Goal: Information Seeking & Learning: Learn about a topic

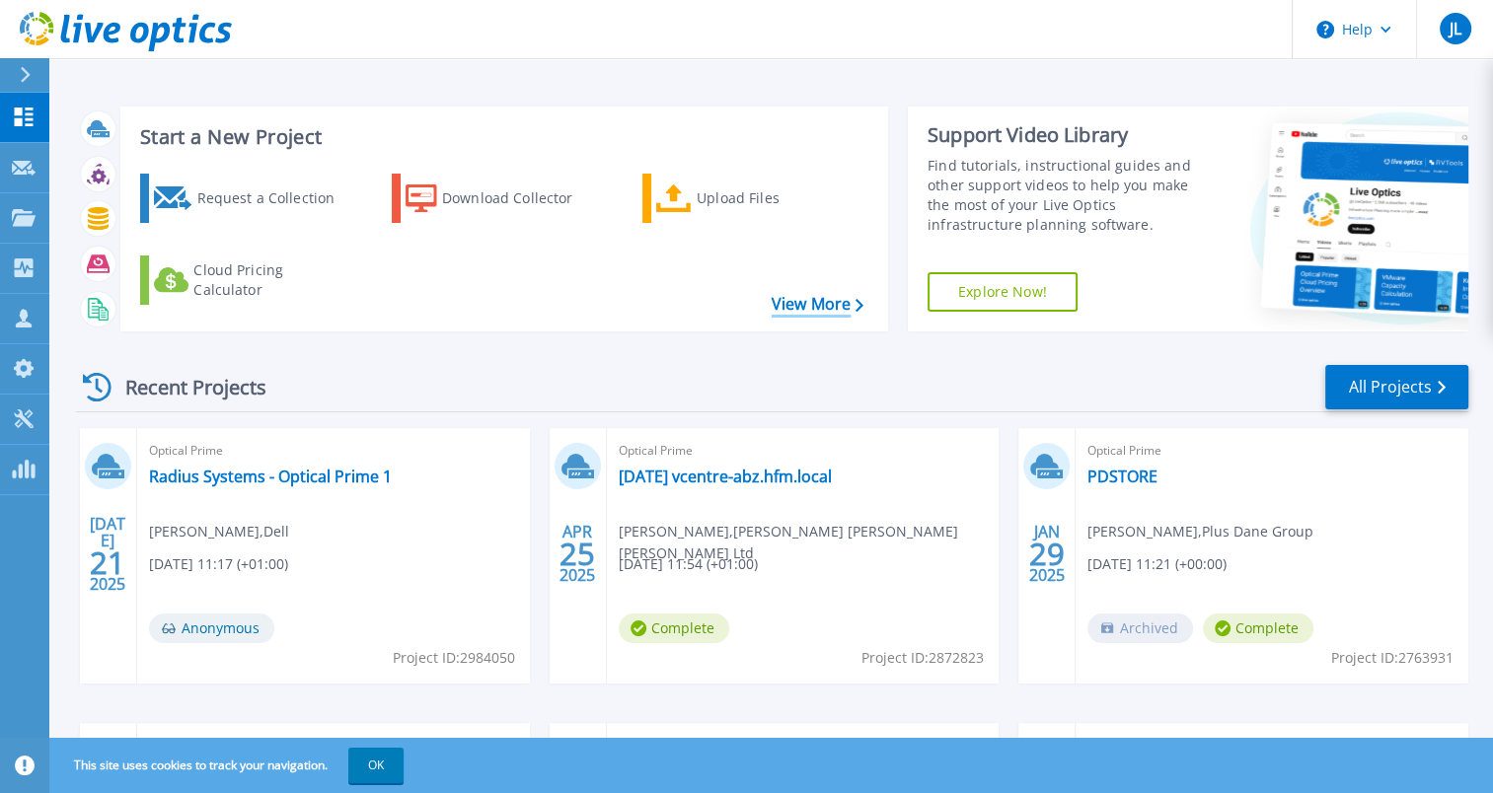
click at [801, 300] on link "View More" at bounding box center [818, 304] width 92 height 19
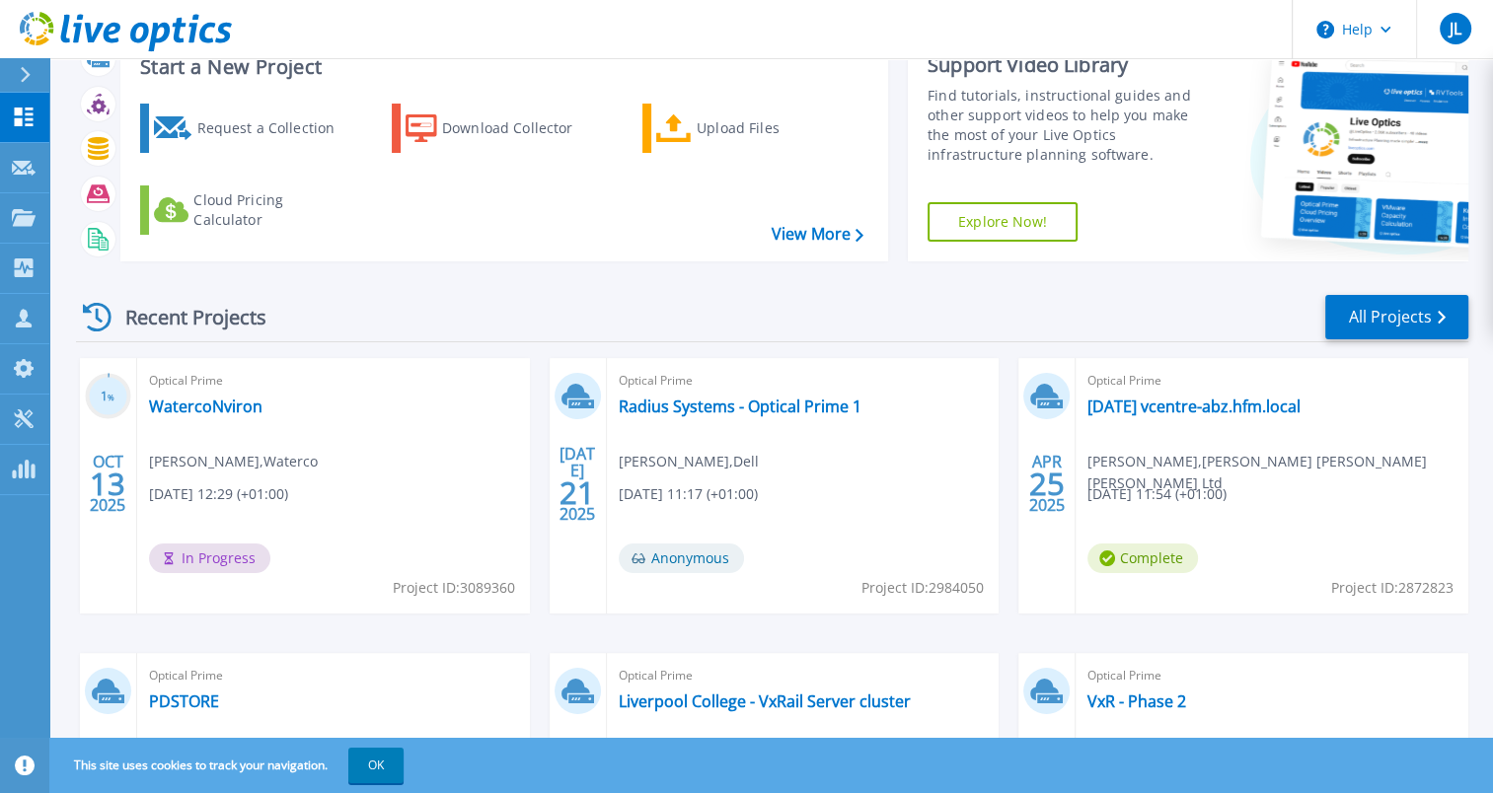
scroll to position [71, 0]
click at [221, 400] on link "WatercoNviron" at bounding box center [205, 406] width 113 height 20
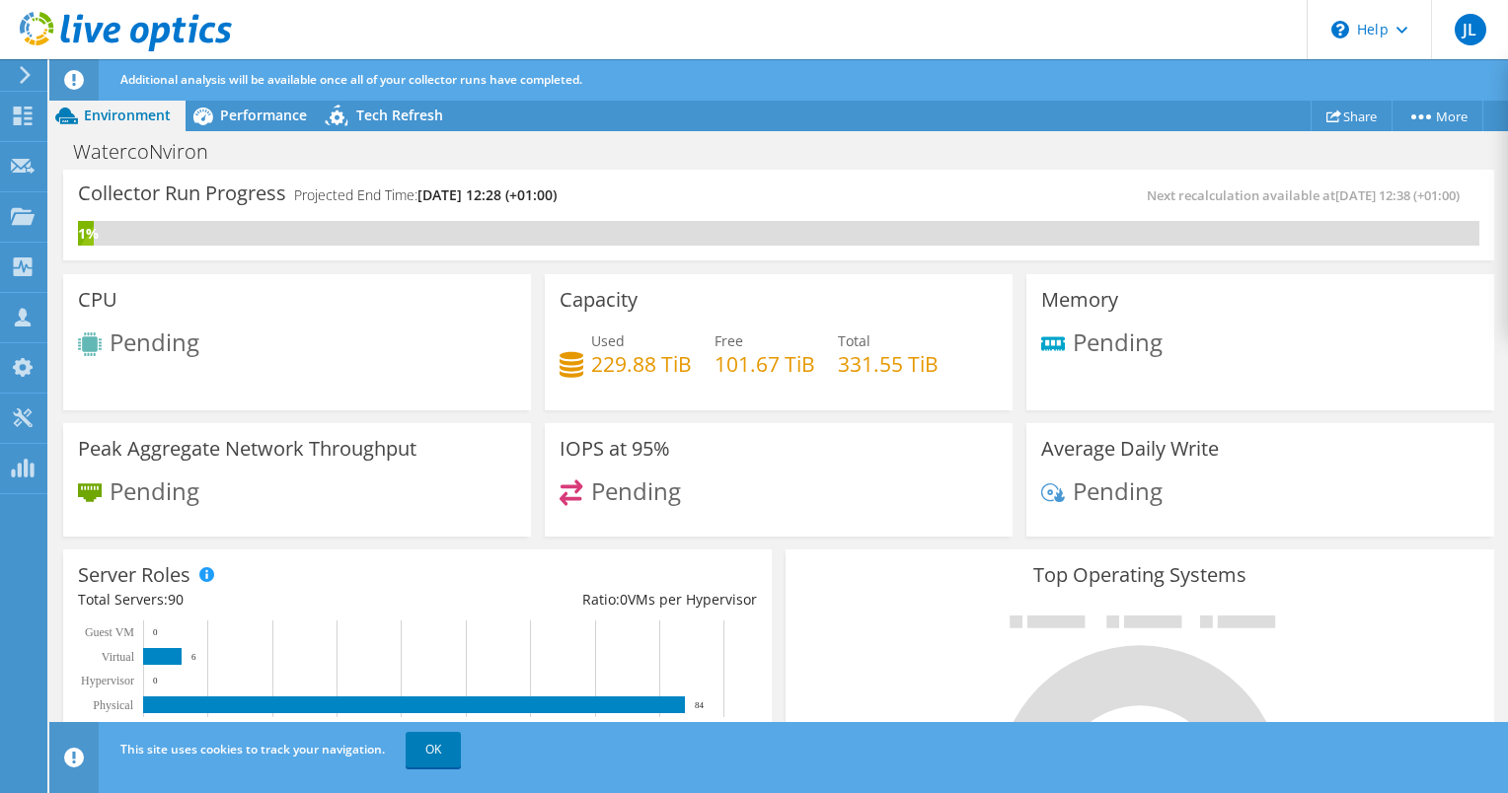
scroll to position [219, 0]
click at [260, 128] on div "Performance" at bounding box center [253, 116] width 136 height 32
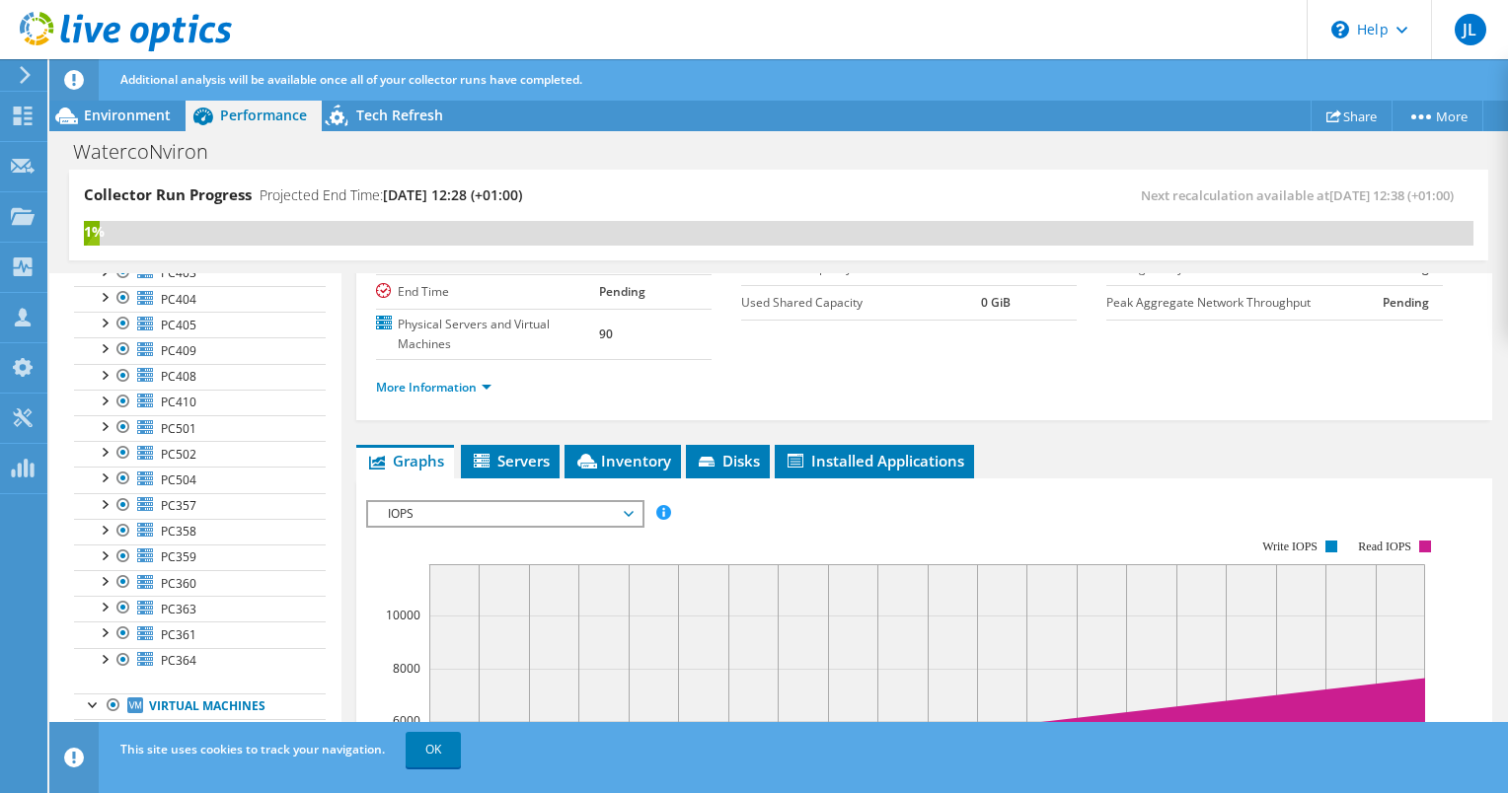
scroll to position [2019, 0]
click at [437, 762] on link "OK" at bounding box center [432, 750] width 55 height 36
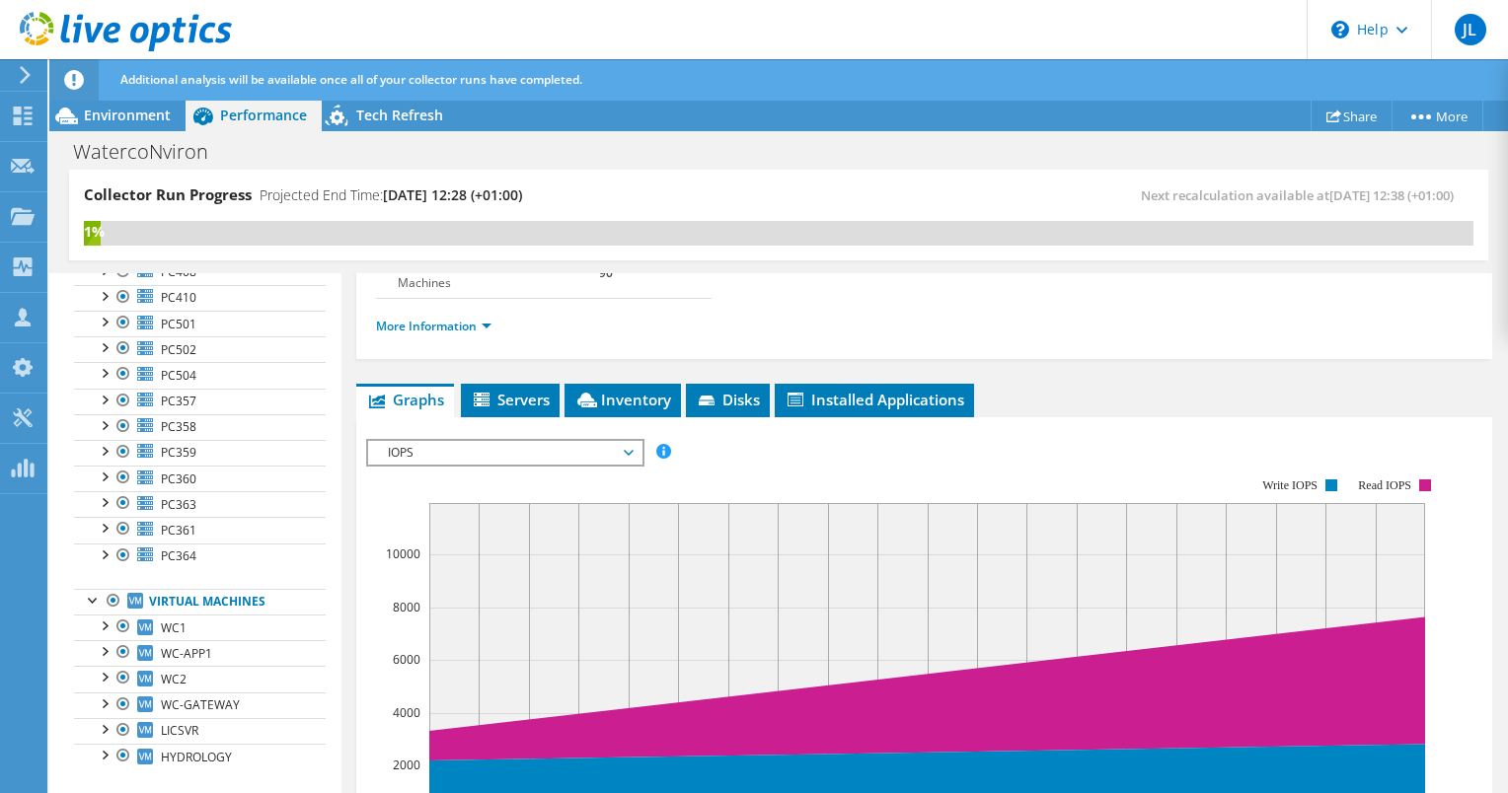
scroll to position [279, 0]
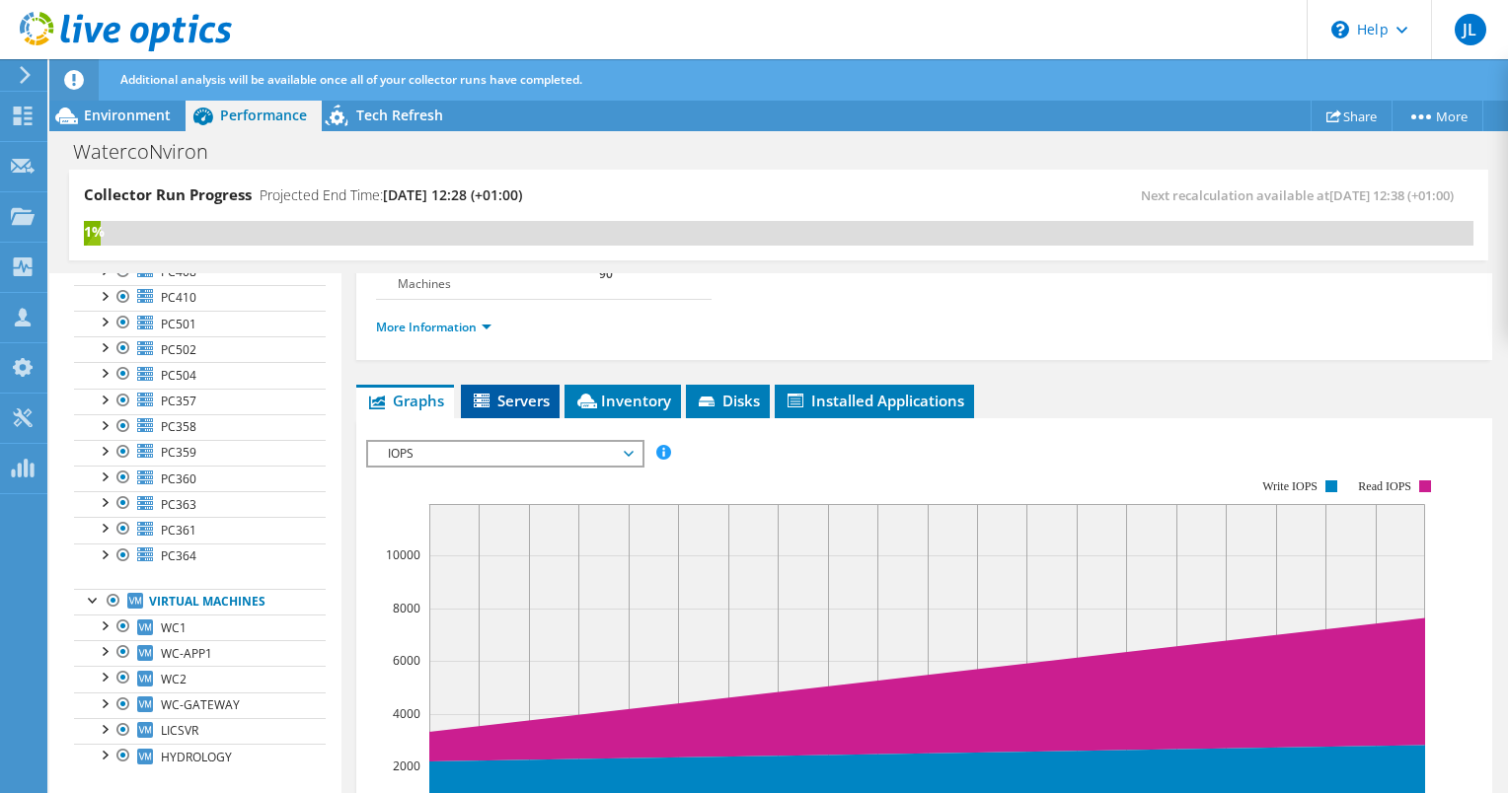
click at [517, 394] on span "Servers" at bounding box center [510, 401] width 79 height 20
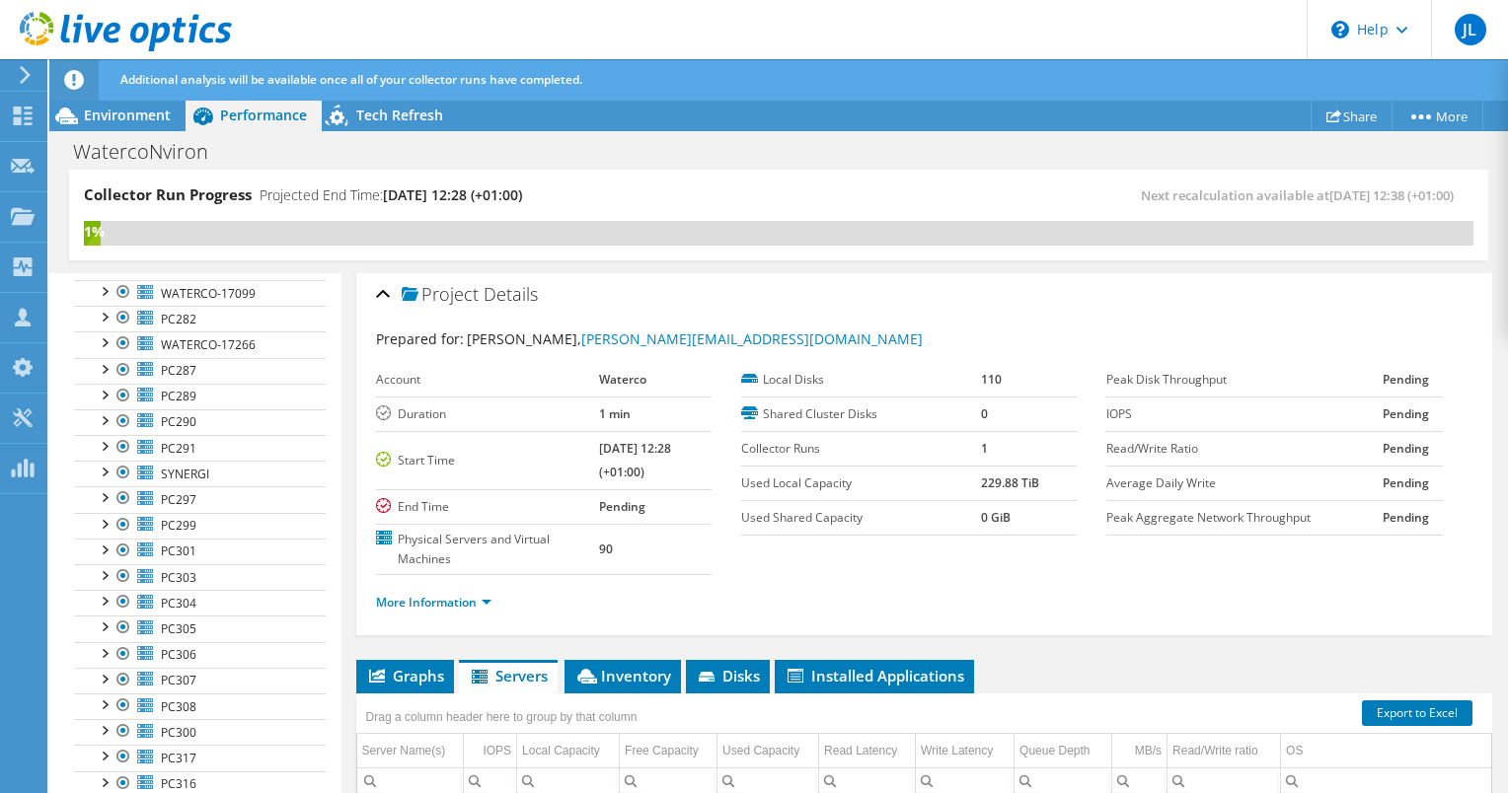
scroll to position [395, 0]
click at [108, 468] on div at bounding box center [104, 472] width 20 height 20
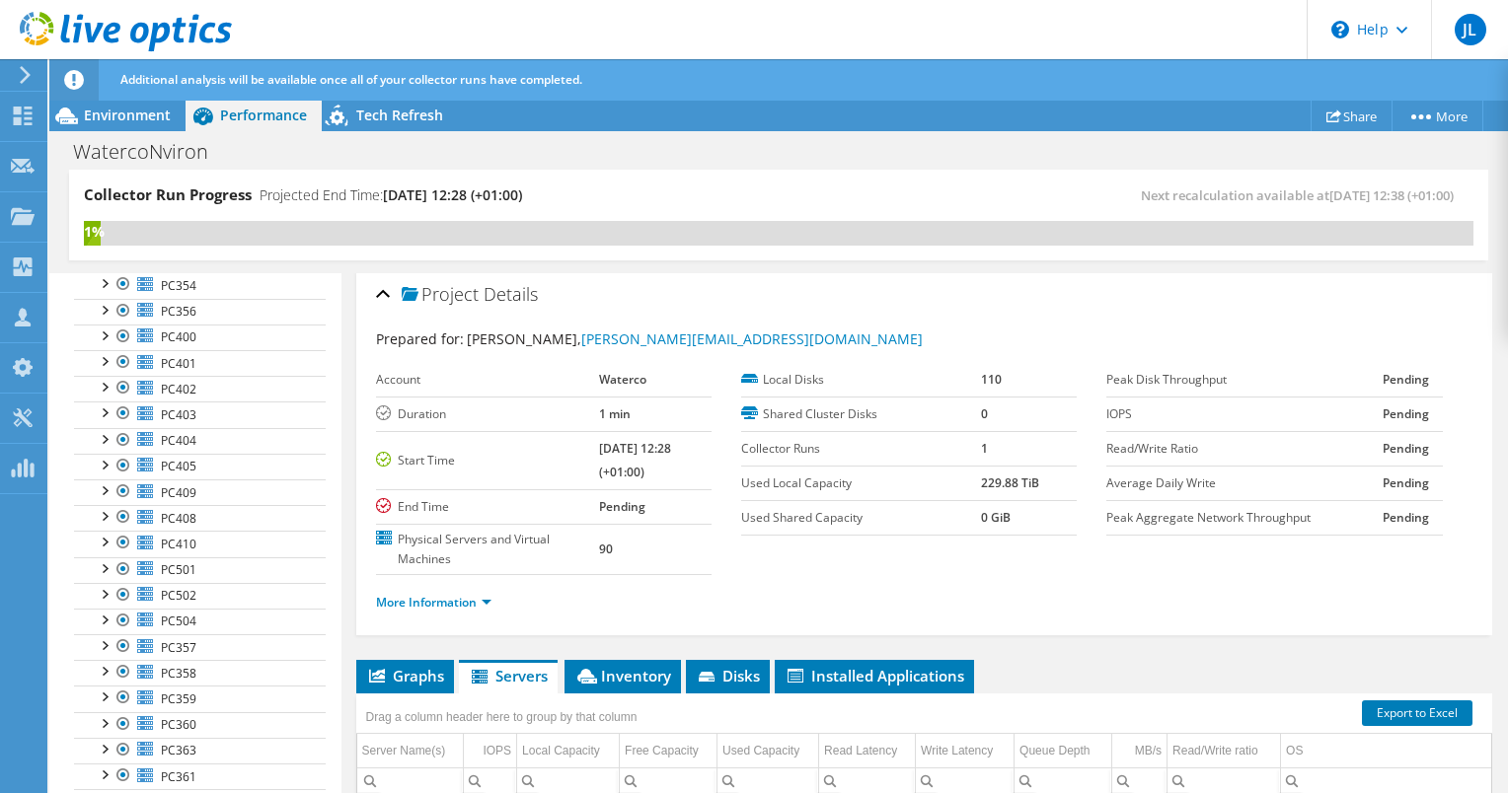
scroll to position [2096, 0]
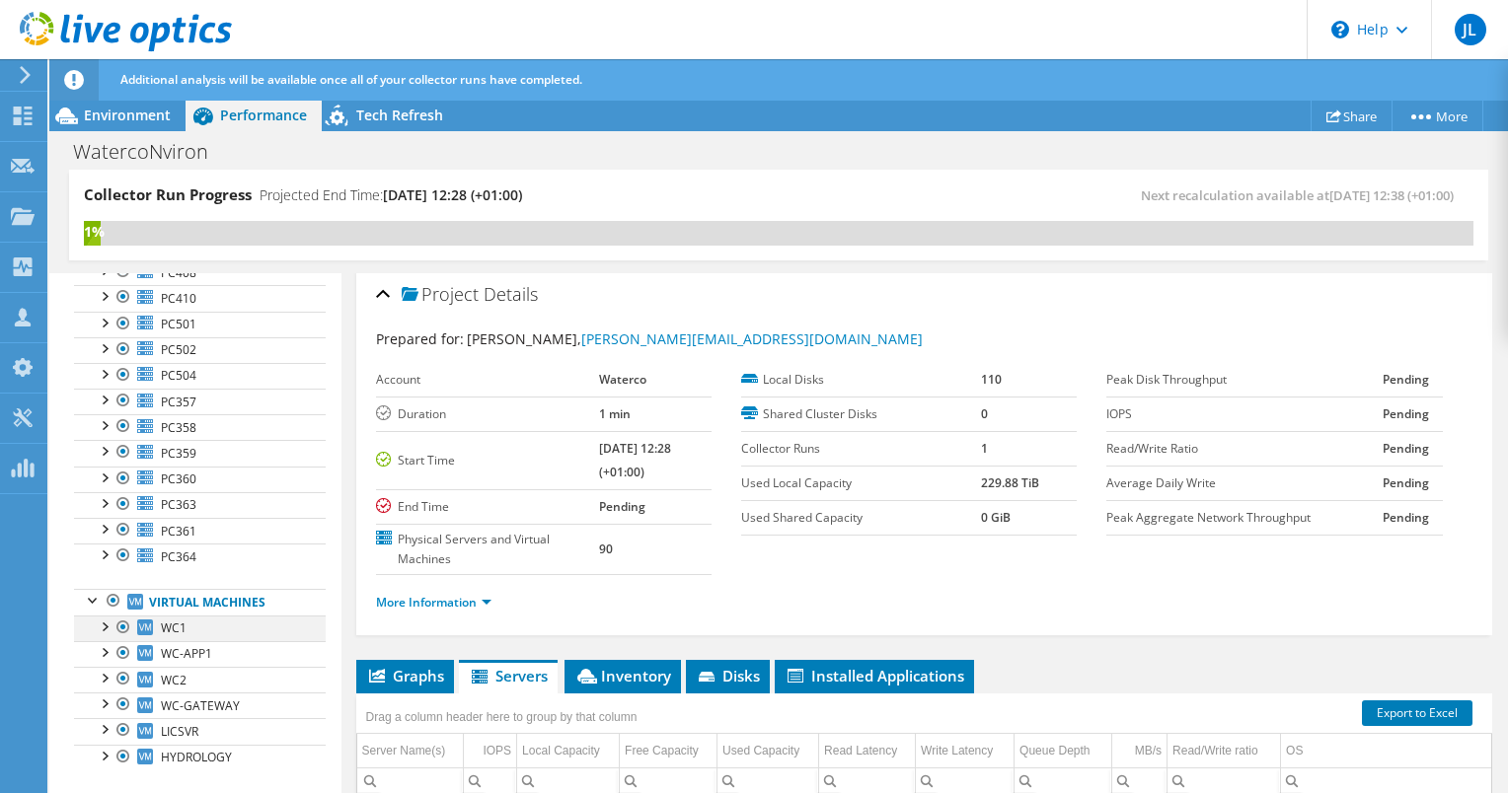
click at [103, 616] on div at bounding box center [104, 626] width 20 height 20
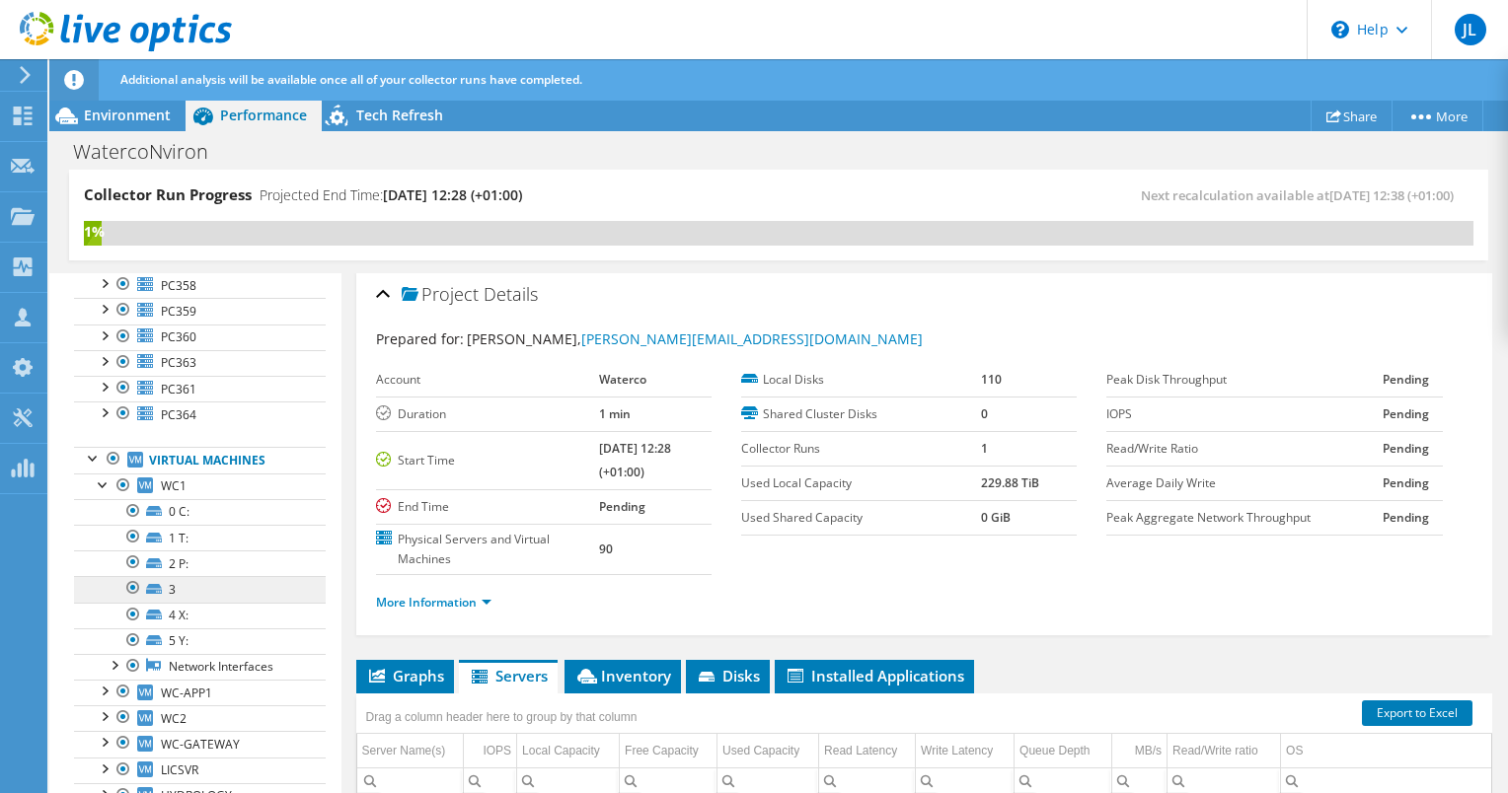
scroll to position [2275, 0]
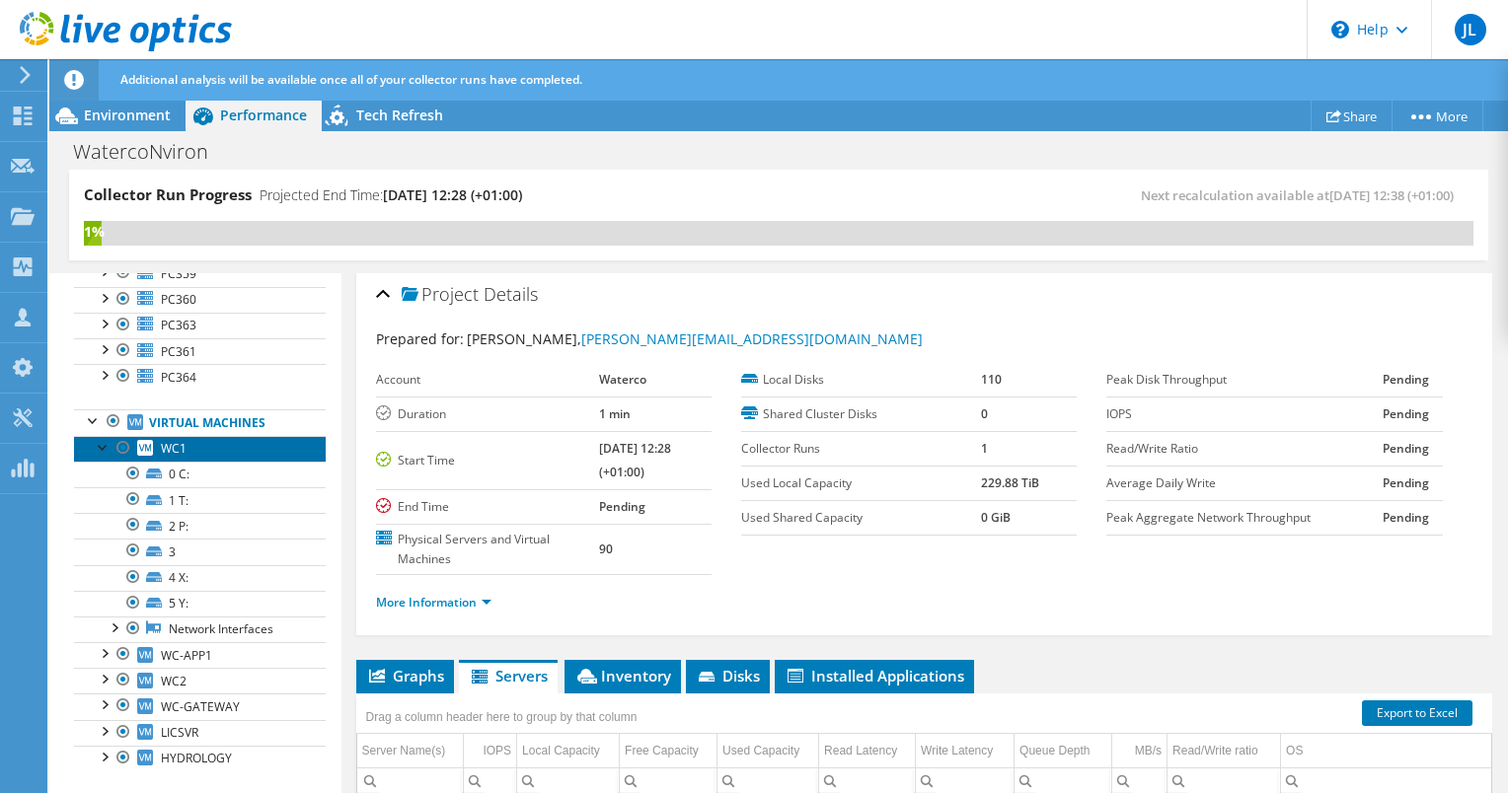
click at [179, 440] on span "WC1" at bounding box center [174, 448] width 26 height 17
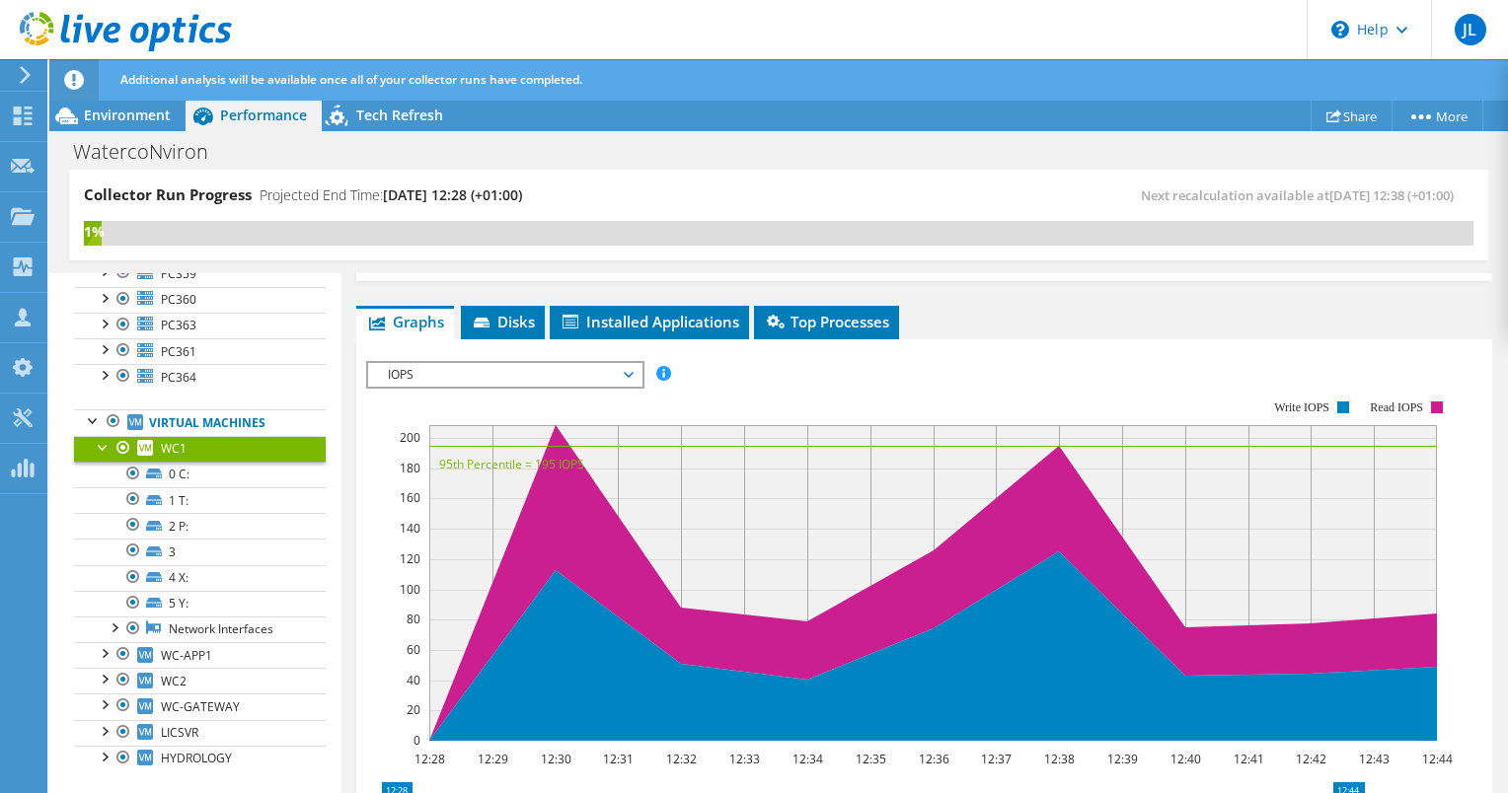
scroll to position [290, 0]
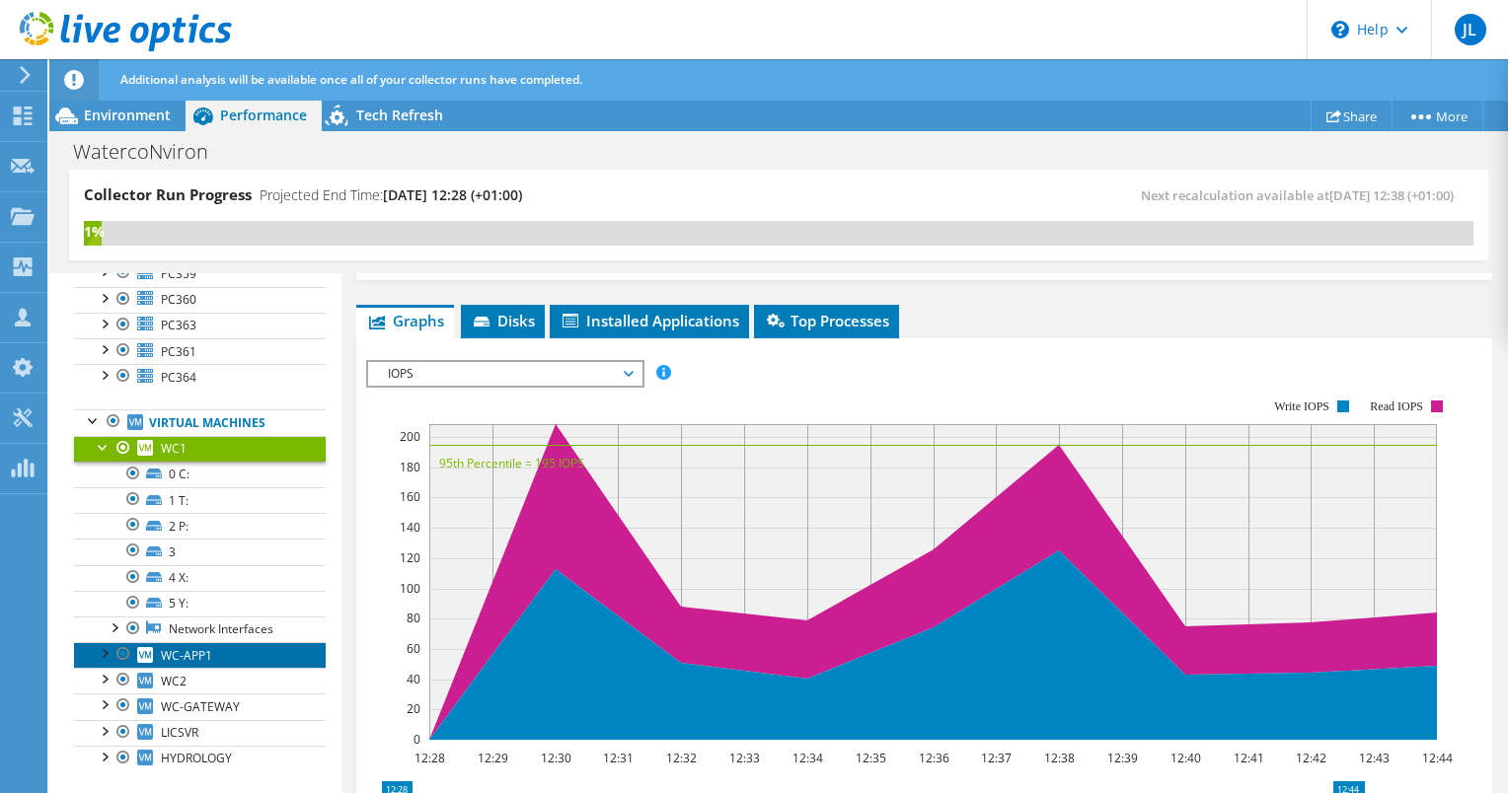
click at [162, 647] on span "WC-APP1" at bounding box center [186, 655] width 51 height 17
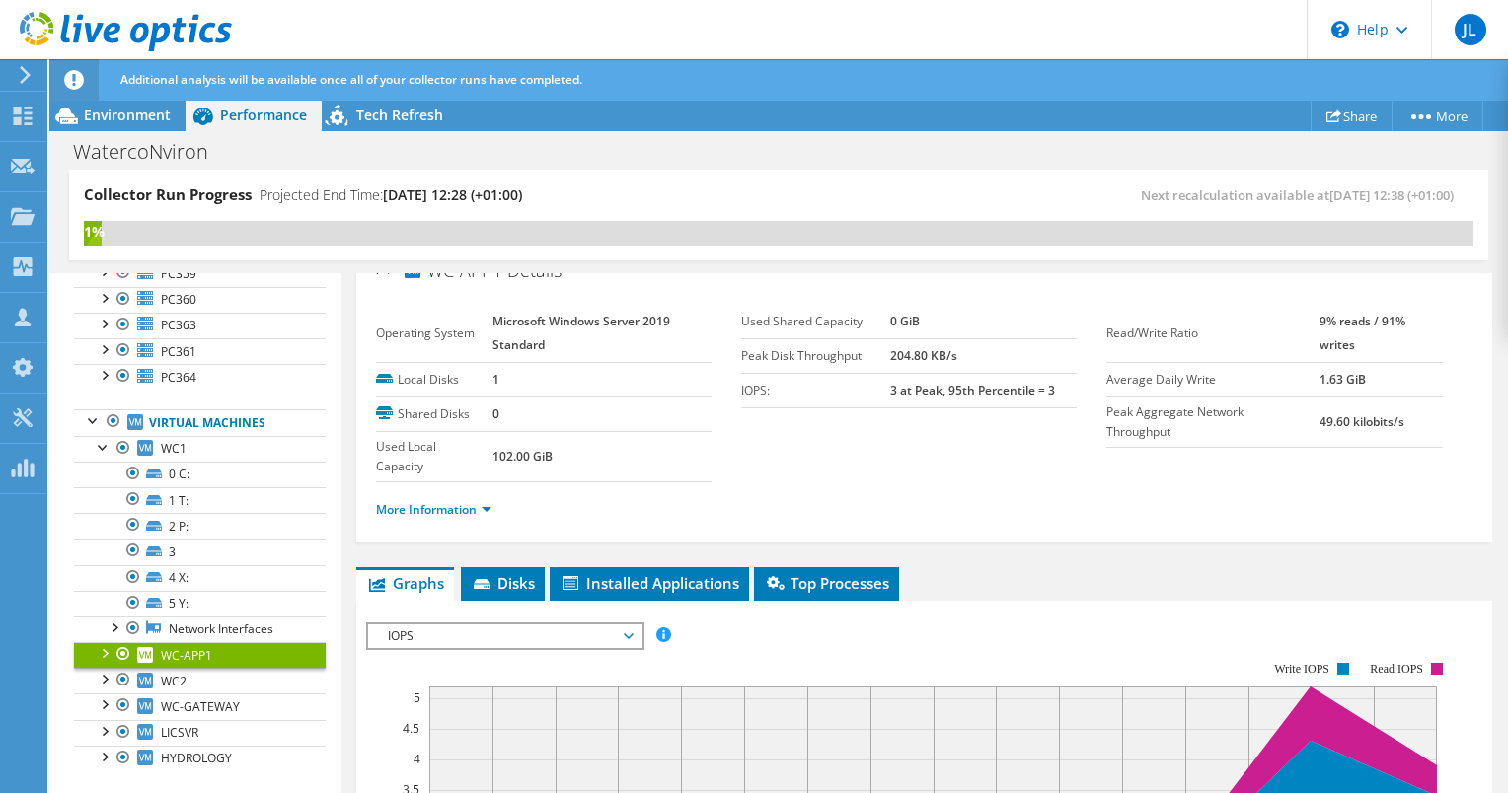
scroll to position [28, 0]
click at [175, 673] on span "WC2" at bounding box center [174, 681] width 26 height 17
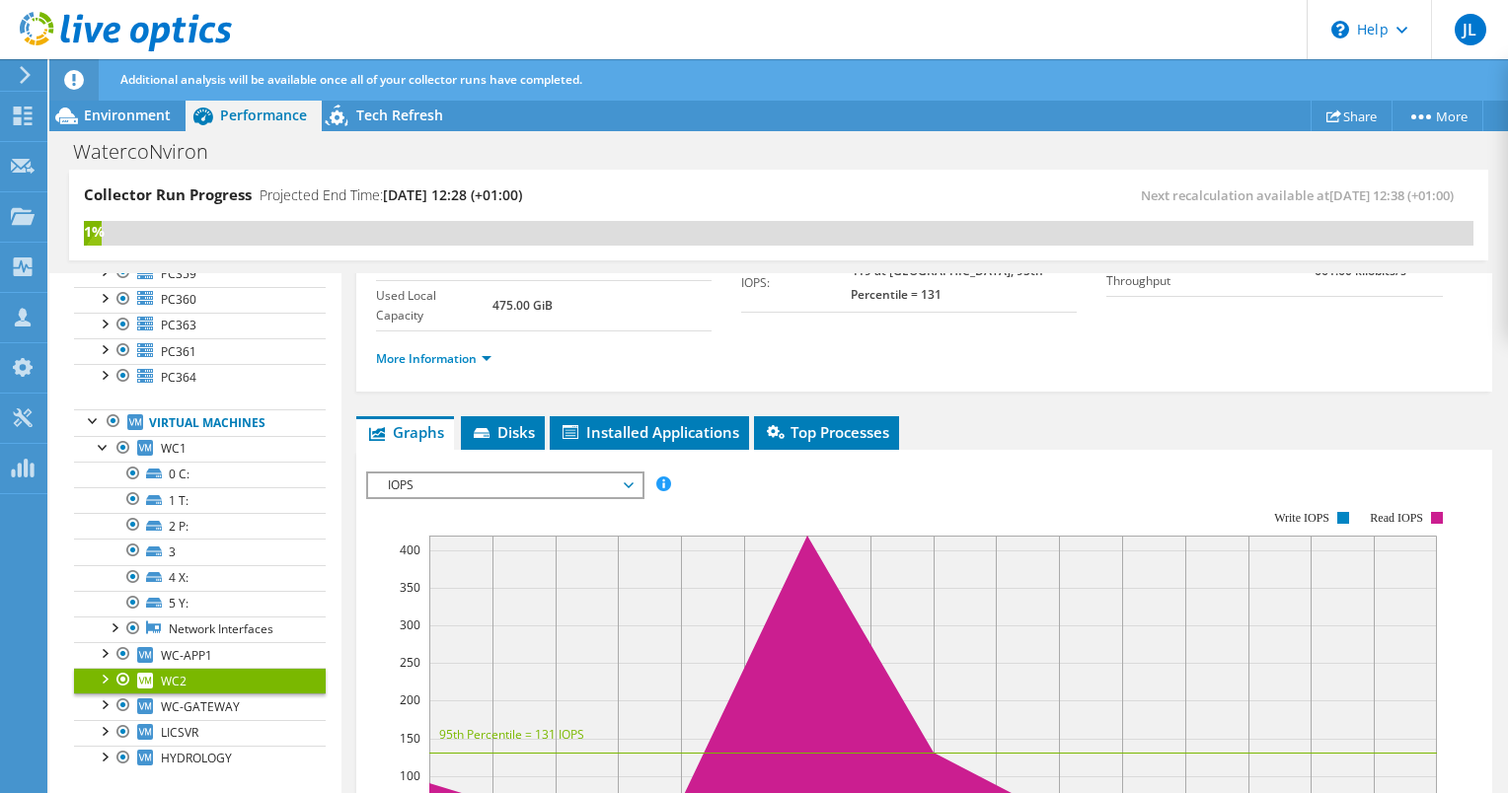
scroll to position [180, 0]
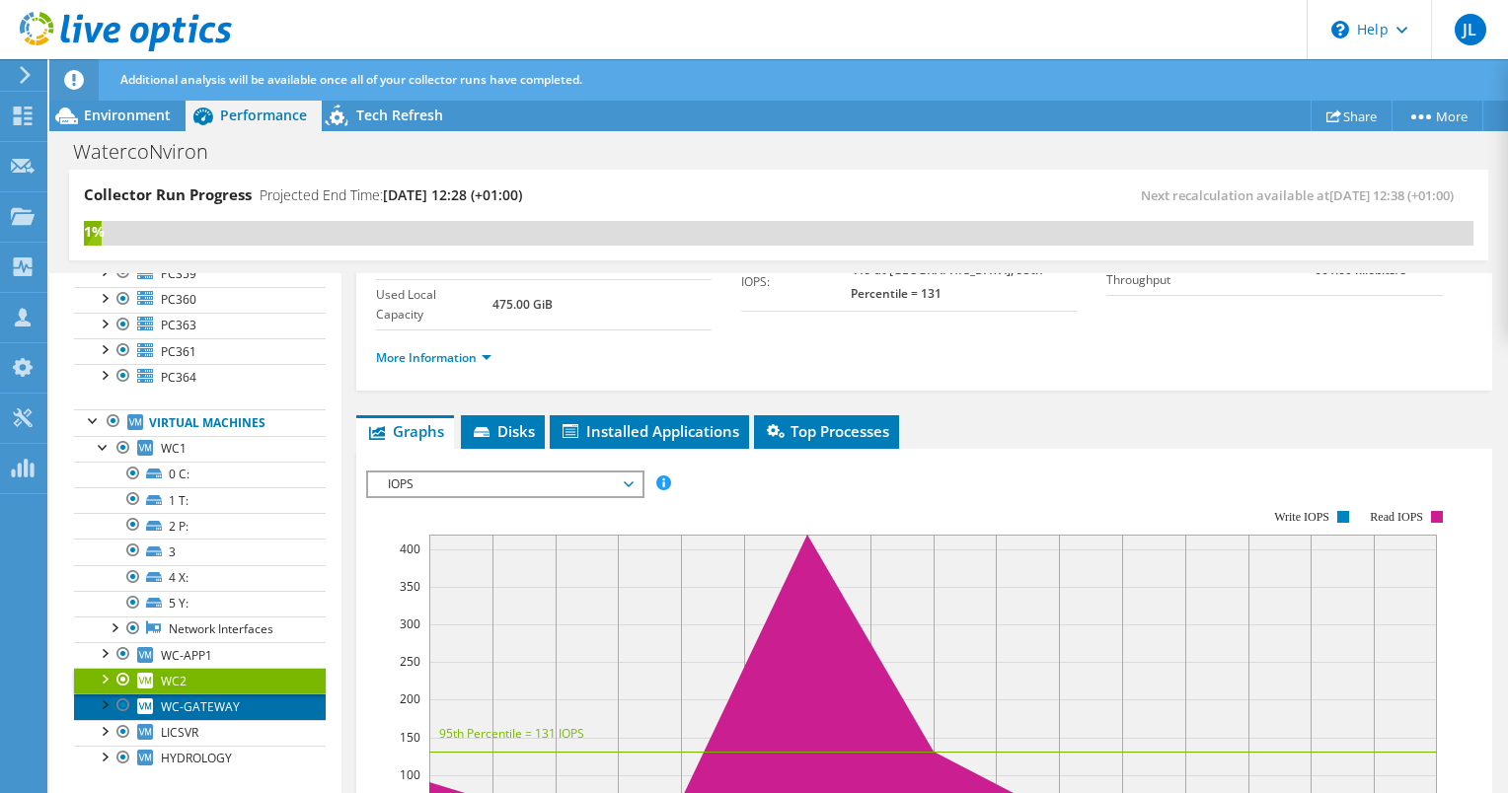
click at [185, 699] on span "WC-GATEWAY" at bounding box center [200, 707] width 79 height 17
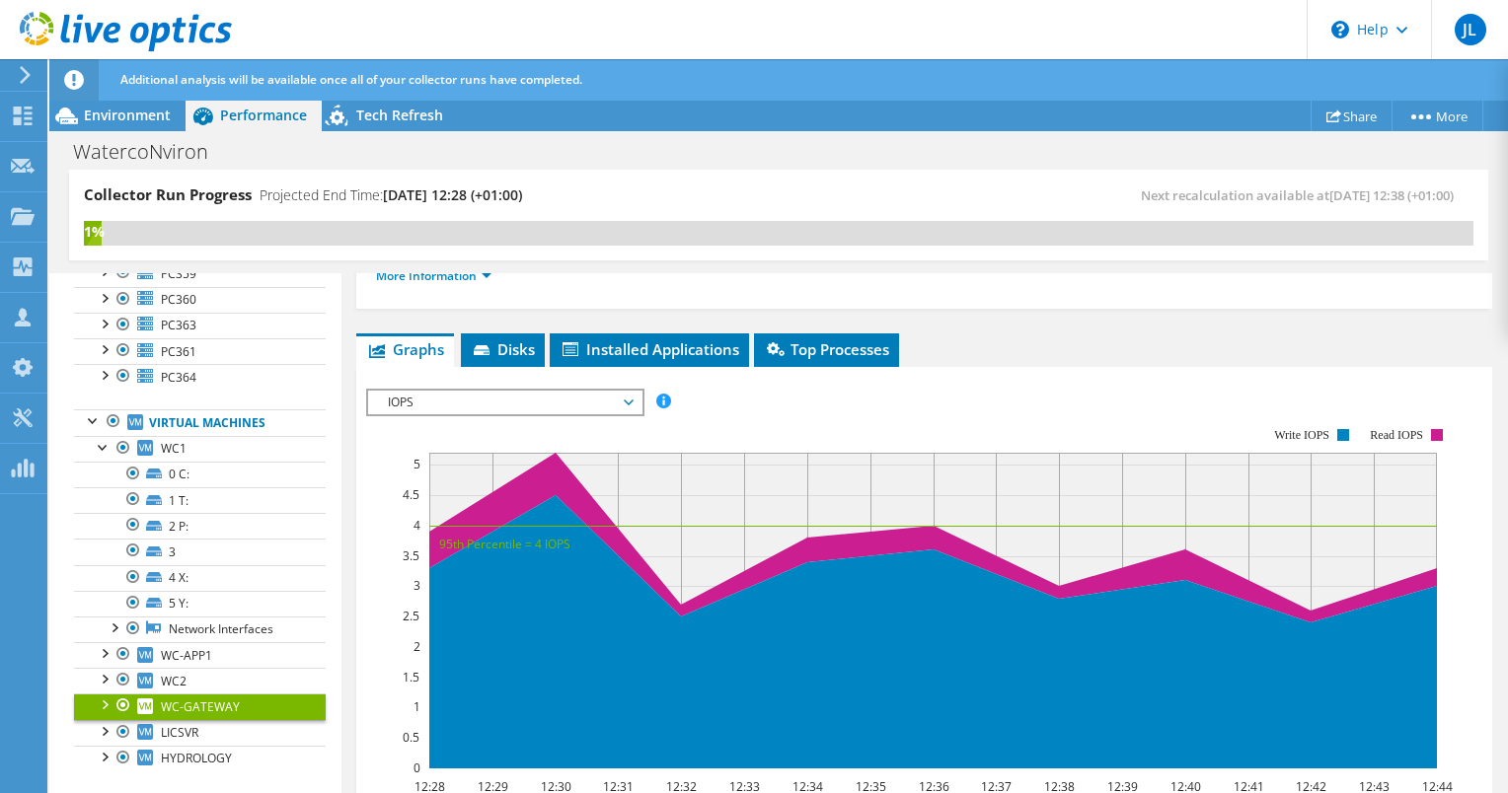
scroll to position [262, 0]
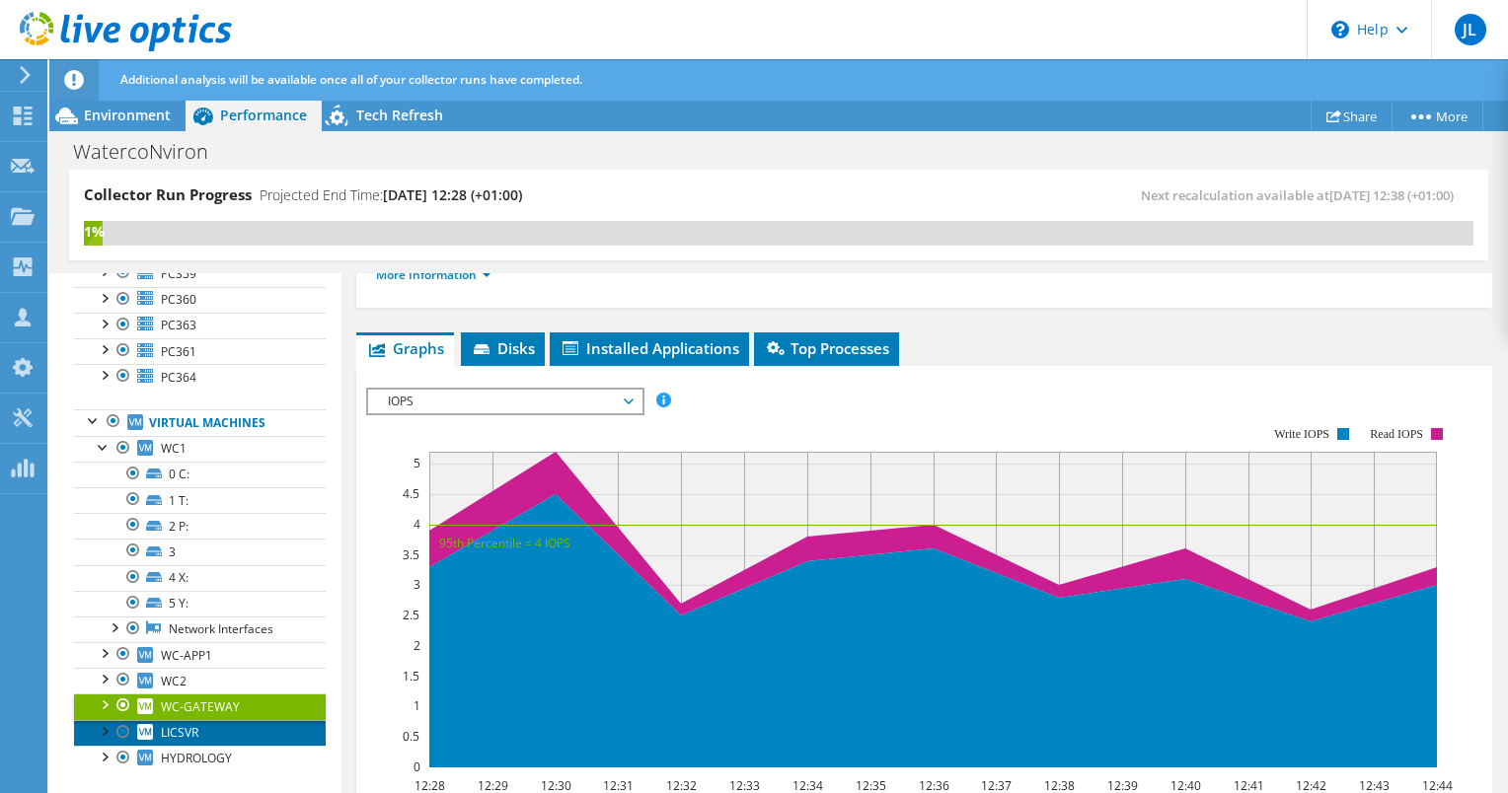
click at [201, 720] on link "LICSVR" at bounding box center [200, 733] width 252 height 26
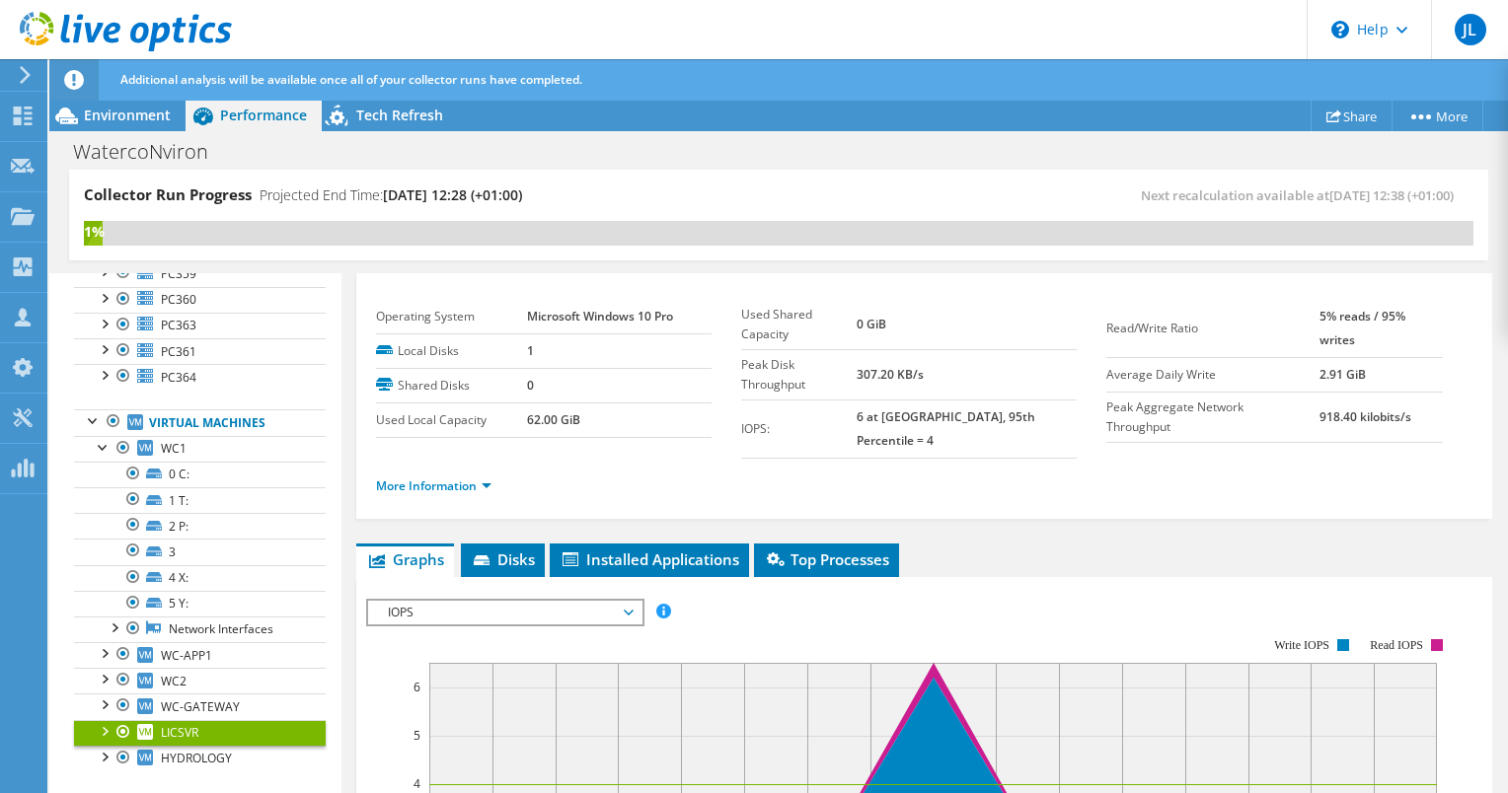
scroll to position [32, 0]
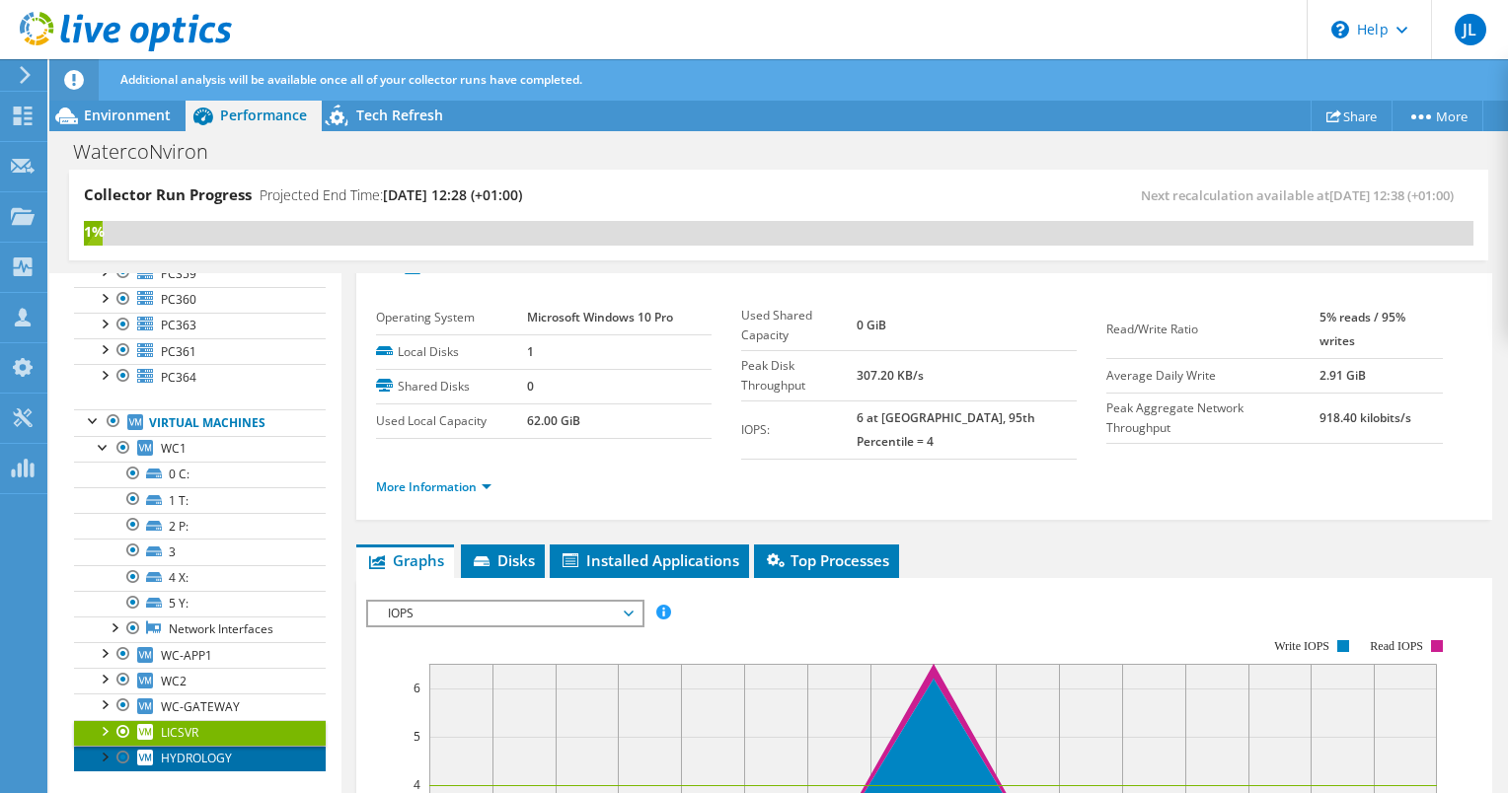
click at [229, 750] on span "HYDROLOGY" at bounding box center [196, 758] width 71 height 17
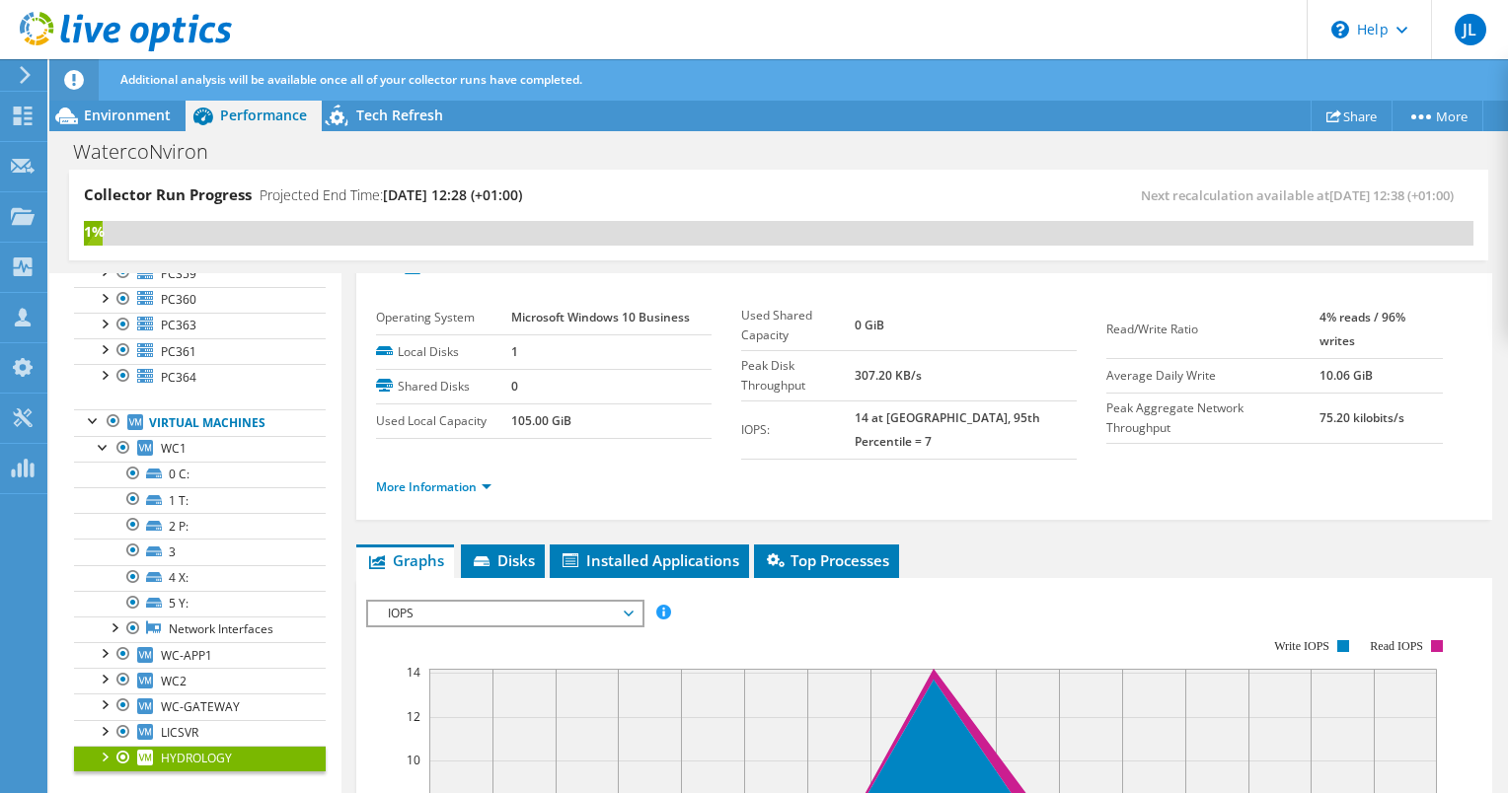
click at [229, 750] on span "HYDROLOGY" at bounding box center [196, 758] width 71 height 17
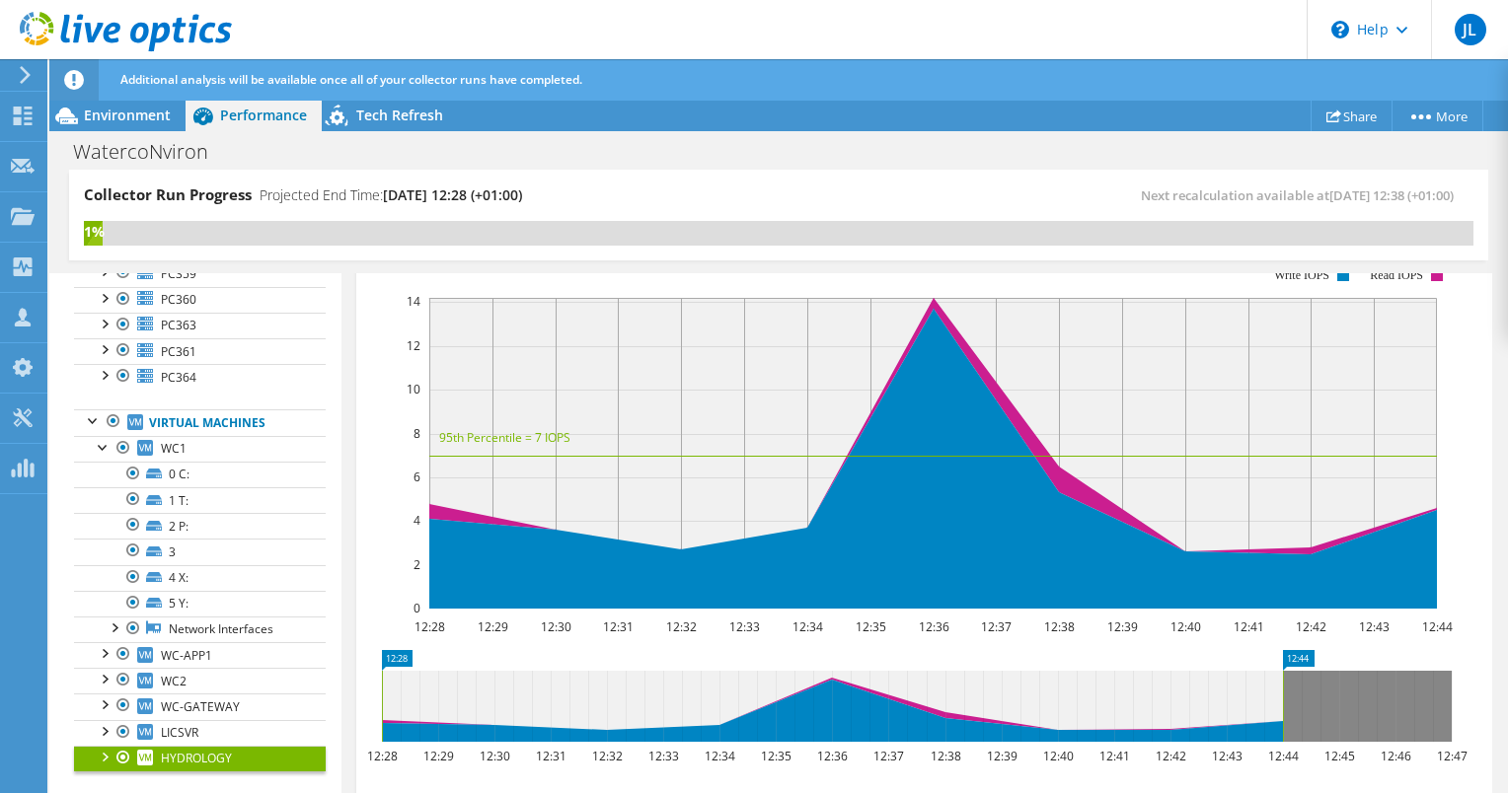
scroll to position [0, 0]
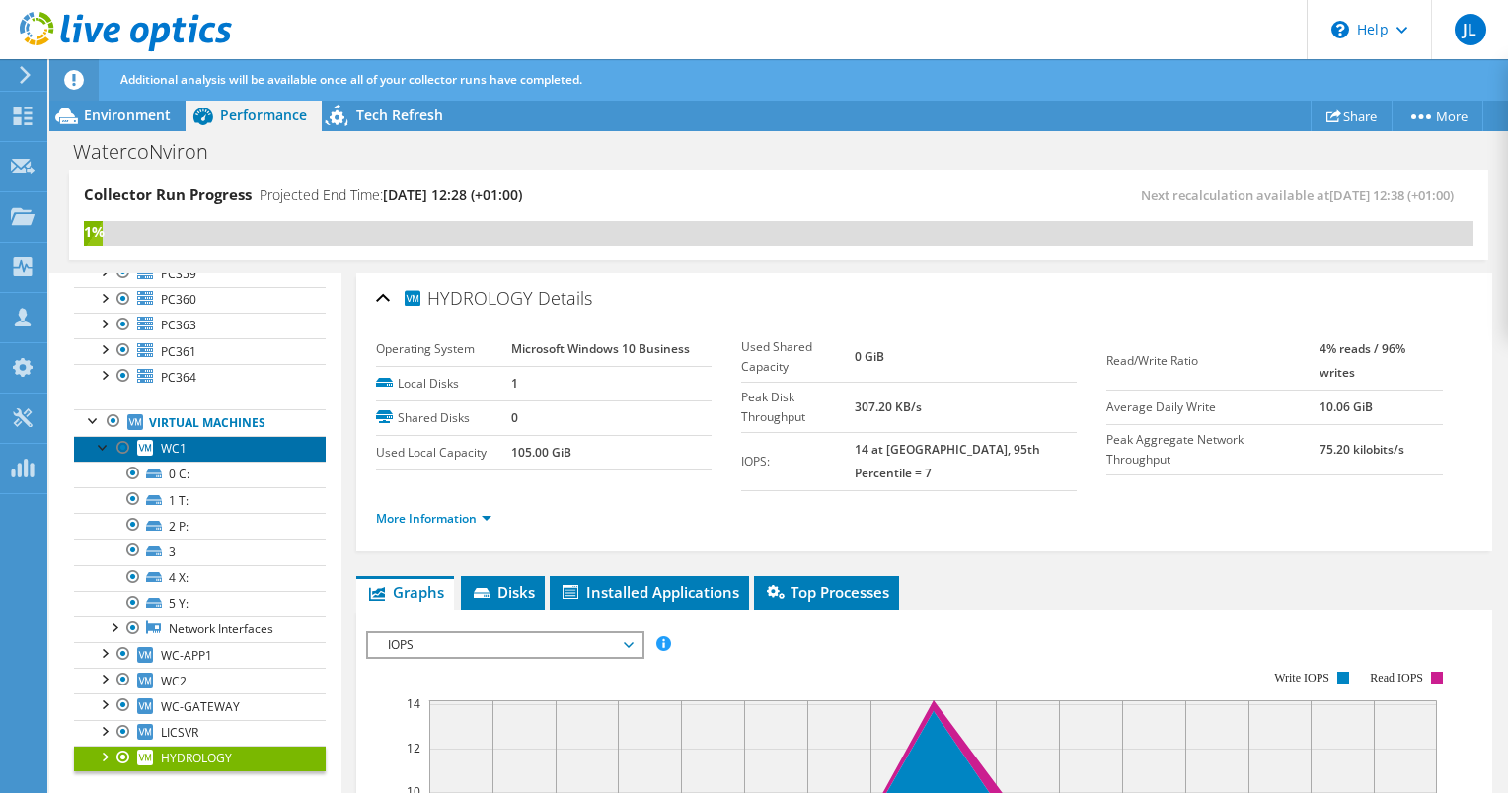
click at [187, 442] on link "WC1" at bounding box center [200, 449] width 252 height 26
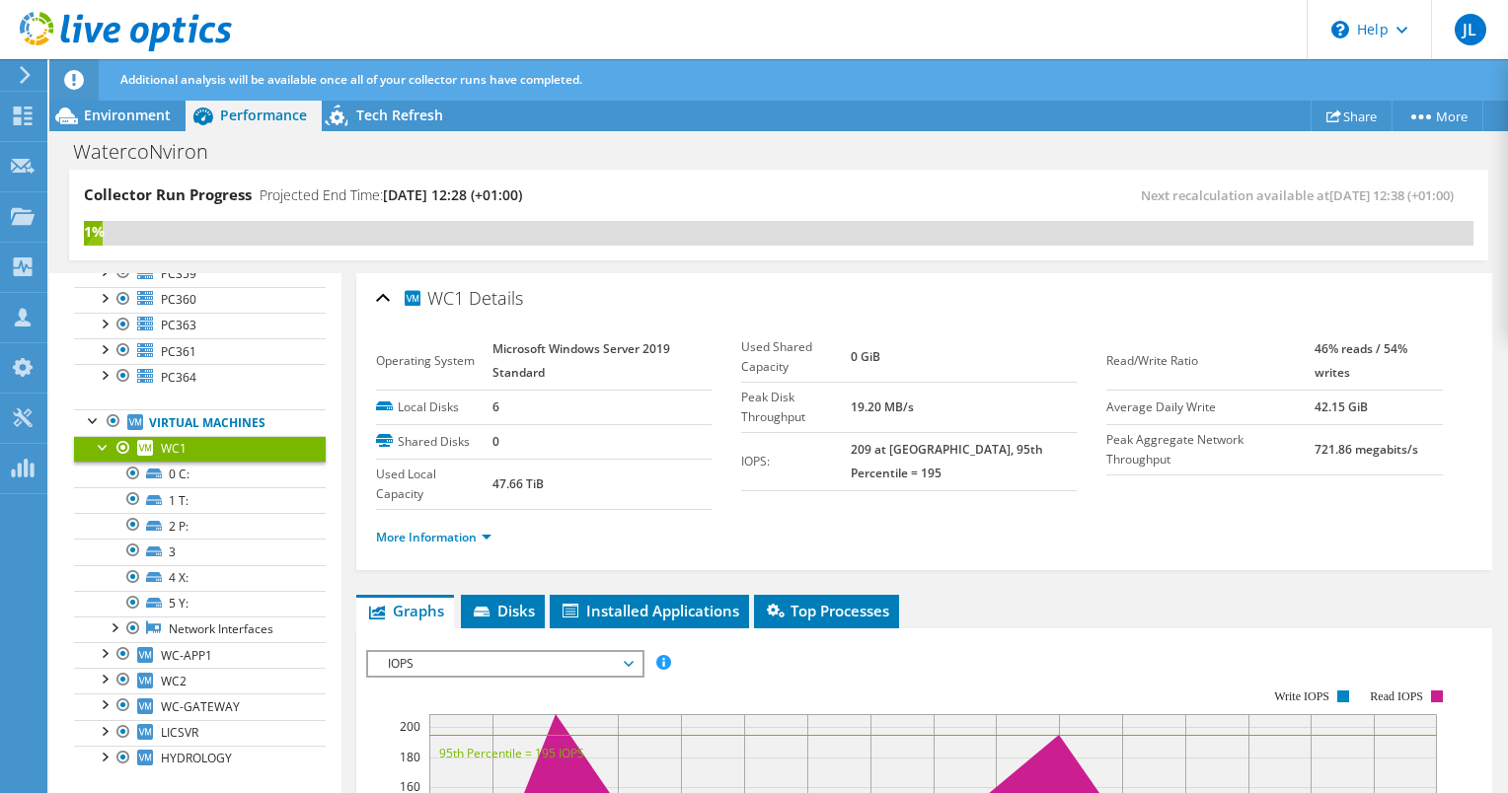
click at [187, 442] on link "WC1" at bounding box center [200, 449] width 252 height 26
click at [177, 462] on link "0 C:" at bounding box center [200, 475] width 252 height 26
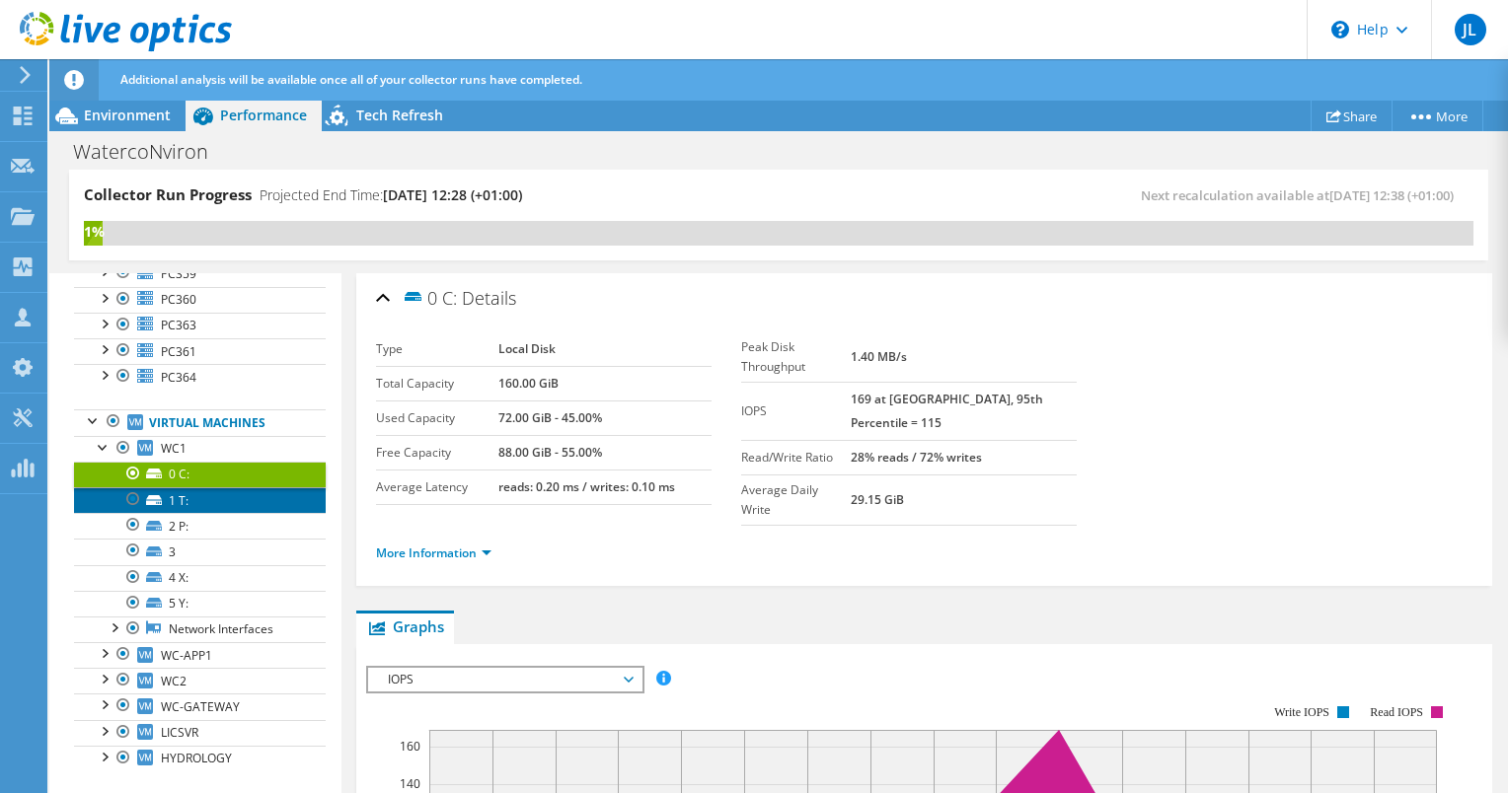
click at [171, 487] on link "1 T:" at bounding box center [200, 500] width 252 height 26
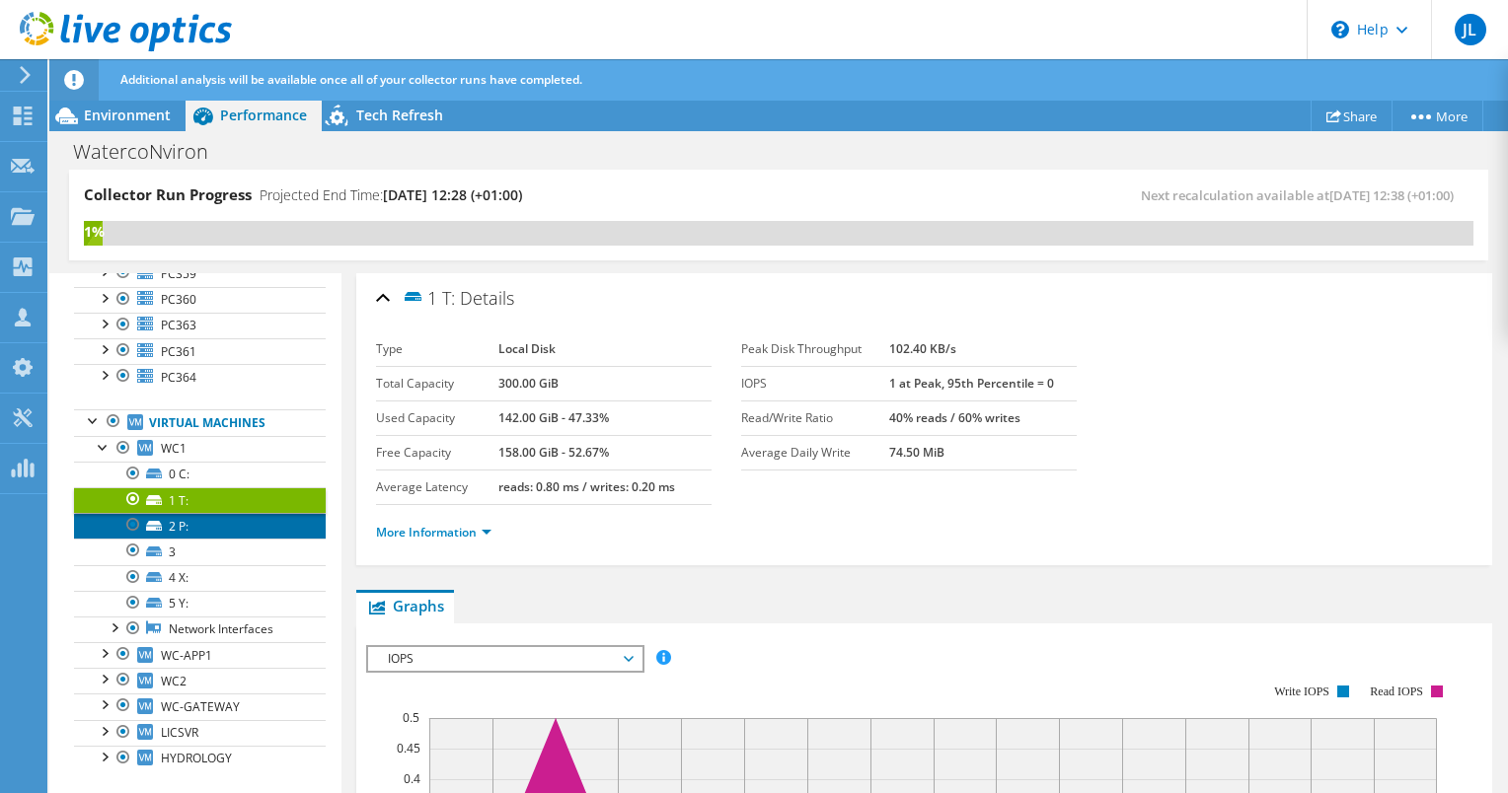
click at [168, 514] on link "2 P:" at bounding box center [200, 526] width 252 height 26
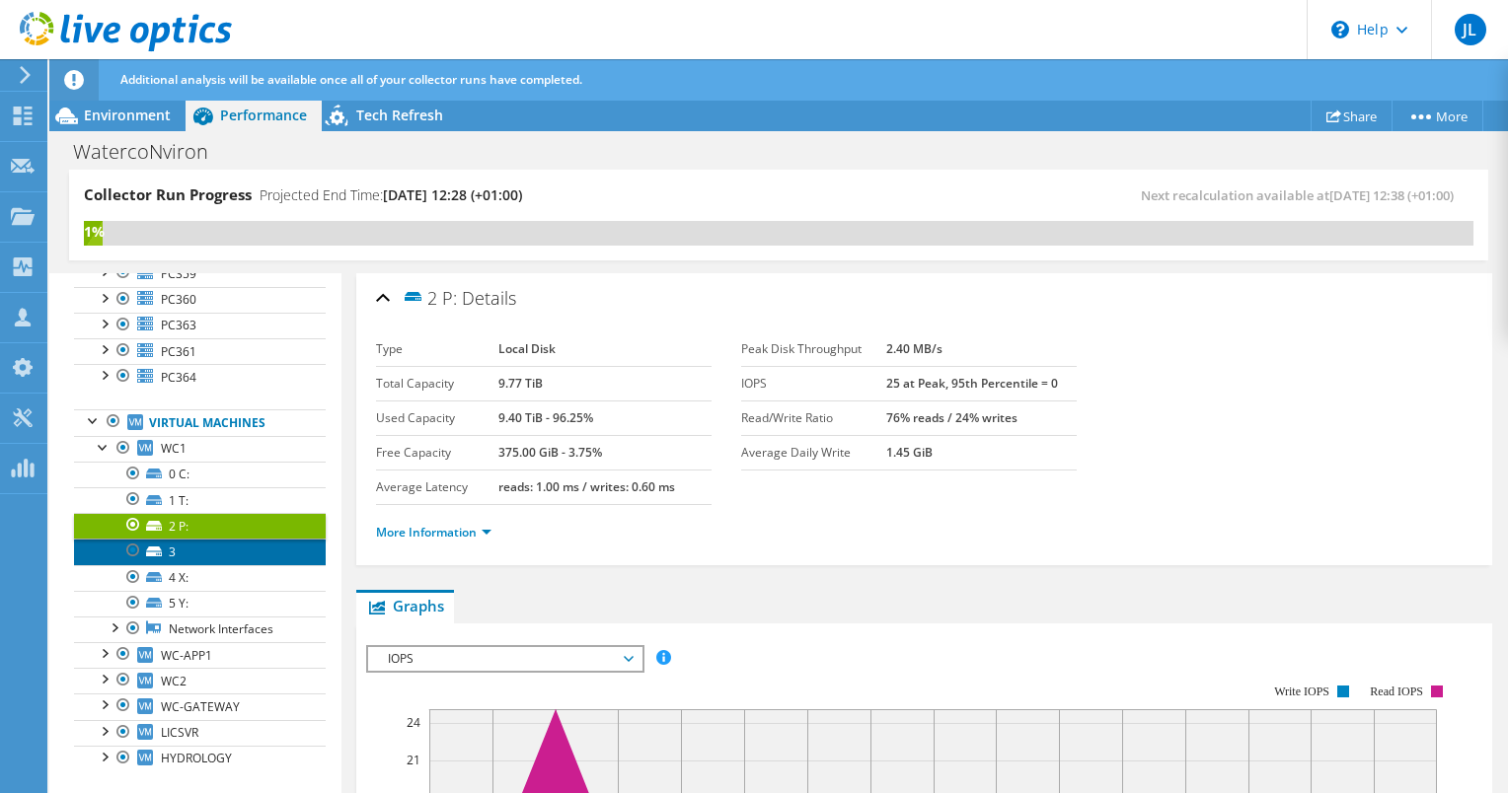
click at [172, 539] on link "3" at bounding box center [200, 552] width 252 height 26
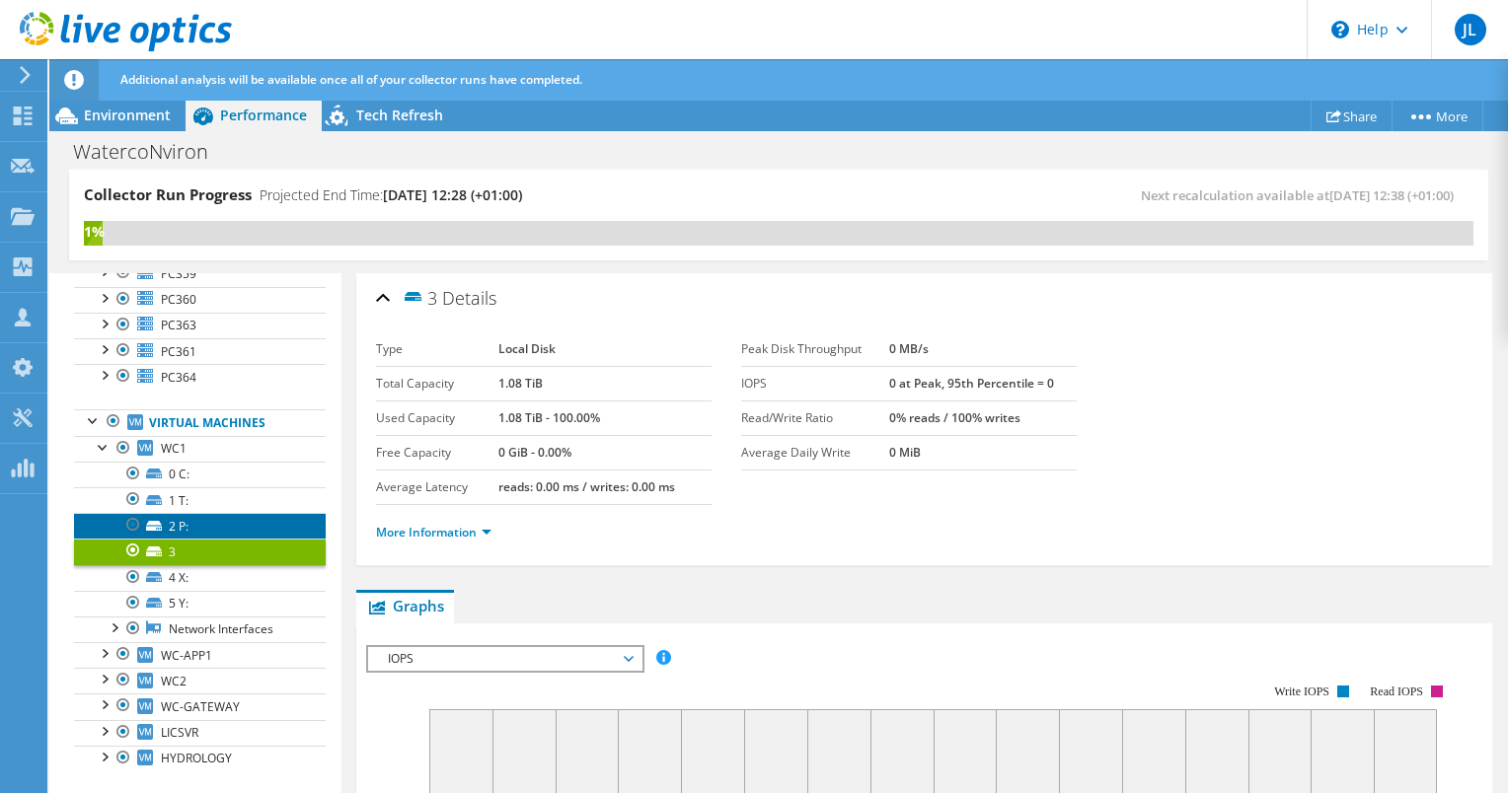
click at [184, 513] on link "2 P:" at bounding box center [200, 526] width 252 height 26
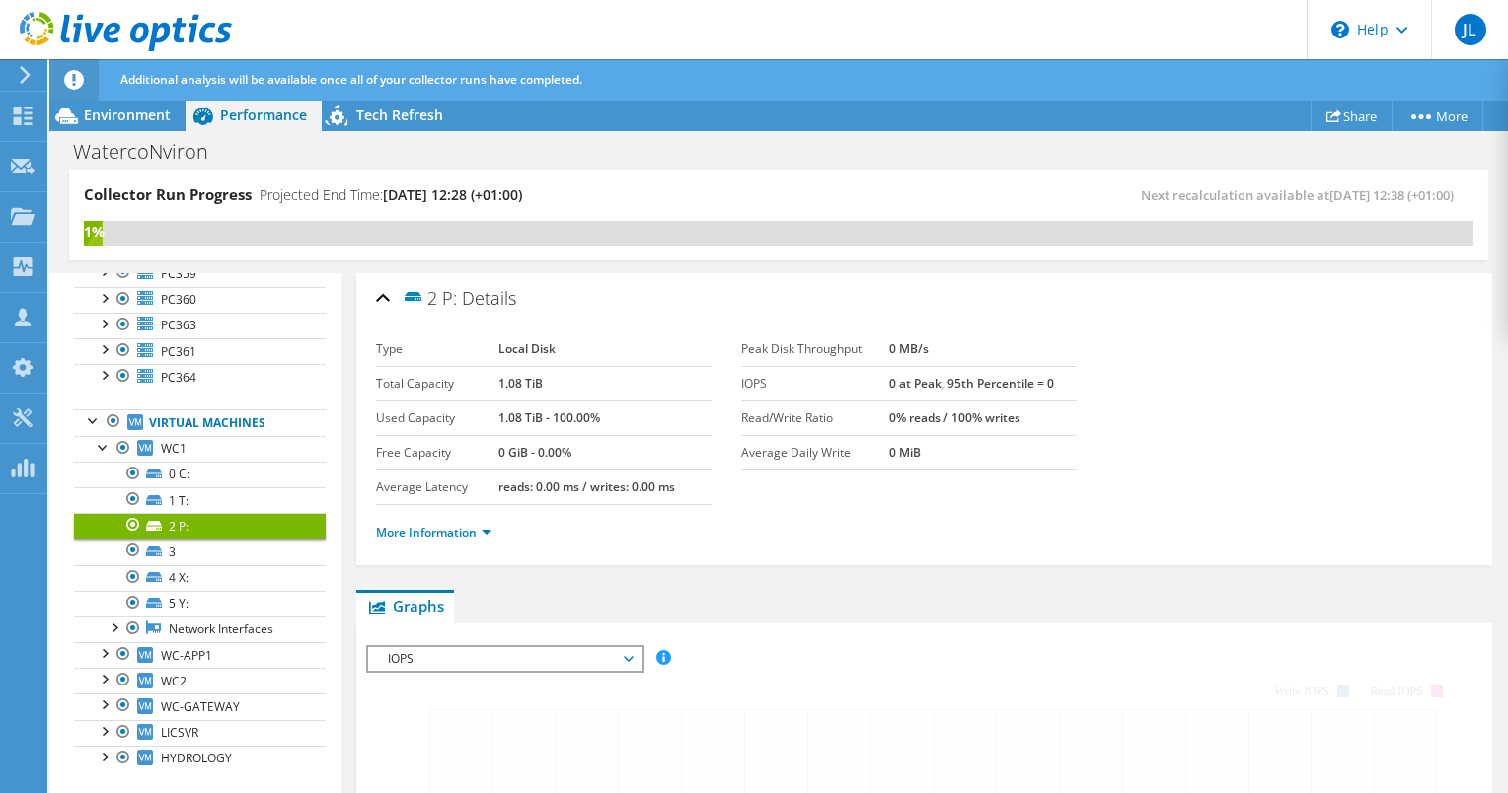
click at [184, 513] on link "2 P:" at bounding box center [200, 526] width 252 height 26
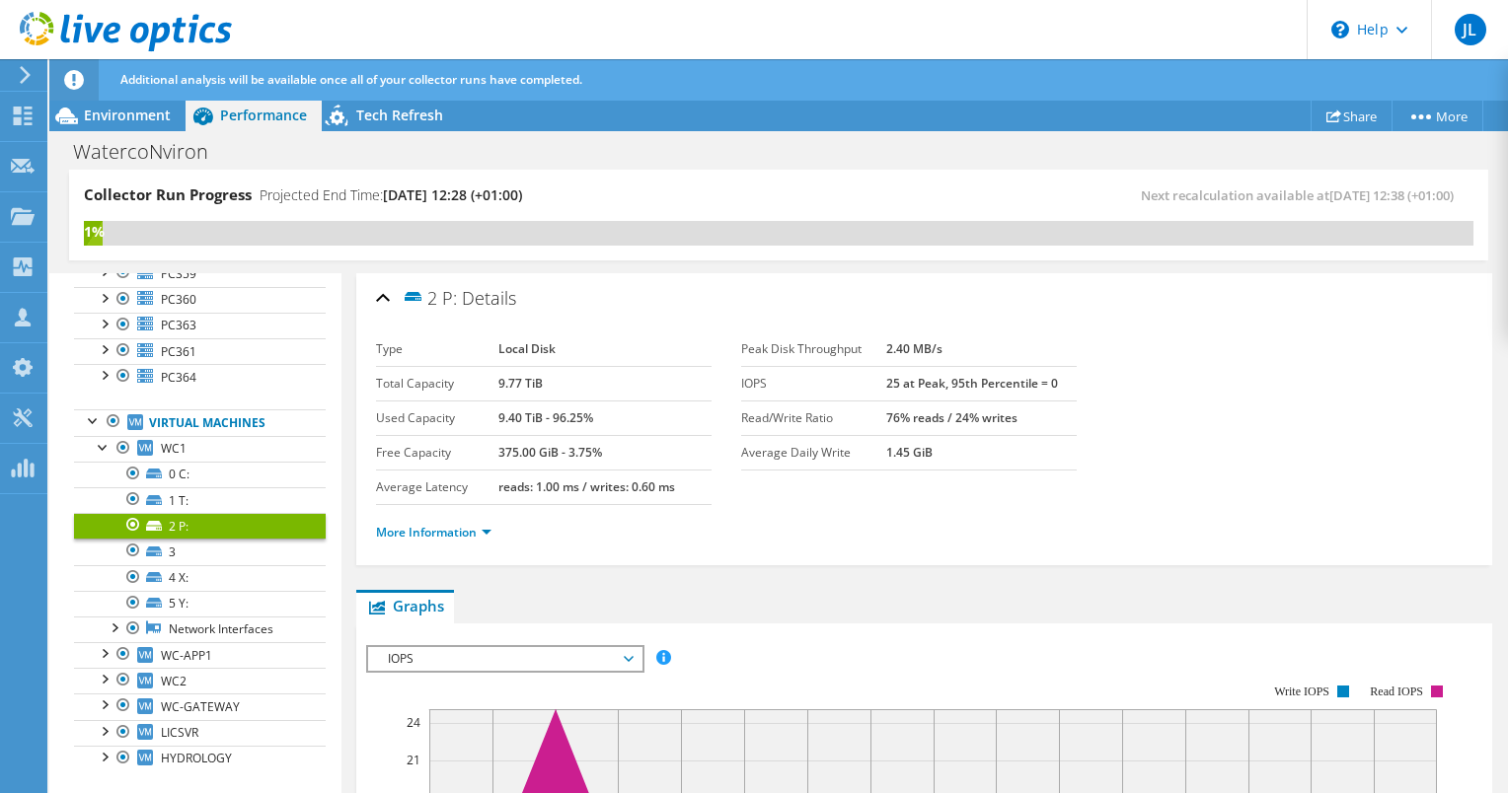
click at [184, 513] on link "2 P:" at bounding box center [200, 526] width 252 height 26
click at [164, 539] on link "3" at bounding box center [200, 552] width 252 height 26
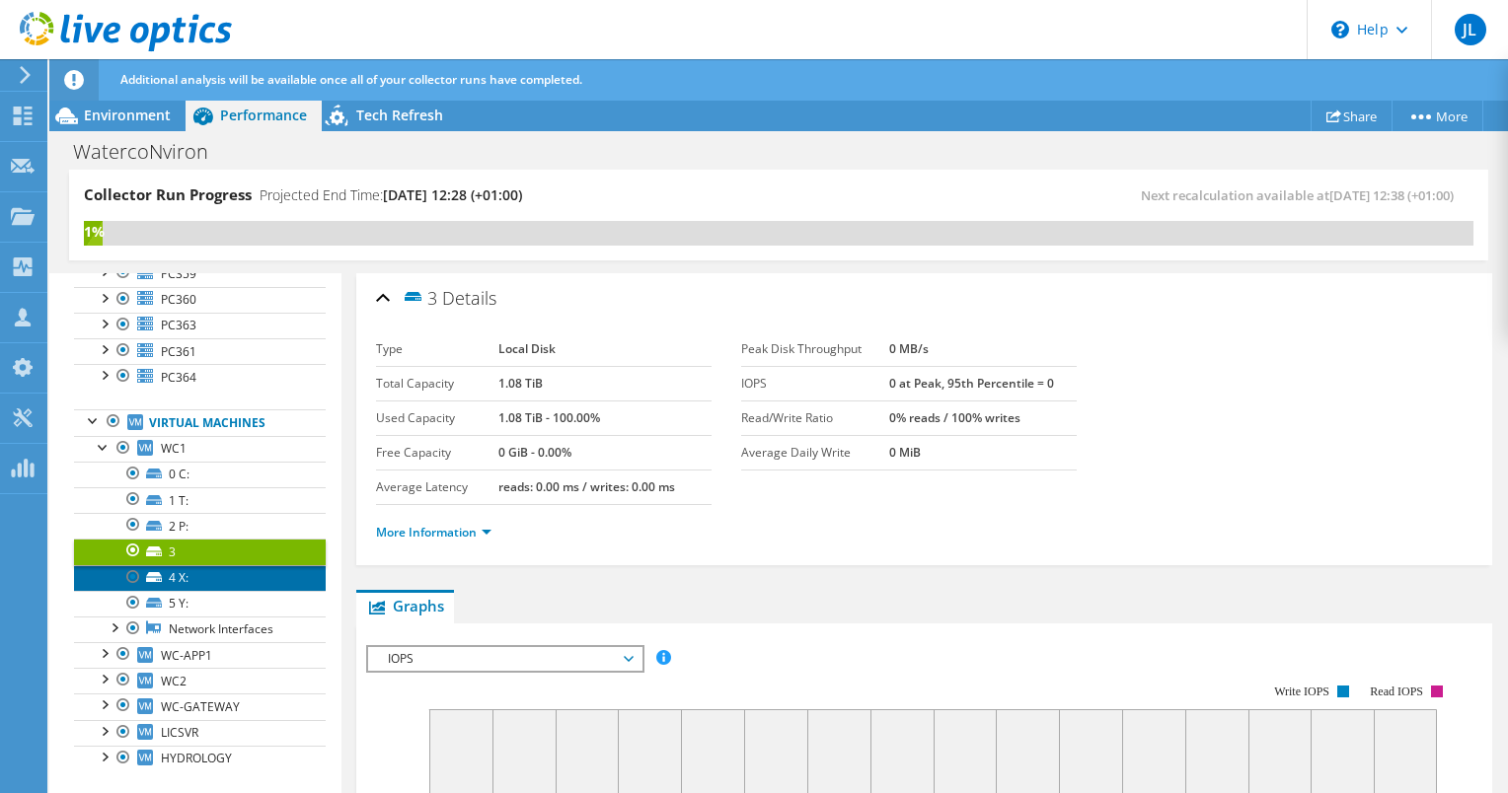
click at [162, 567] on link "4 X:" at bounding box center [200, 578] width 252 height 26
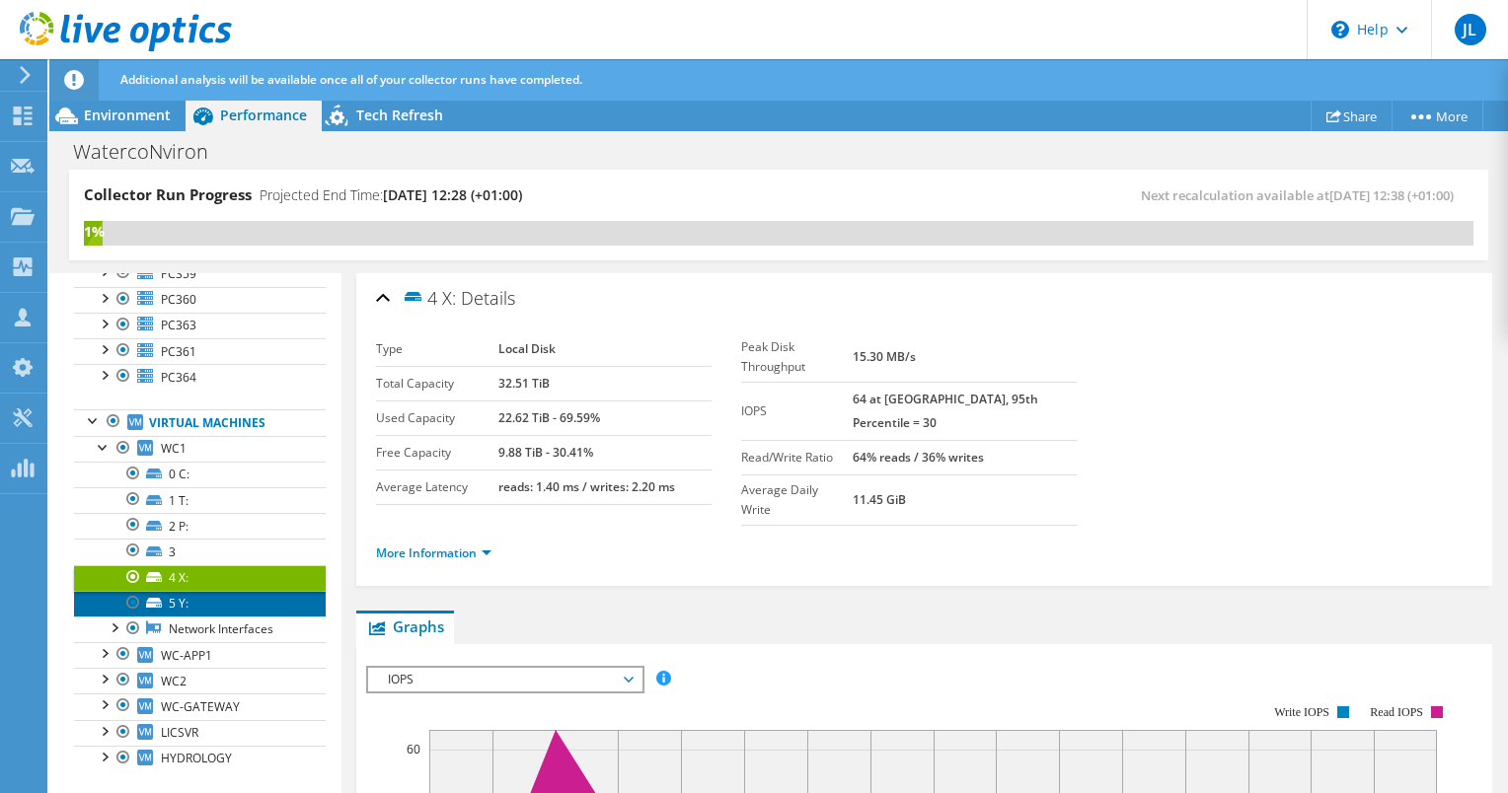
click at [204, 591] on link "5 Y:" at bounding box center [200, 604] width 252 height 26
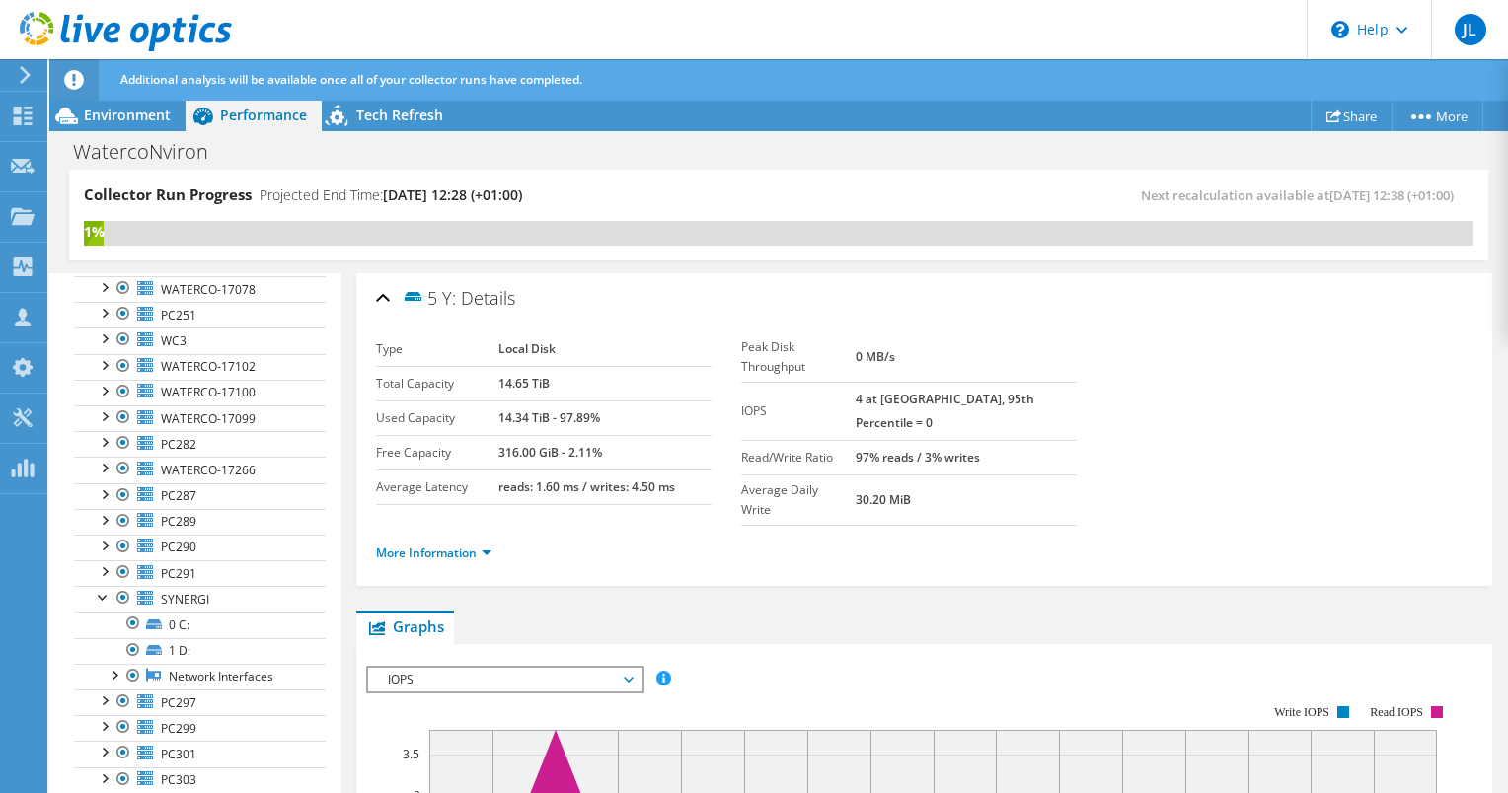
scroll to position [269, 0]
click at [195, 599] on span "SYNERGI" at bounding box center [185, 600] width 48 height 17
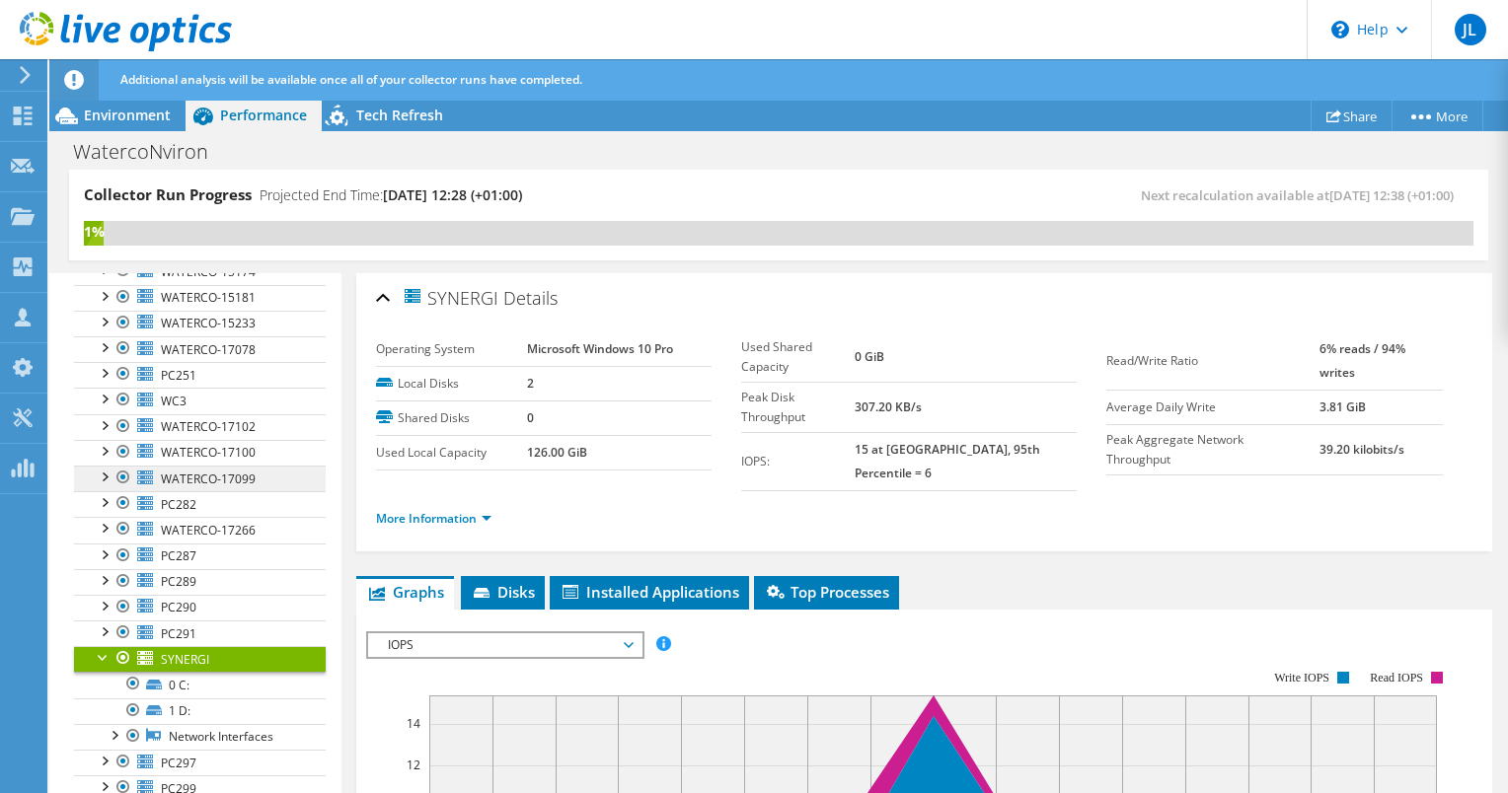
scroll to position [202, 0]
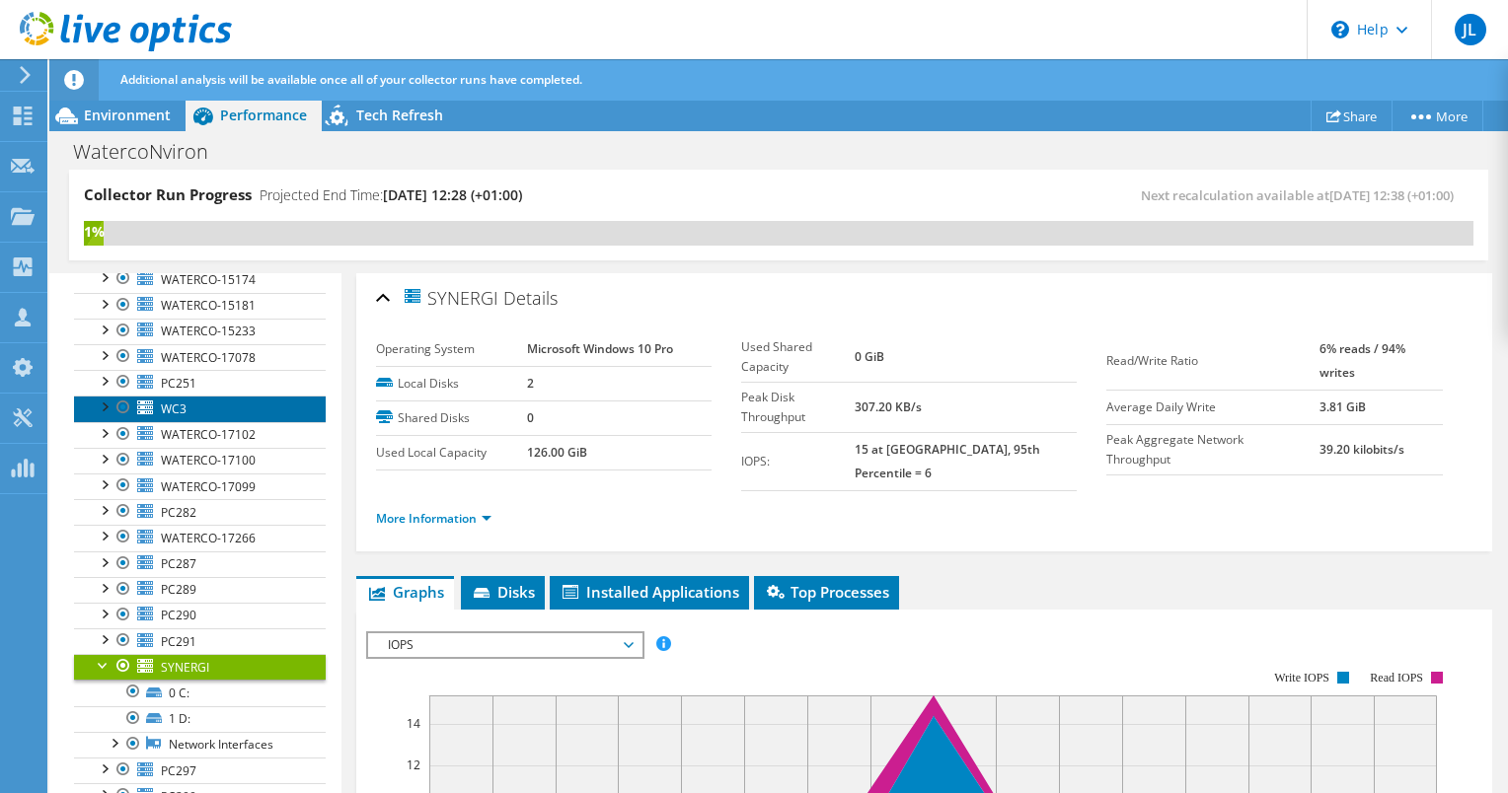
click at [196, 405] on link "WC3" at bounding box center [200, 409] width 252 height 26
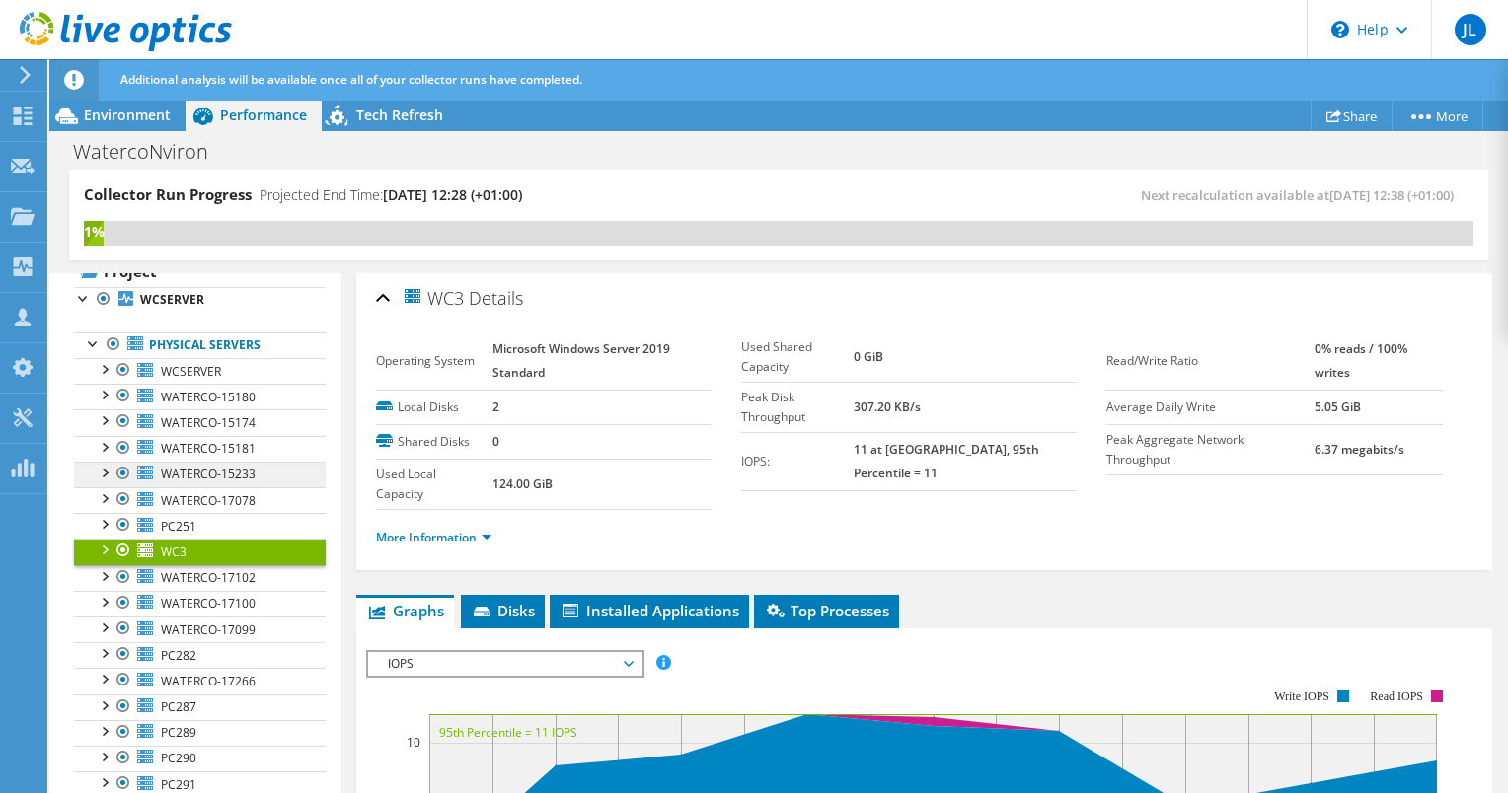
scroll to position [57, 0]
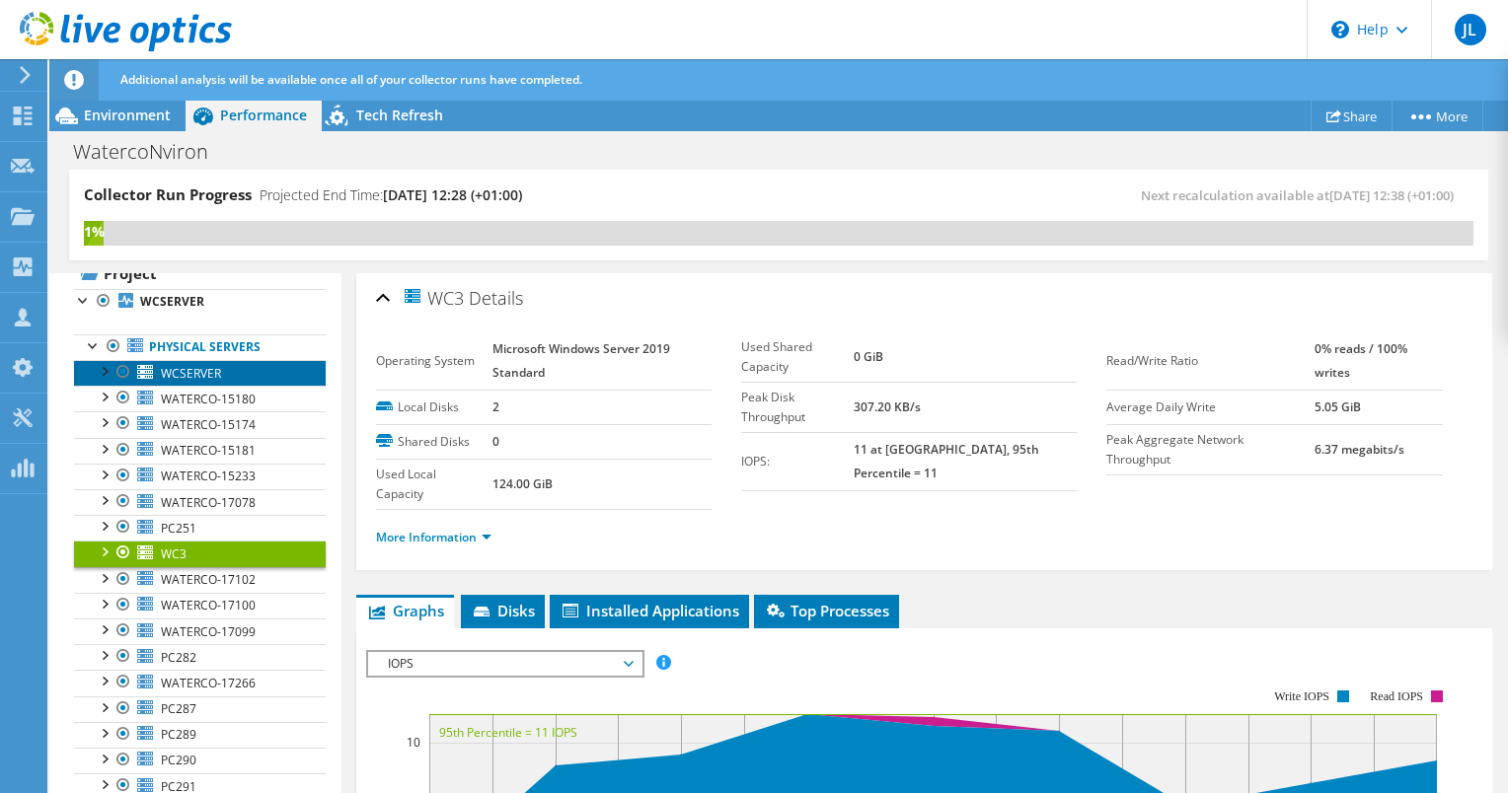
click at [183, 380] on link "WCSERVER" at bounding box center [200, 373] width 252 height 26
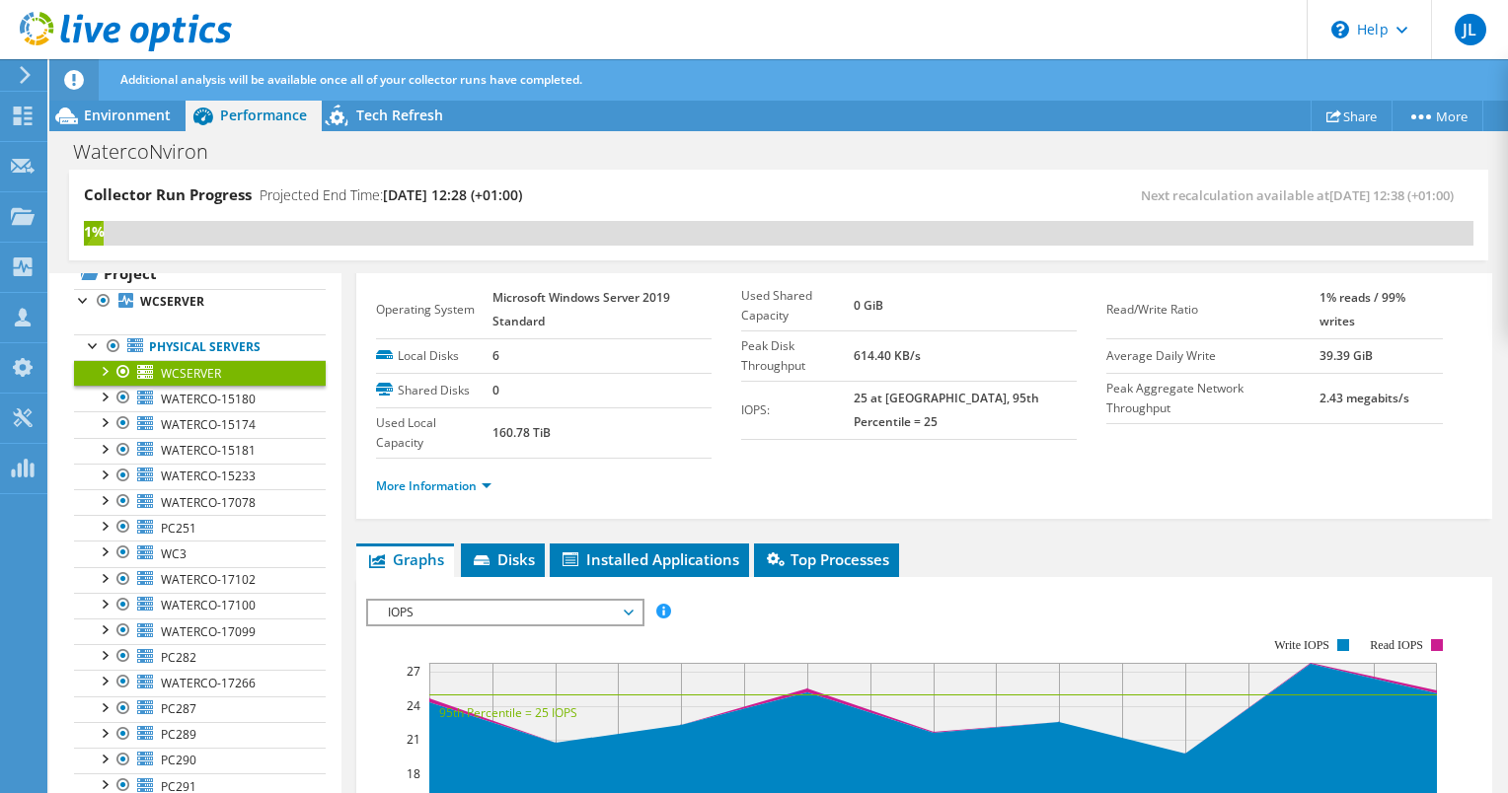
scroll to position [0, 0]
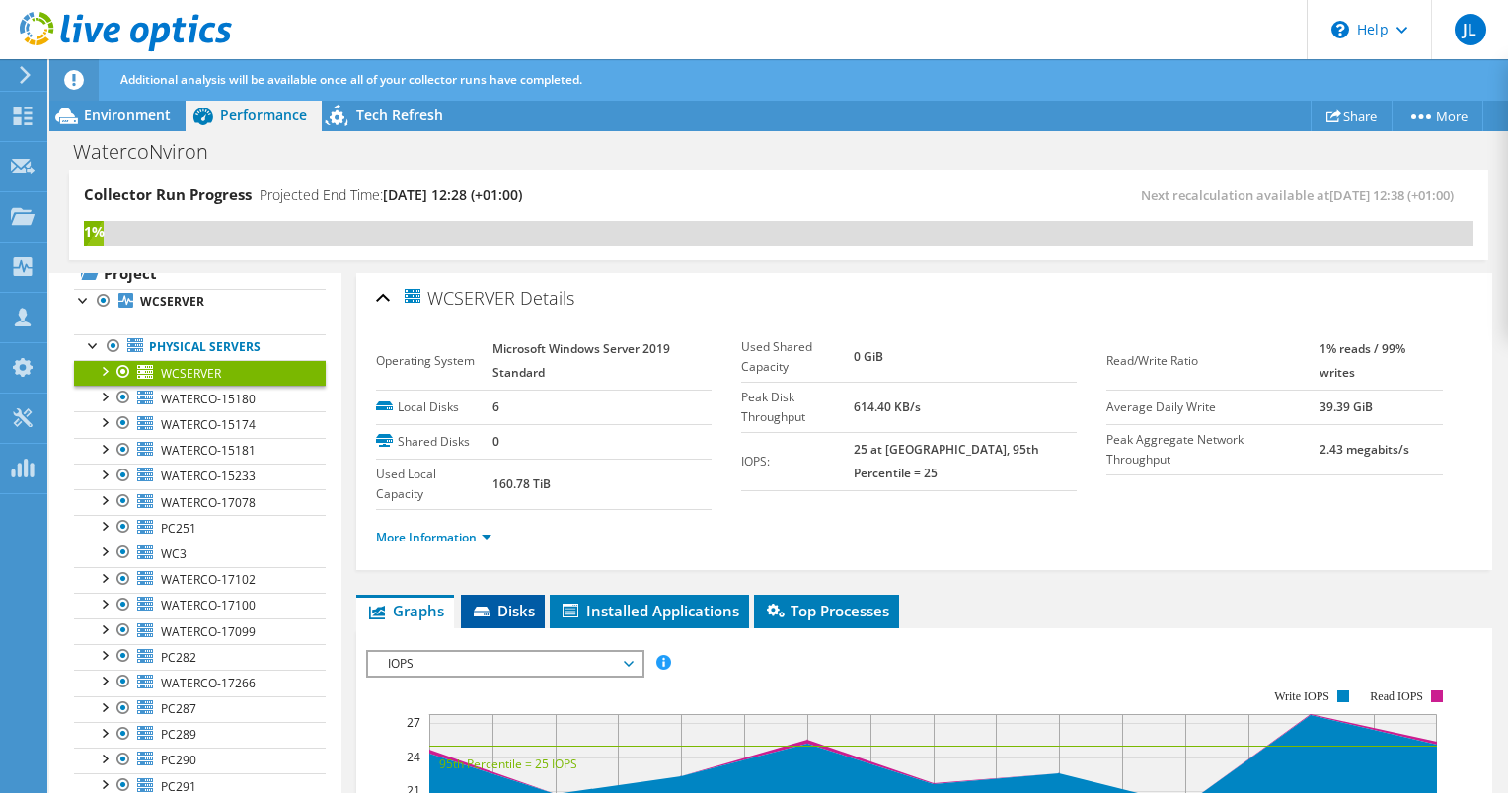
click at [527, 613] on span "Disks" at bounding box center [503, 611] width 64 height 20
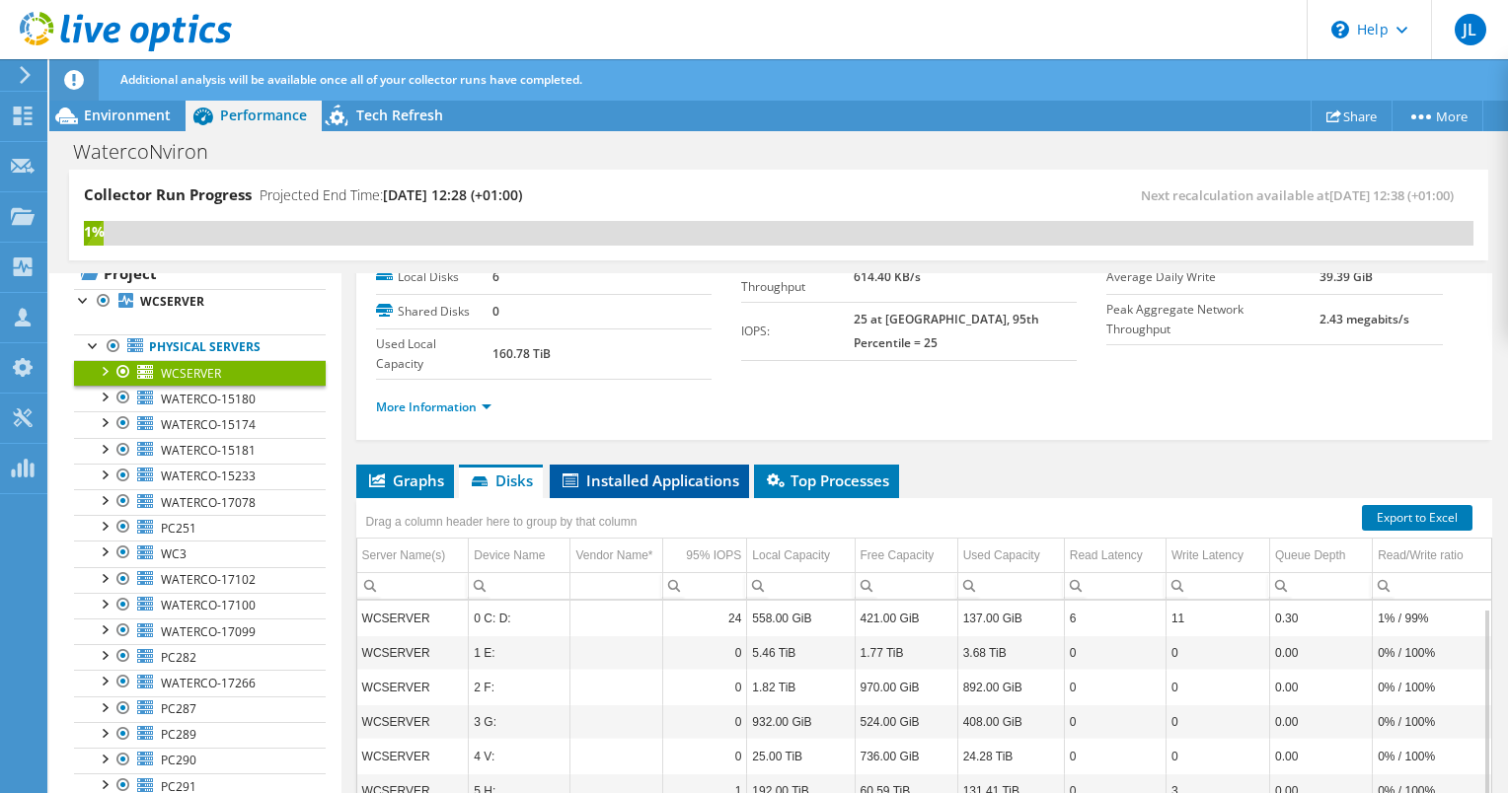
scroll to position [201, 0]
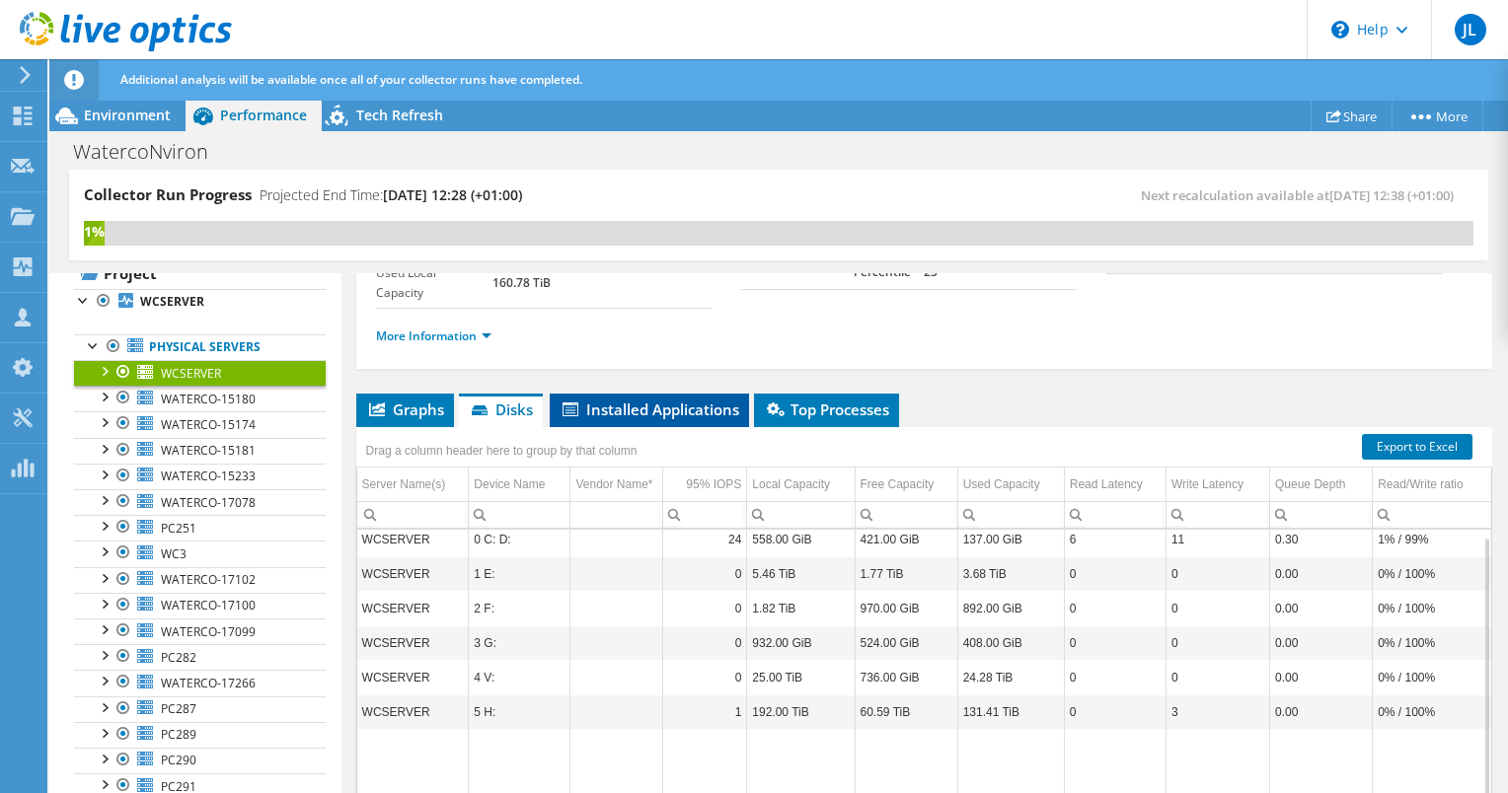
click at [688, 405] on span "Installed Applications" at bounding box center [649, 410] width 180 height 20
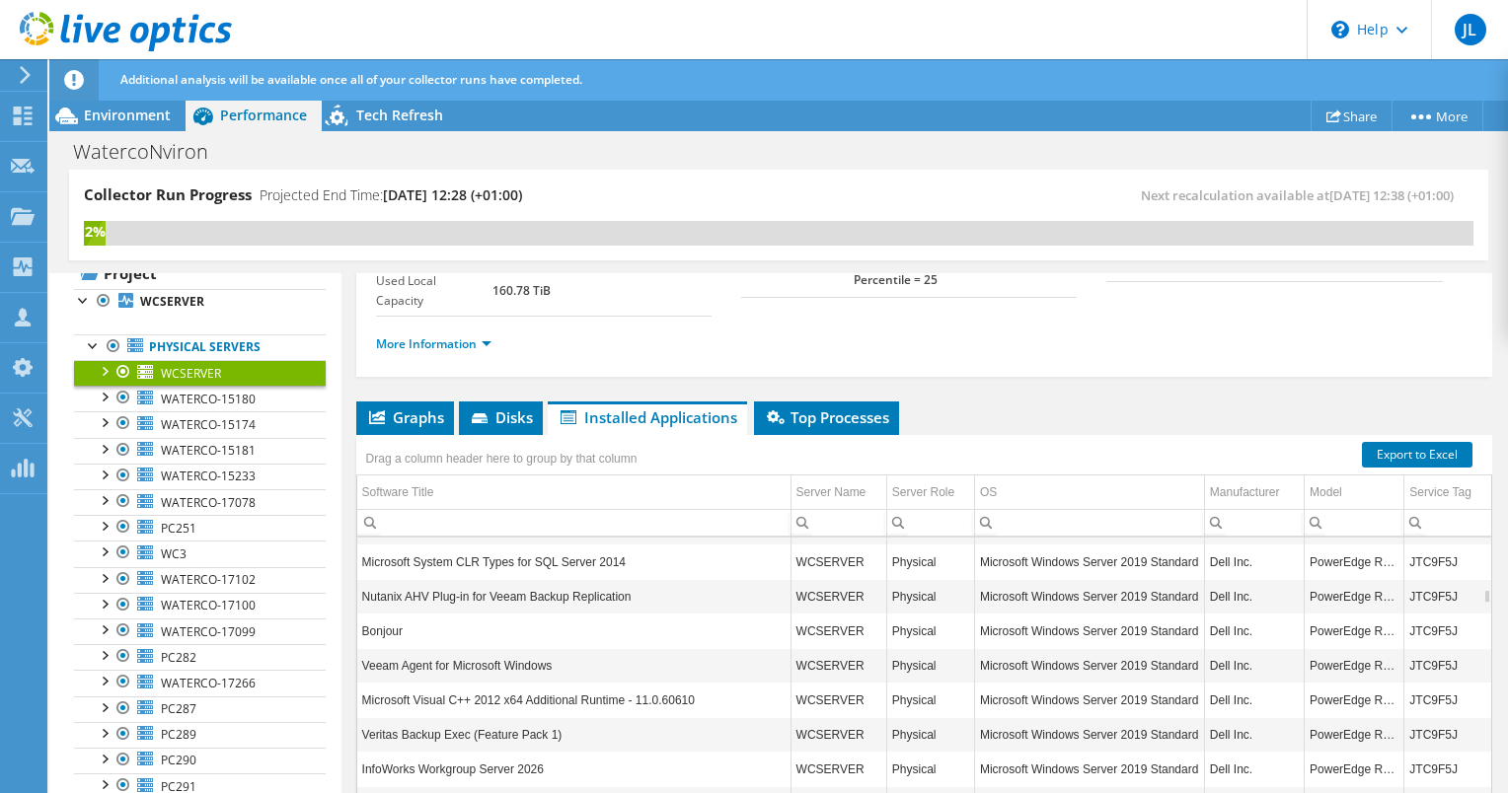
scroll to position [235, 0]
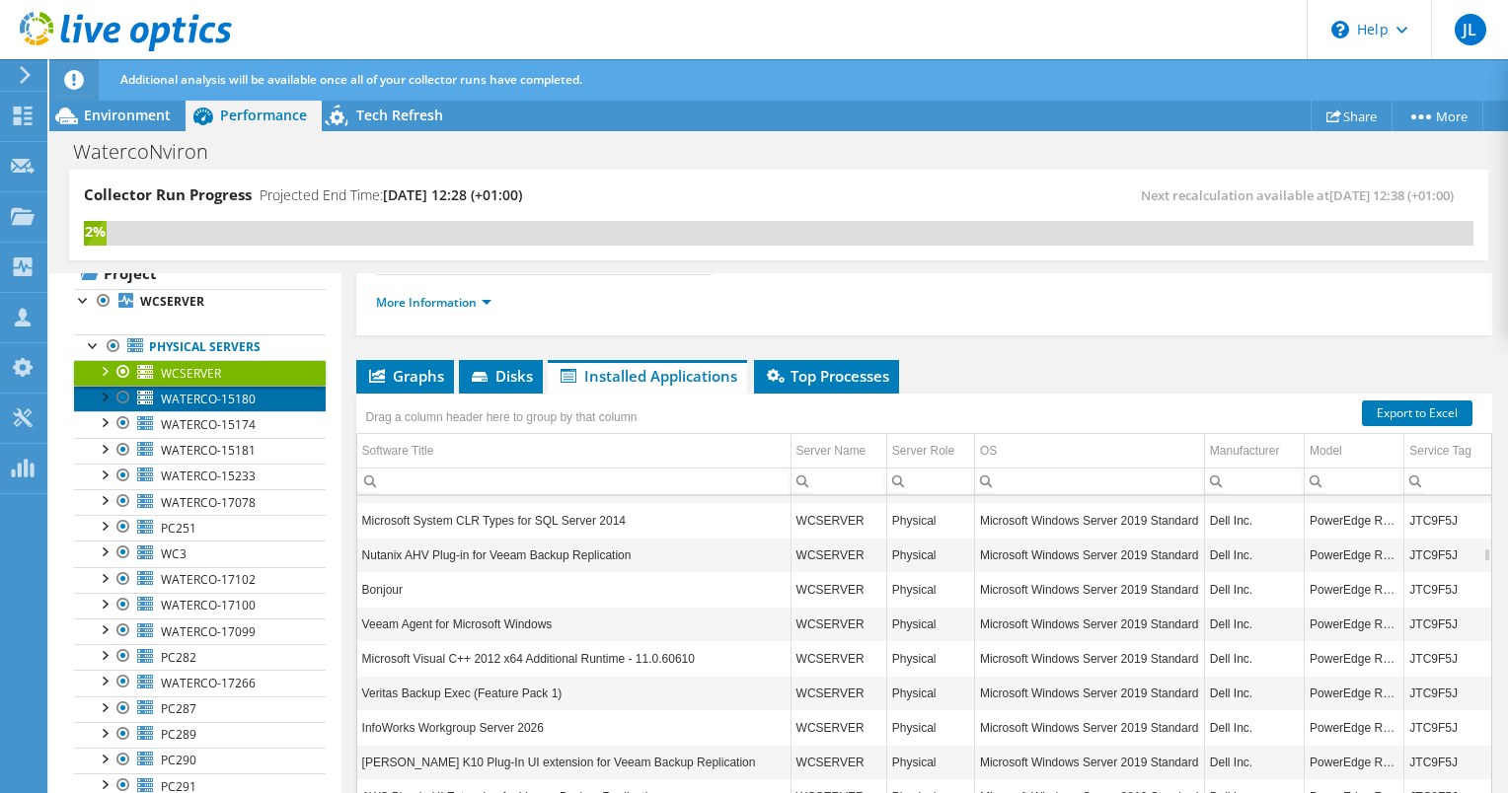
click at [231, 395] on span "WATERCO-15180" at bounding box center [208, 399] width 95 height 17
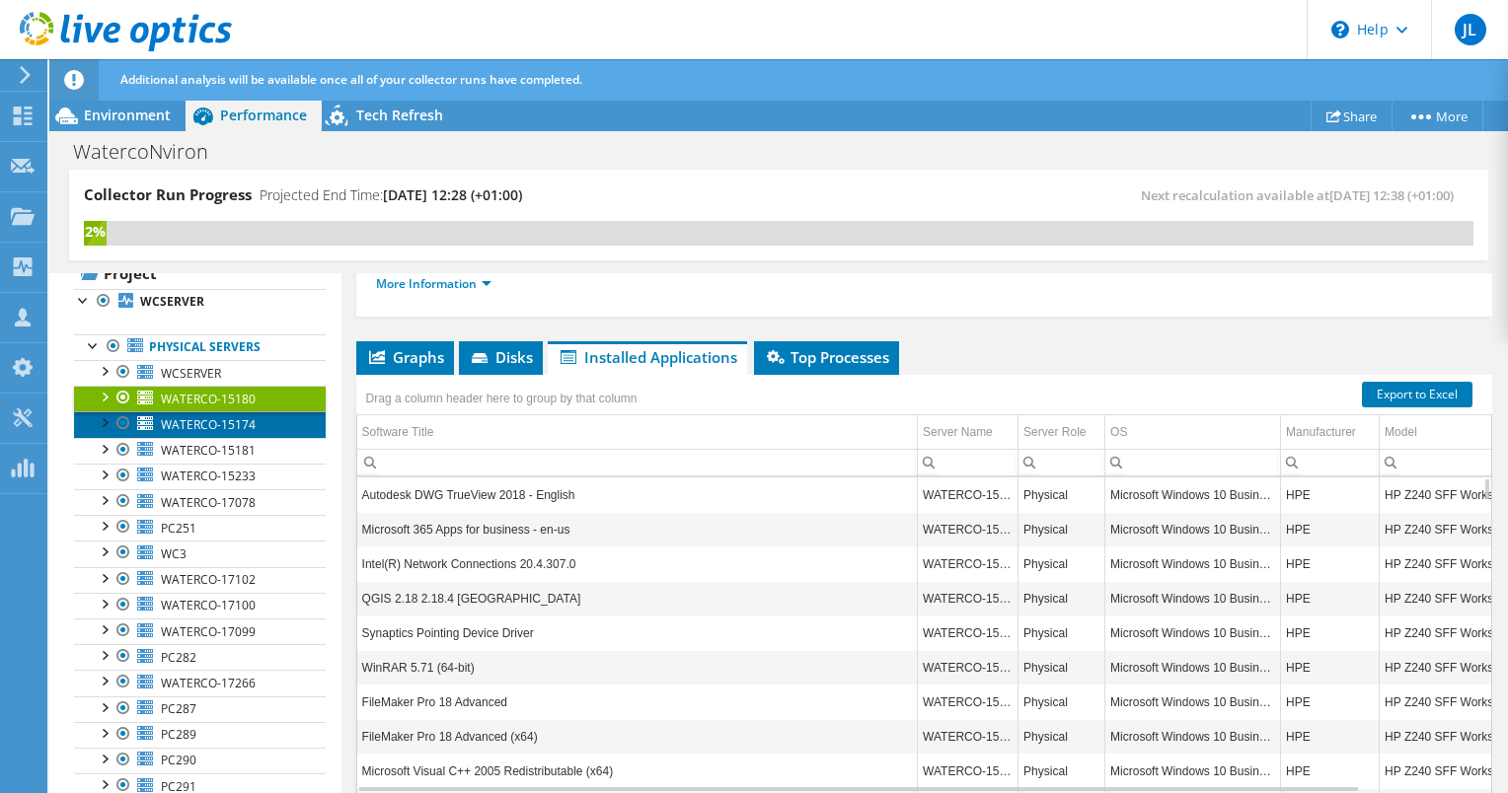
click at [219, 430] on span "WATERCO-15174" at bounding box center [208, 424] width 95 height 17
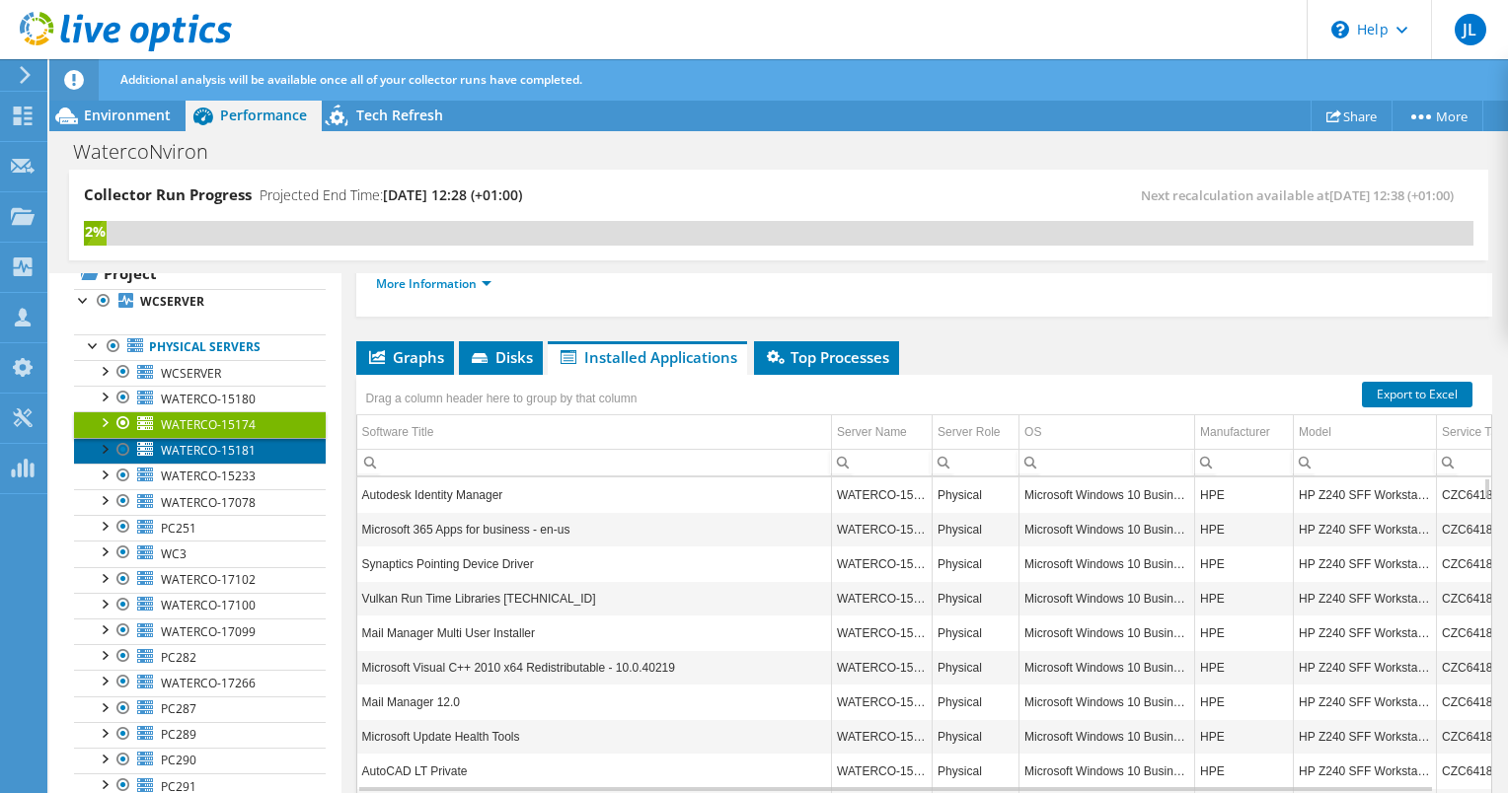
click at [213, 457] on link "WATERCO-15181" at bounding box center [200, 451] width 252 height 26
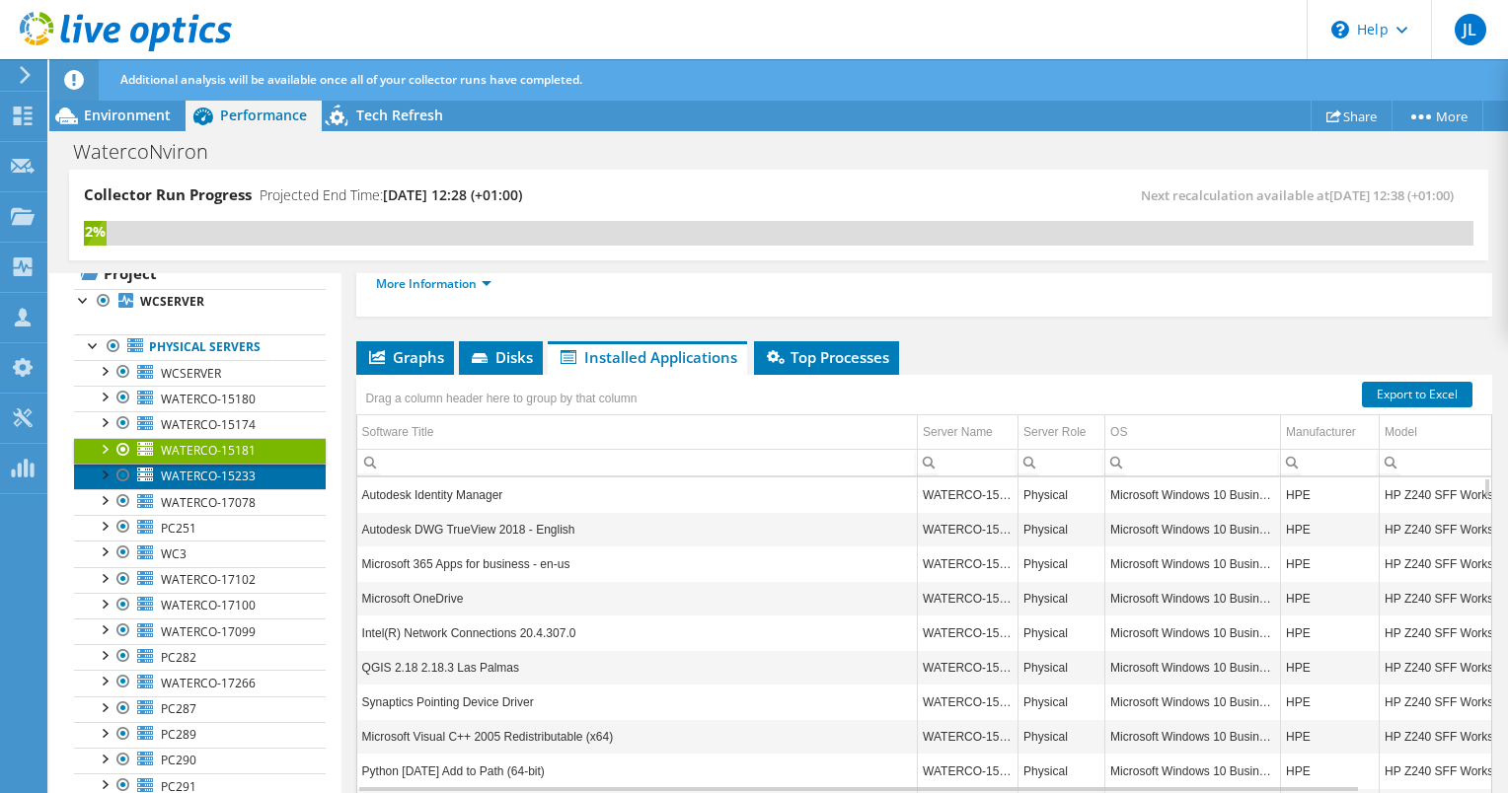
click at [206, 476] on span "WATERCO-15233" at bounding box center [208, 476] width 95 height 17
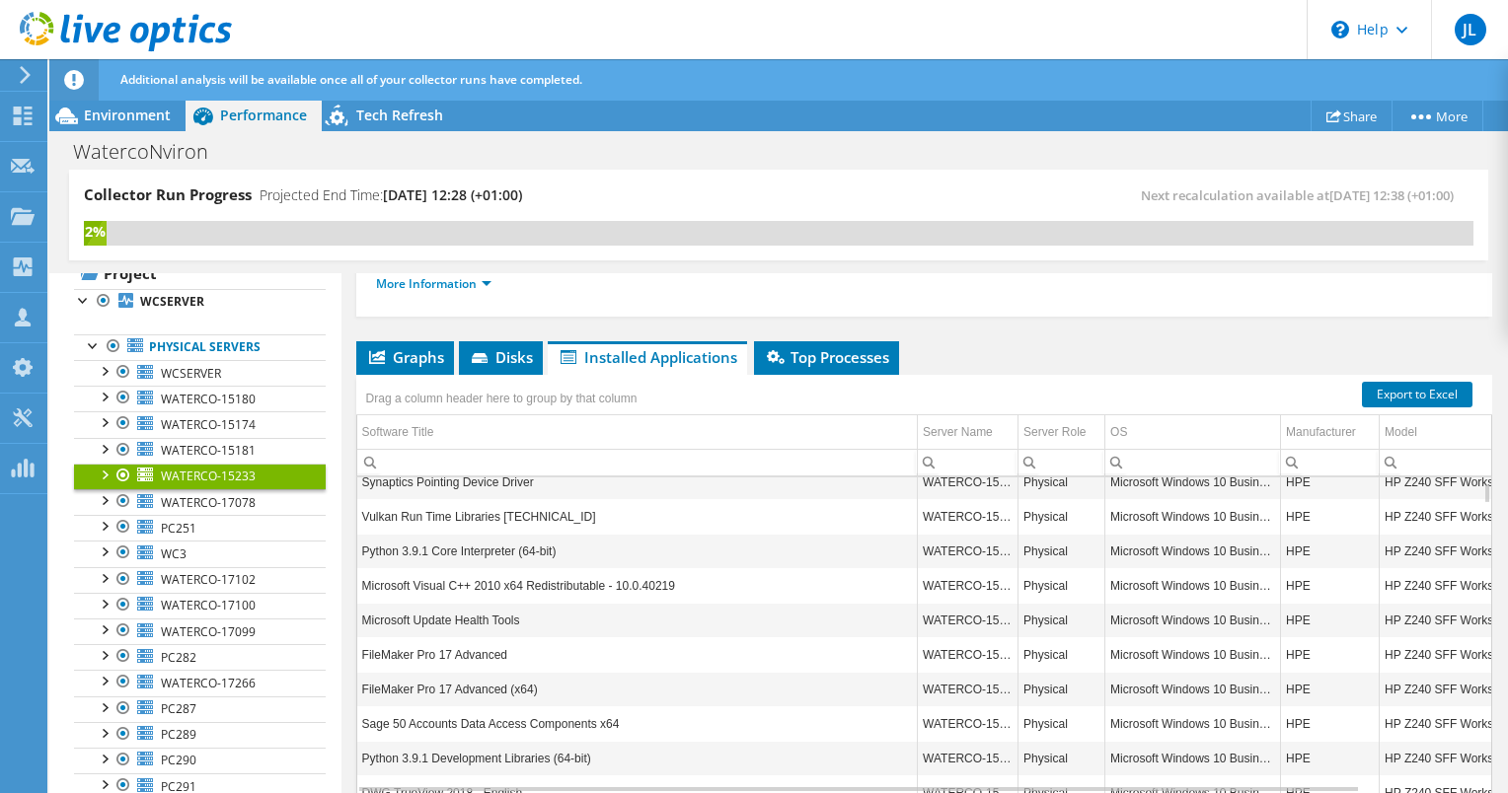
scroll to position [87, 0]
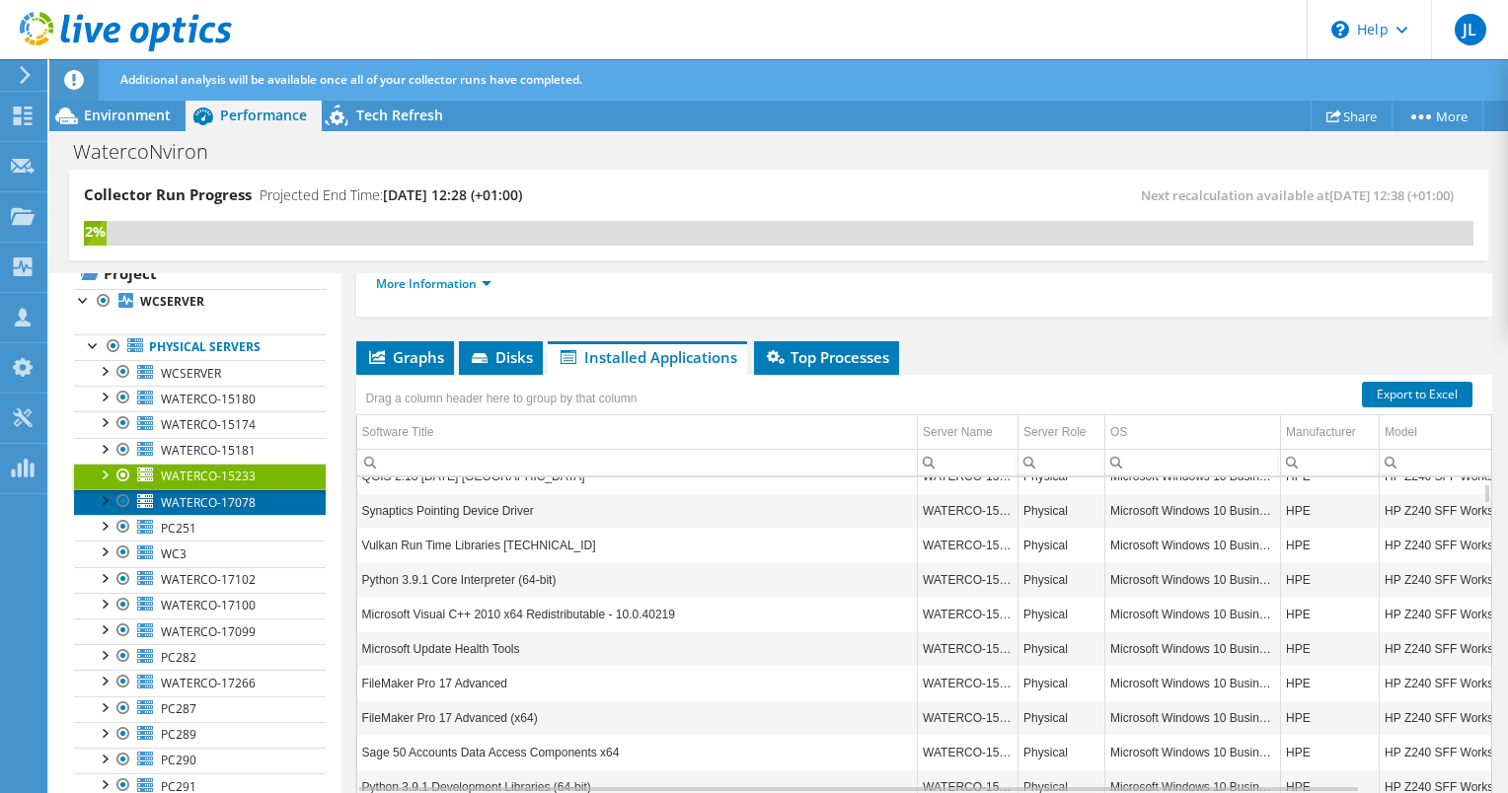
click at [227, 502] on span "WATERCO-17078" at bounding box center [208, 502] width 95 height 17
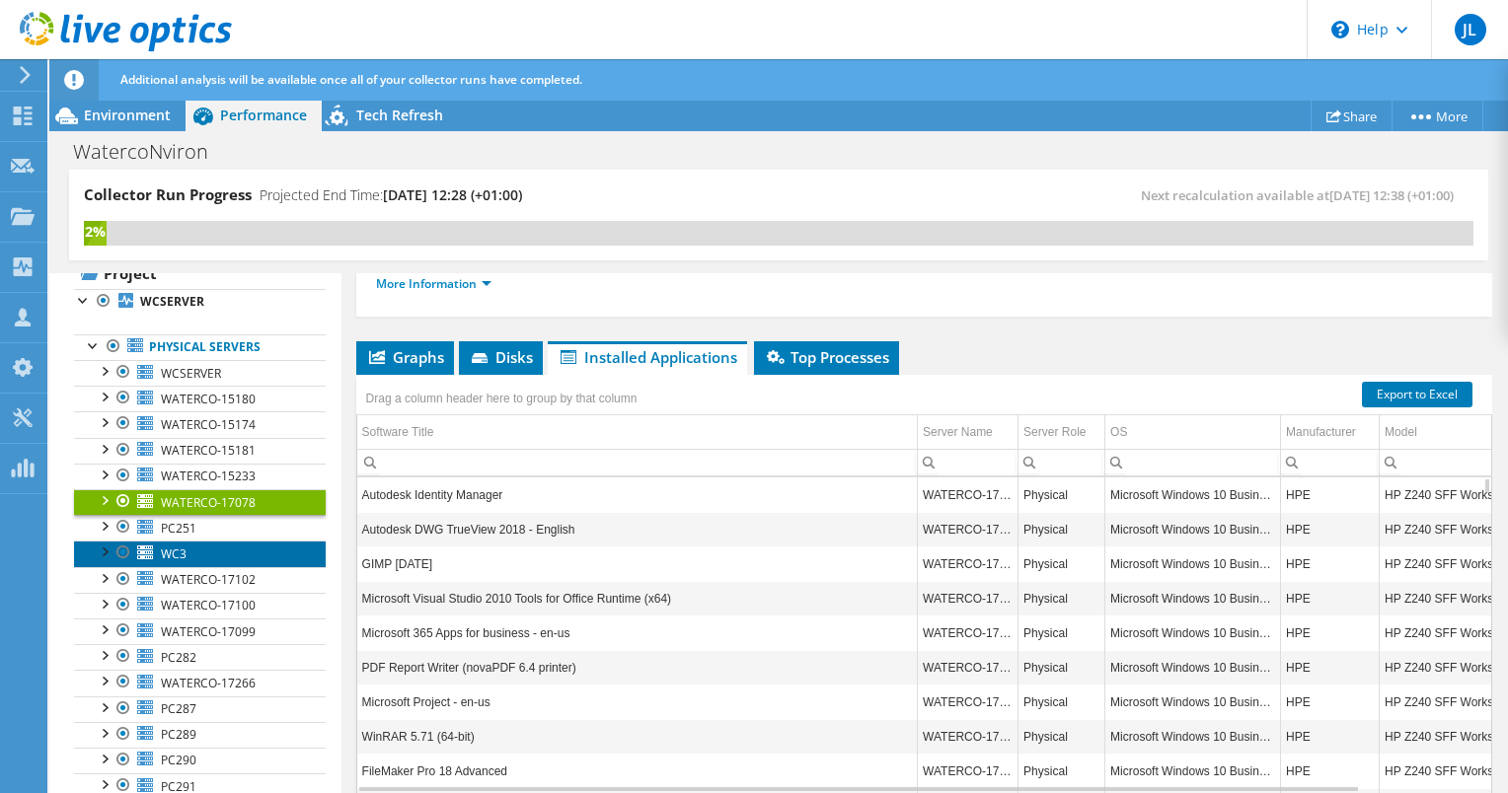
click at [193, 556] on link "WC3" at bounding box center [200, 554] width 252 height 26
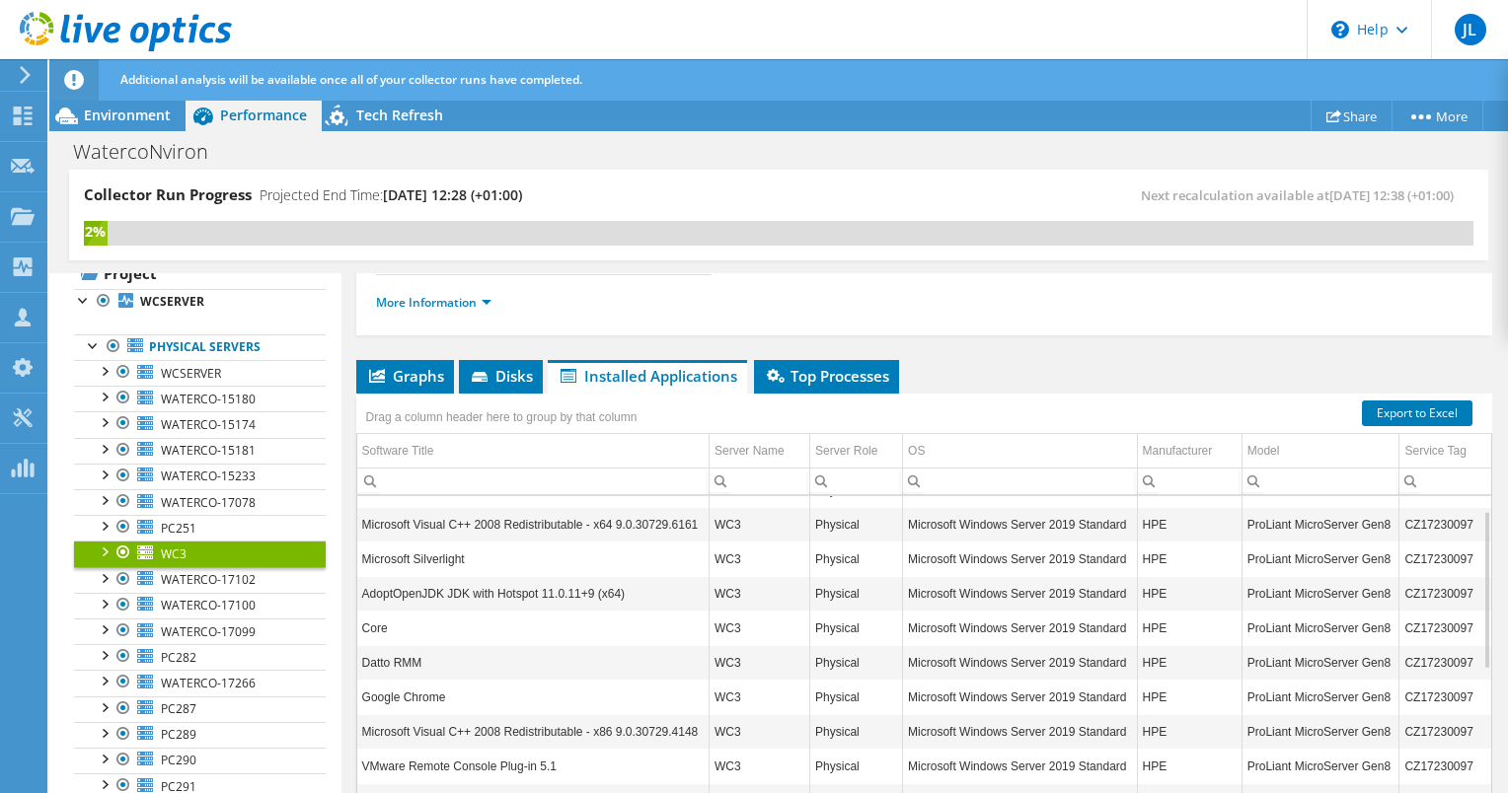
scroll to position [35, 0]
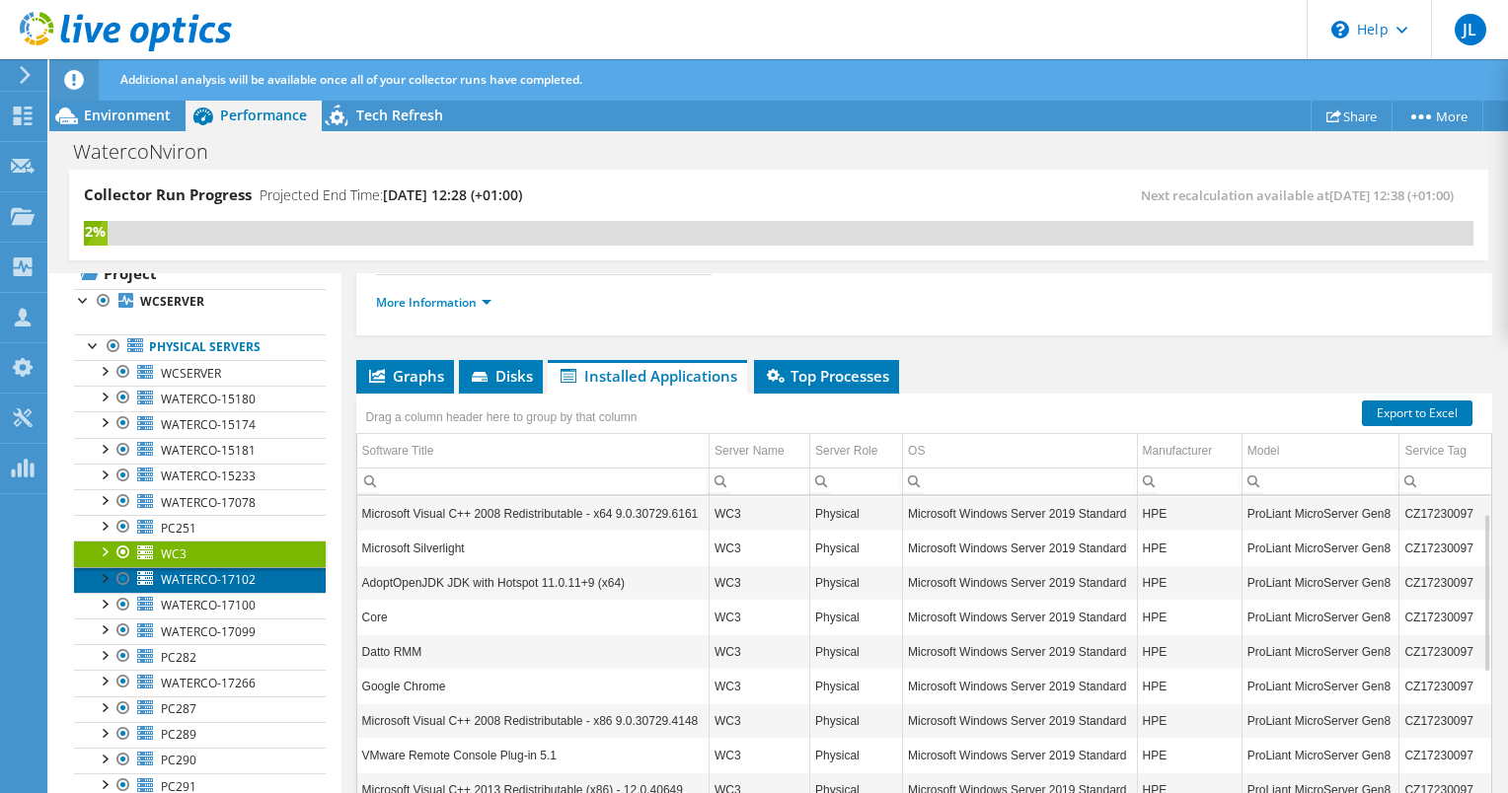
click at [225, 580] on span "WATERCO-17102" at bounding box center [208, 579] width 95 height 17
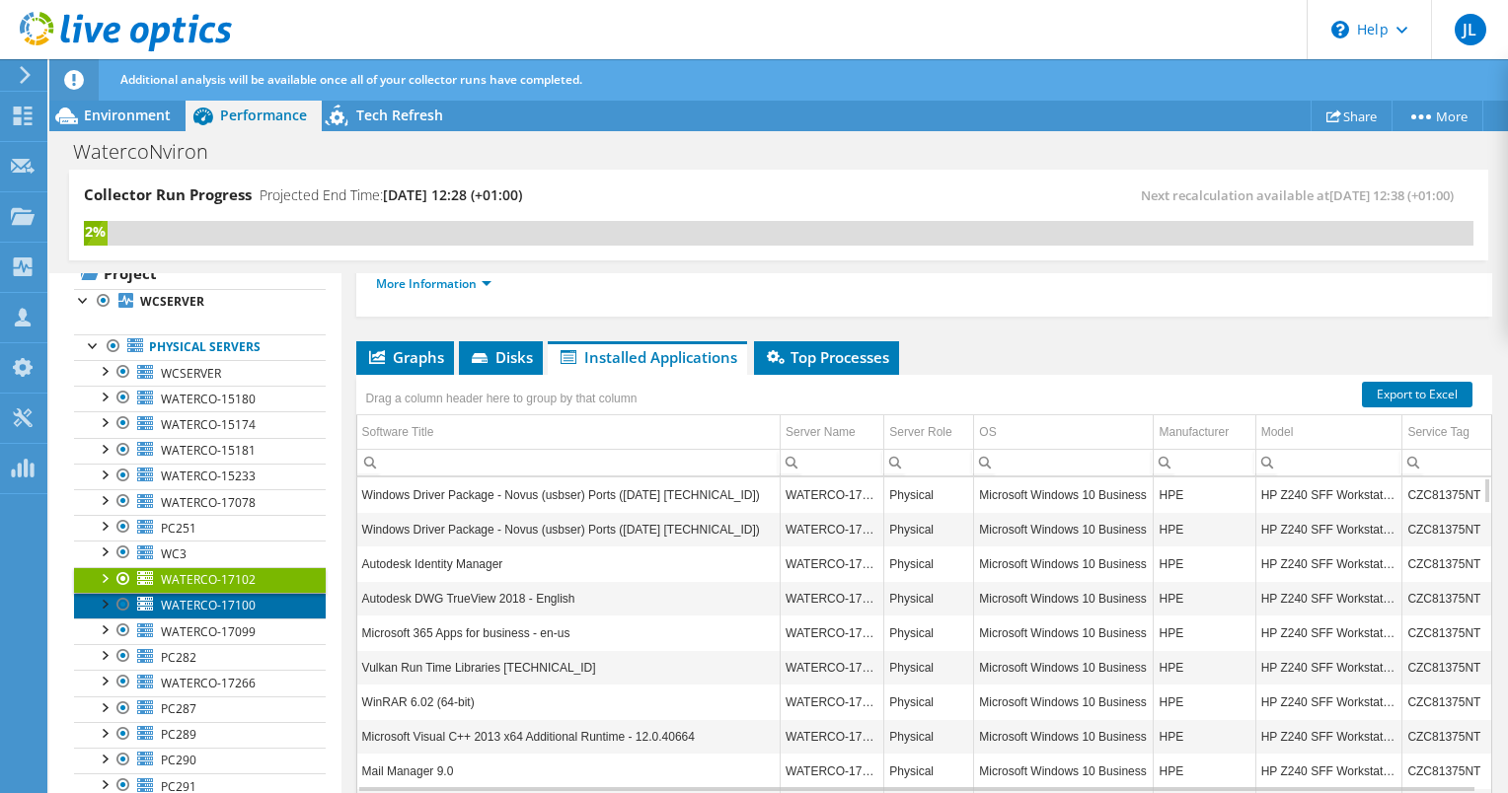
click at [205, 604] on span "WATERCO-17100" at bounding box center [208, 605] width 95 height 17
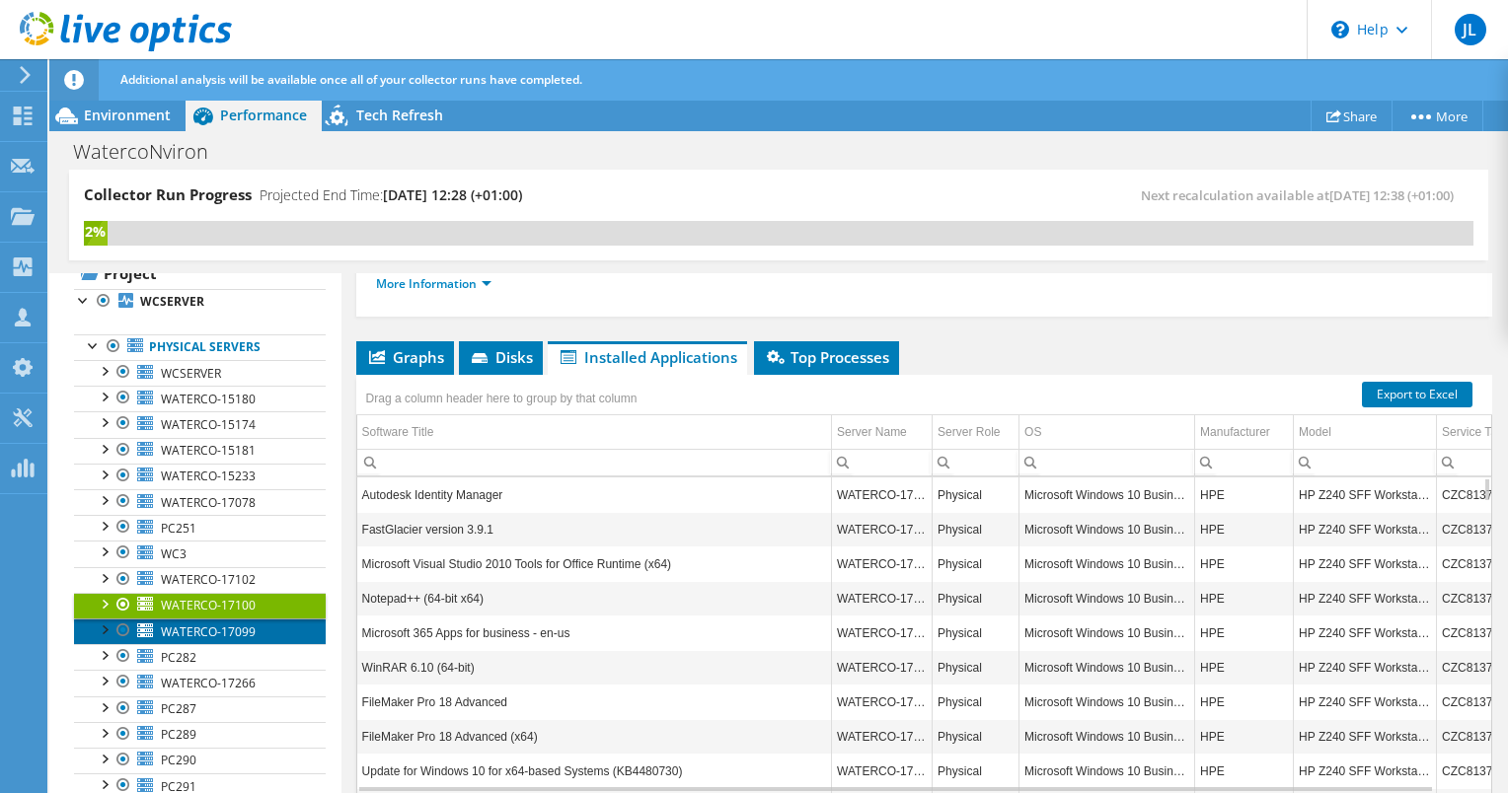
click at [197, 636] on link "WATERCO-17099" at bounding box center [200, 632] width 252 height 26
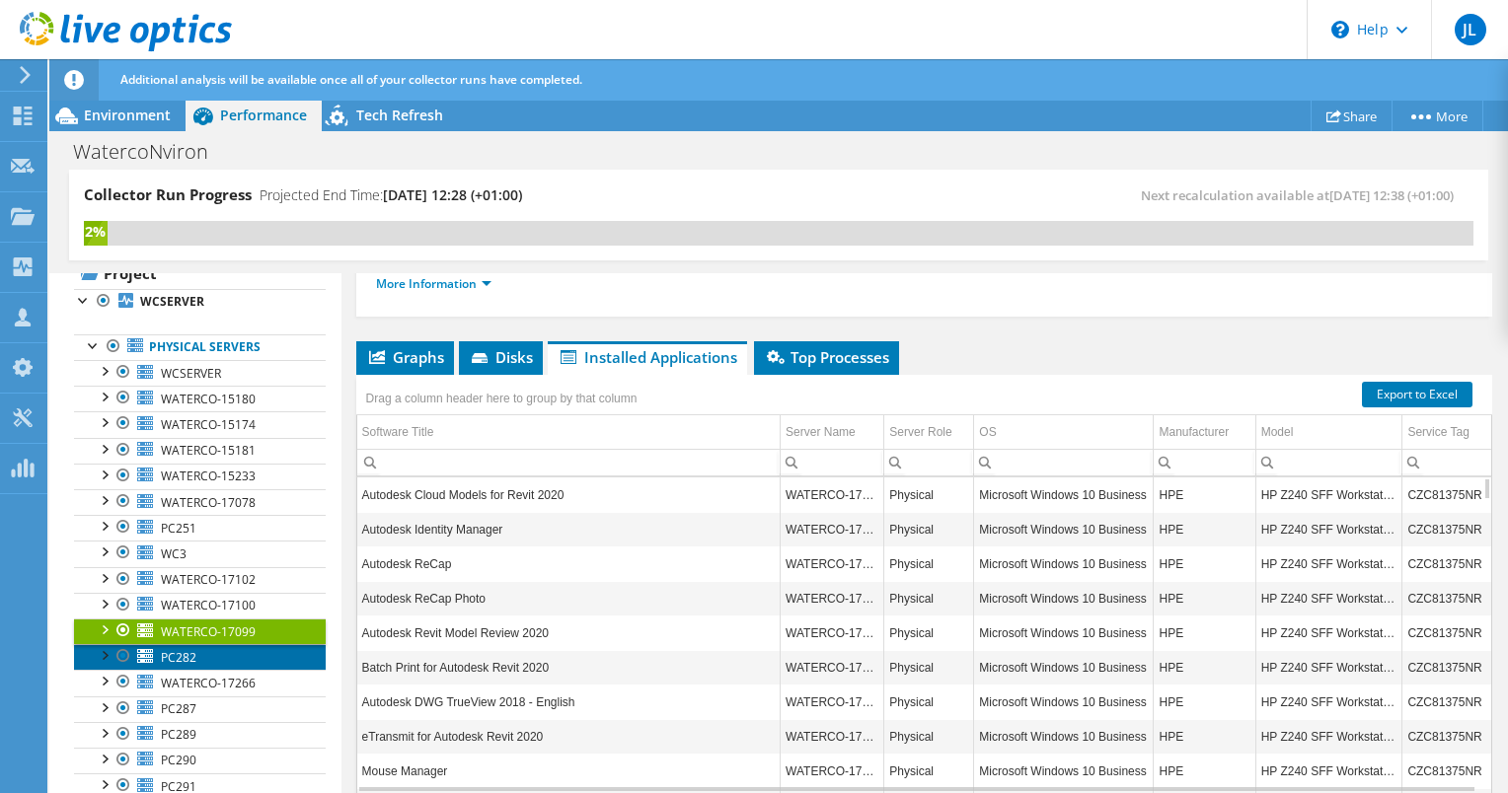
click at [192, 659] on span "PC282" at bounding box center [179, 657] width 36 height 17
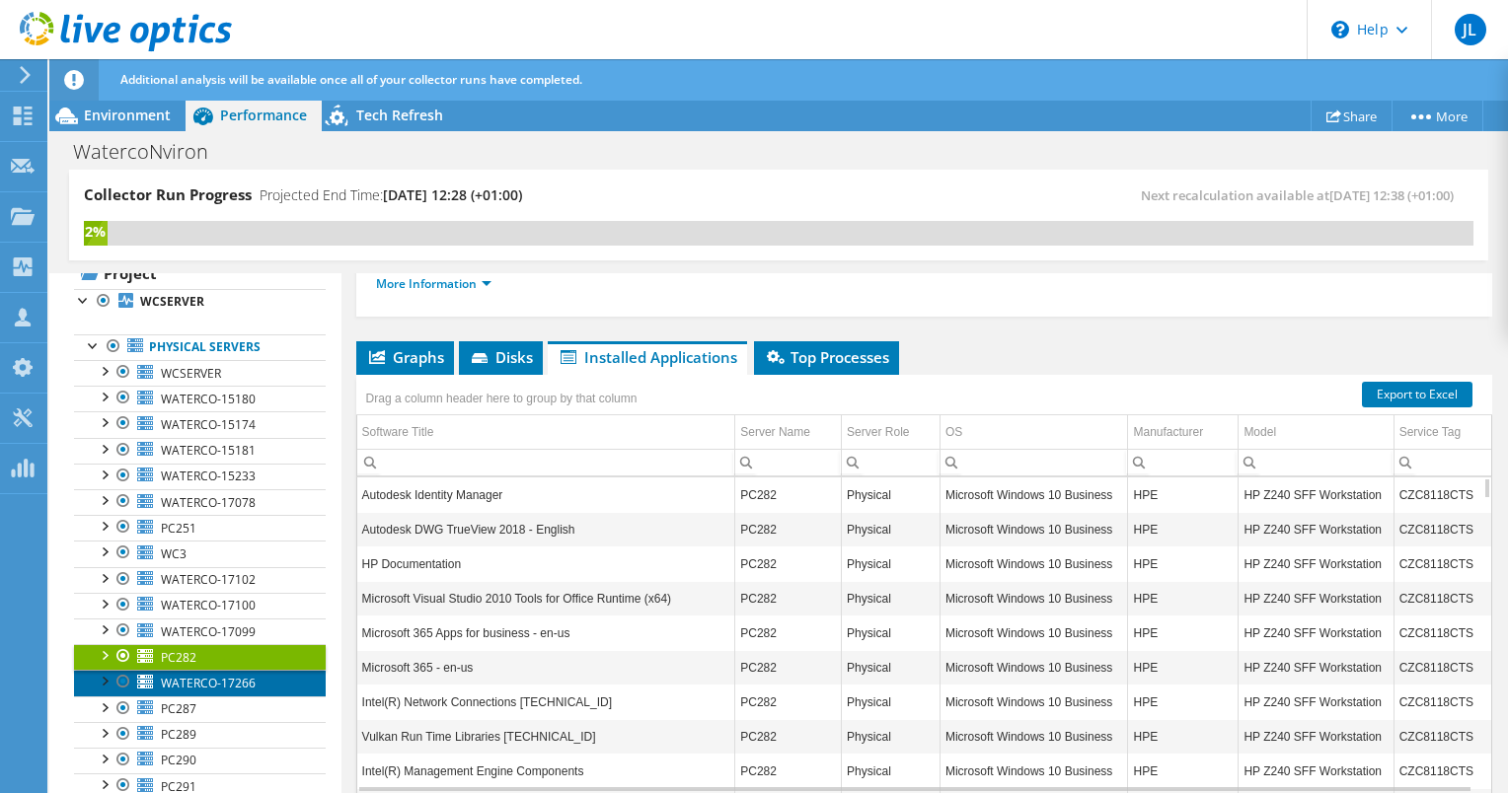
click at [185, 686] on span "WATERCO-17266" at bounding box center [208, 683] width 95 height 17
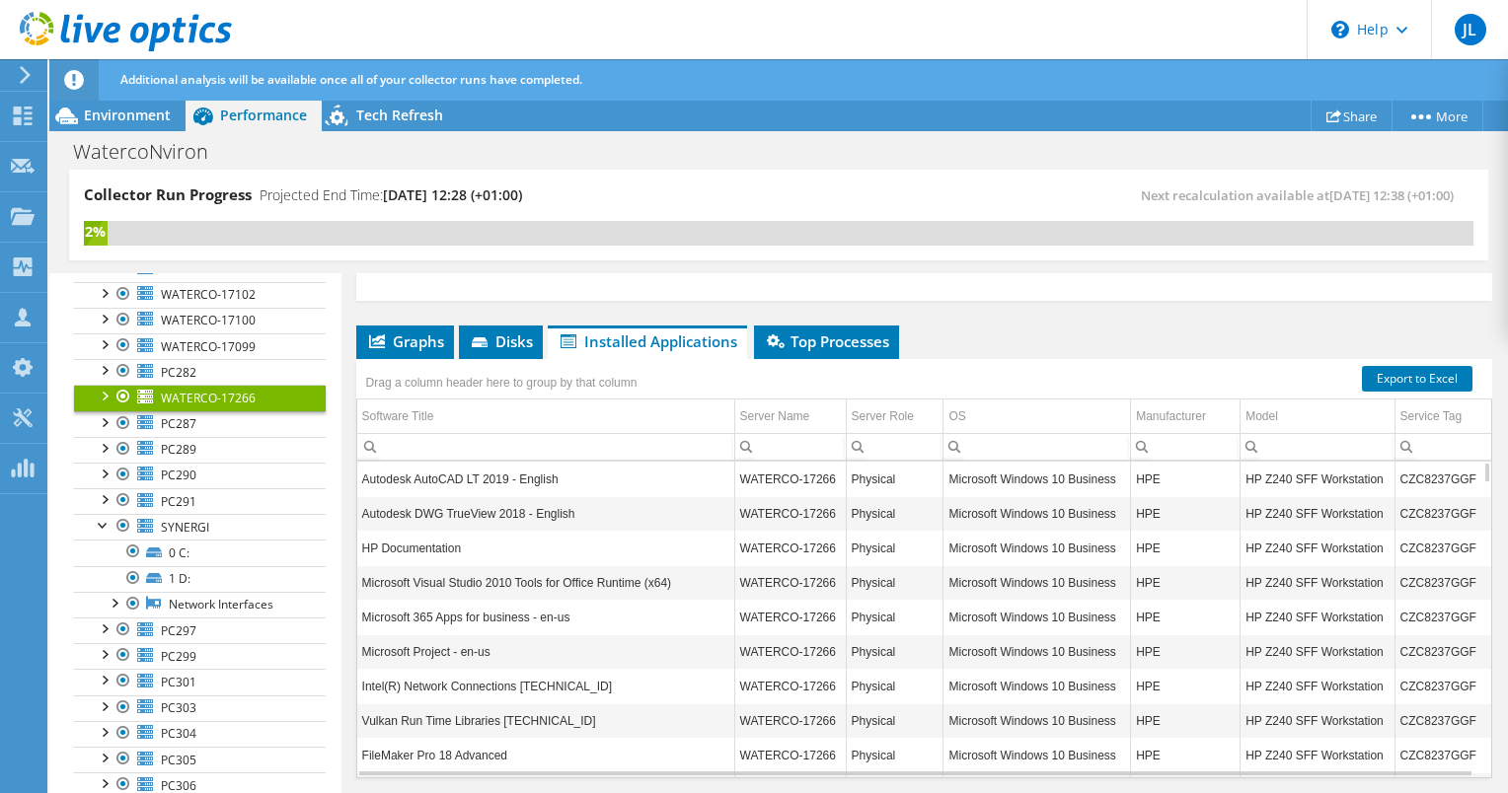
scroll to position [352, 0]
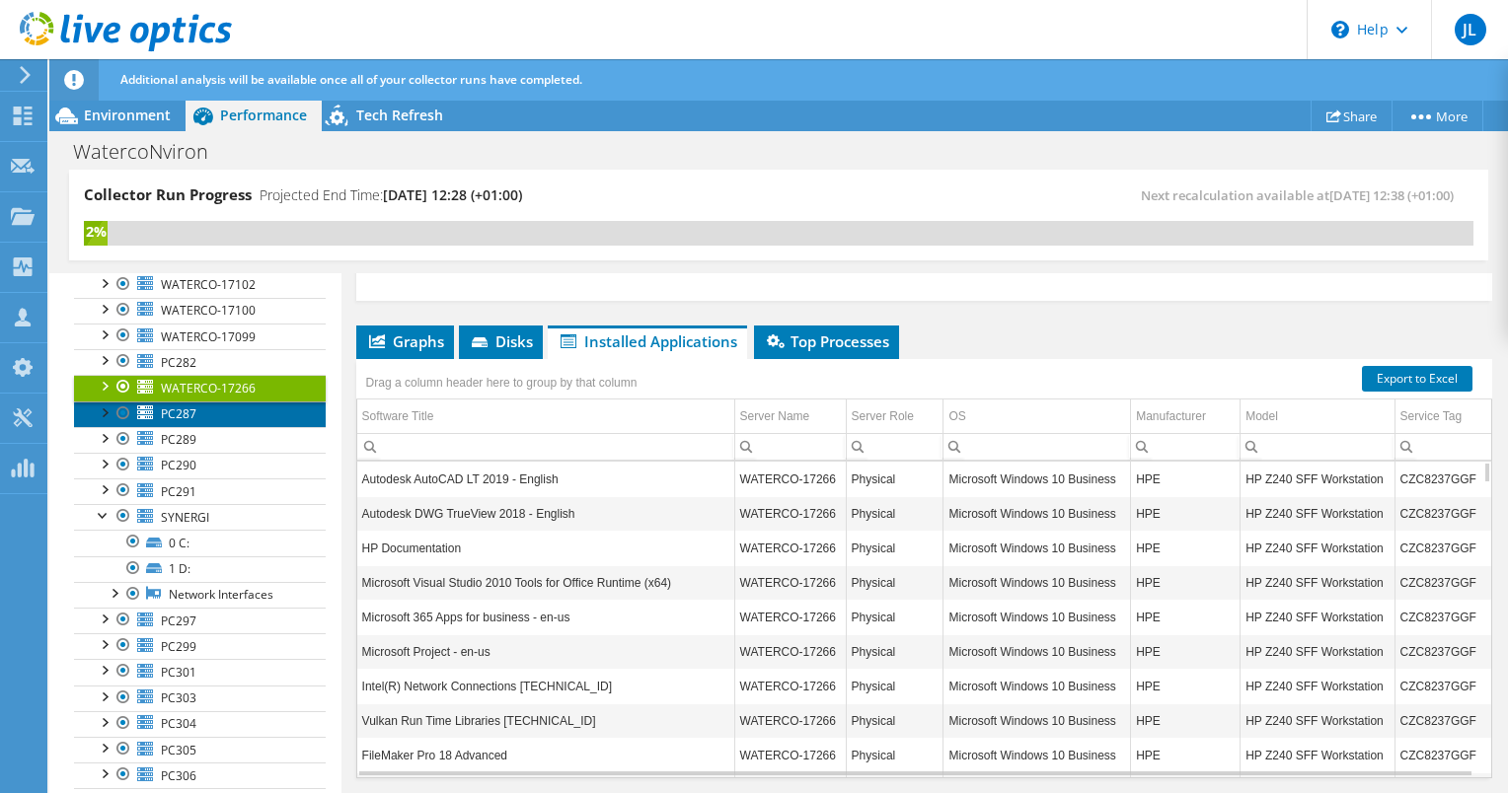
click at [205, 413] on link "PC287" at bounding box center [200, 415] width 252 height 26
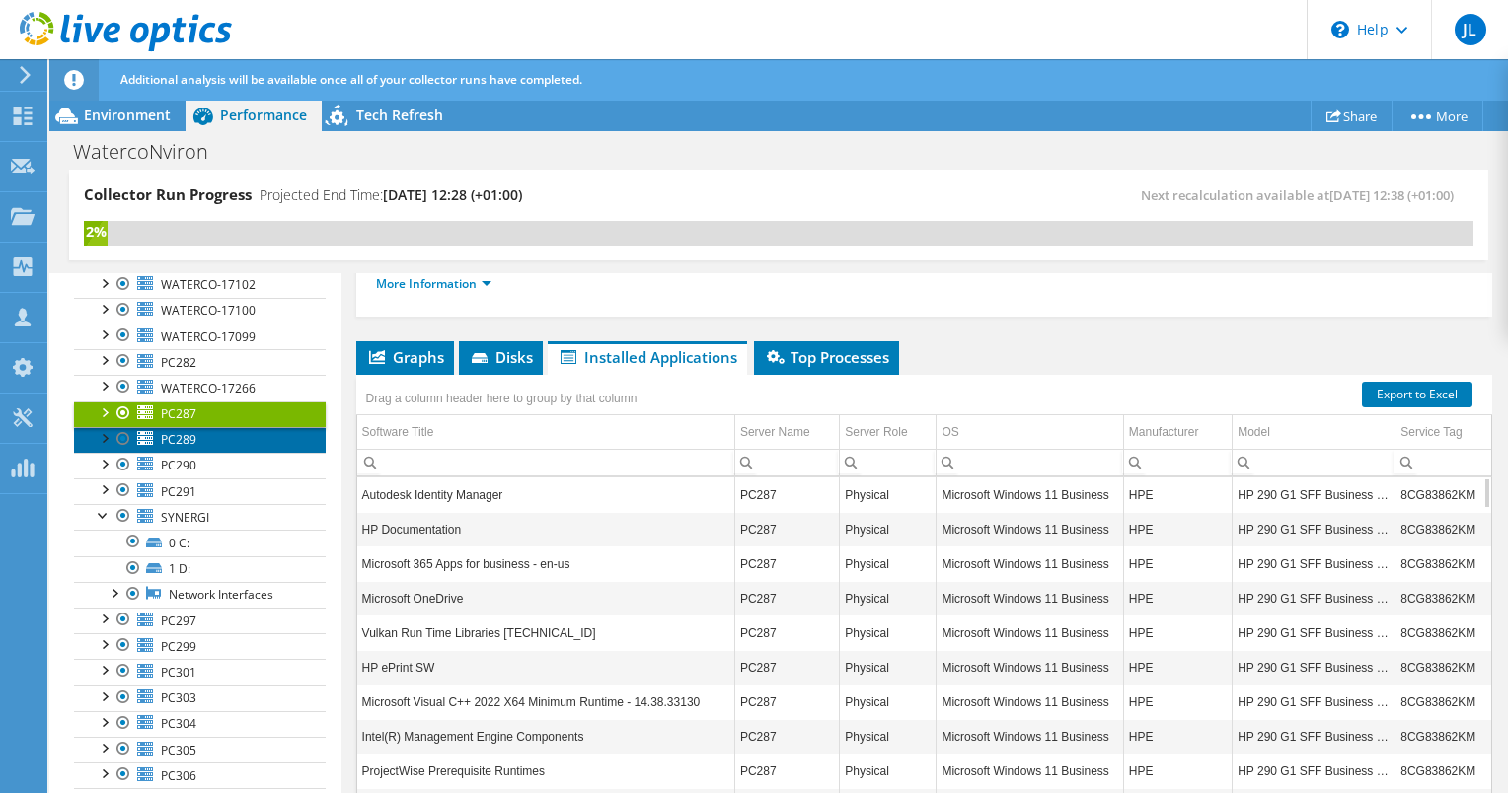
click at [184, 434] on span "PC289" at bounding box center [179, 439] width 36 height 17
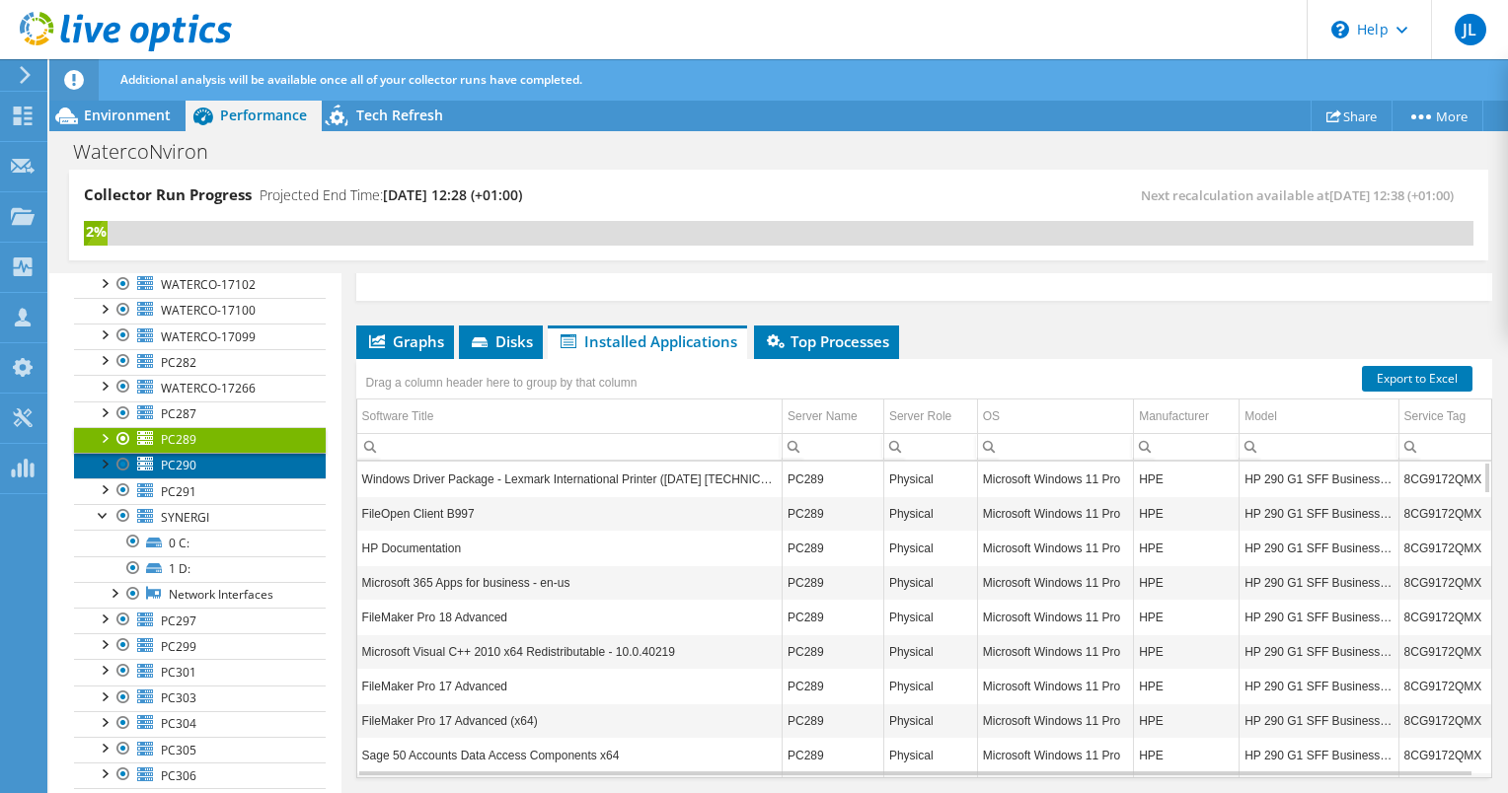
click at [182, 457] on span "PC290" at bounding box center [179, 465] width 36 height 17
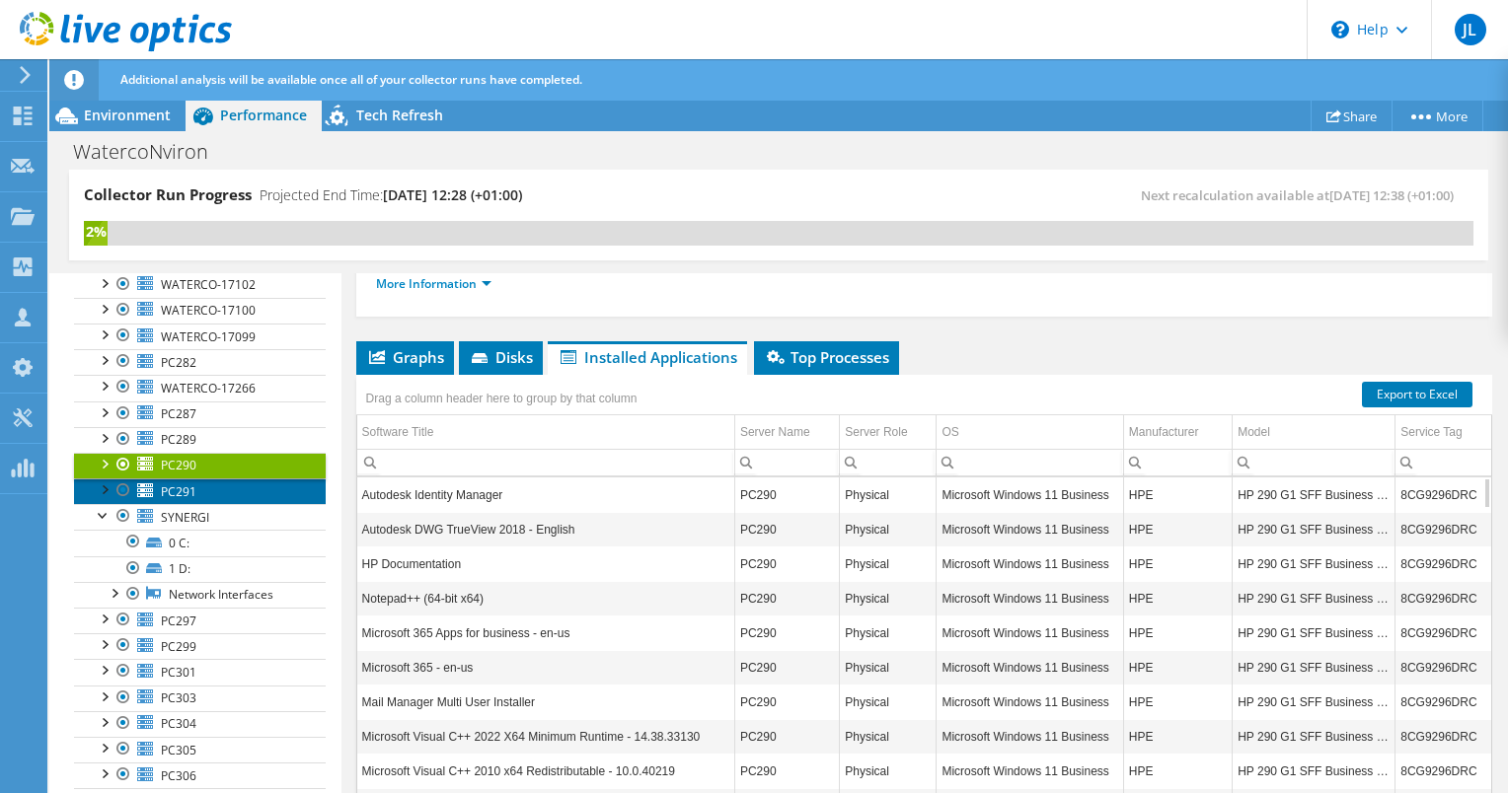
click at [174, 485] on span "PC291" at bounding box center [179, 491] width 36 height 17
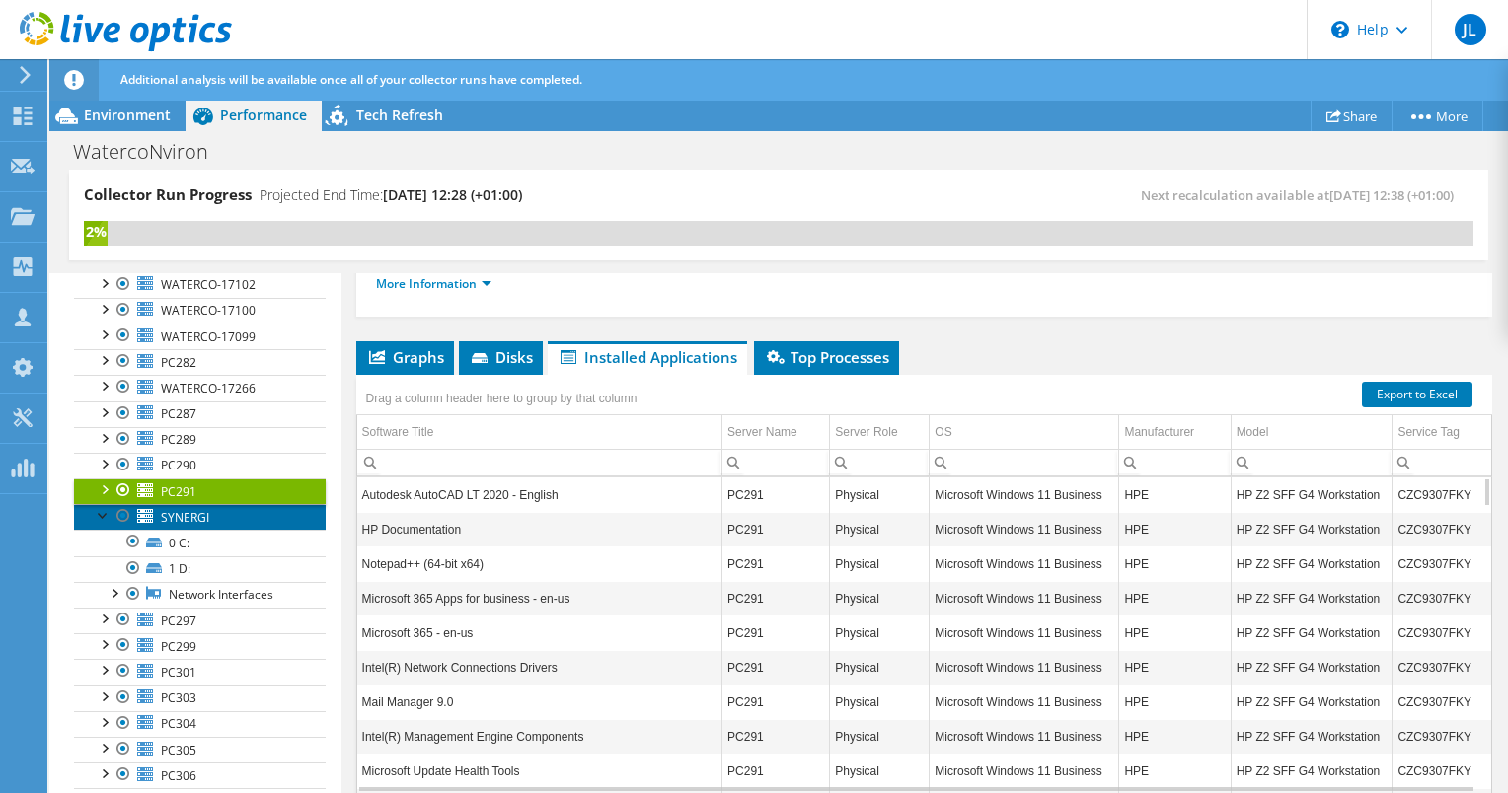
click at [174, 512] on span "SYNERGI" at bounding box center [185, 517] width 48 height 17
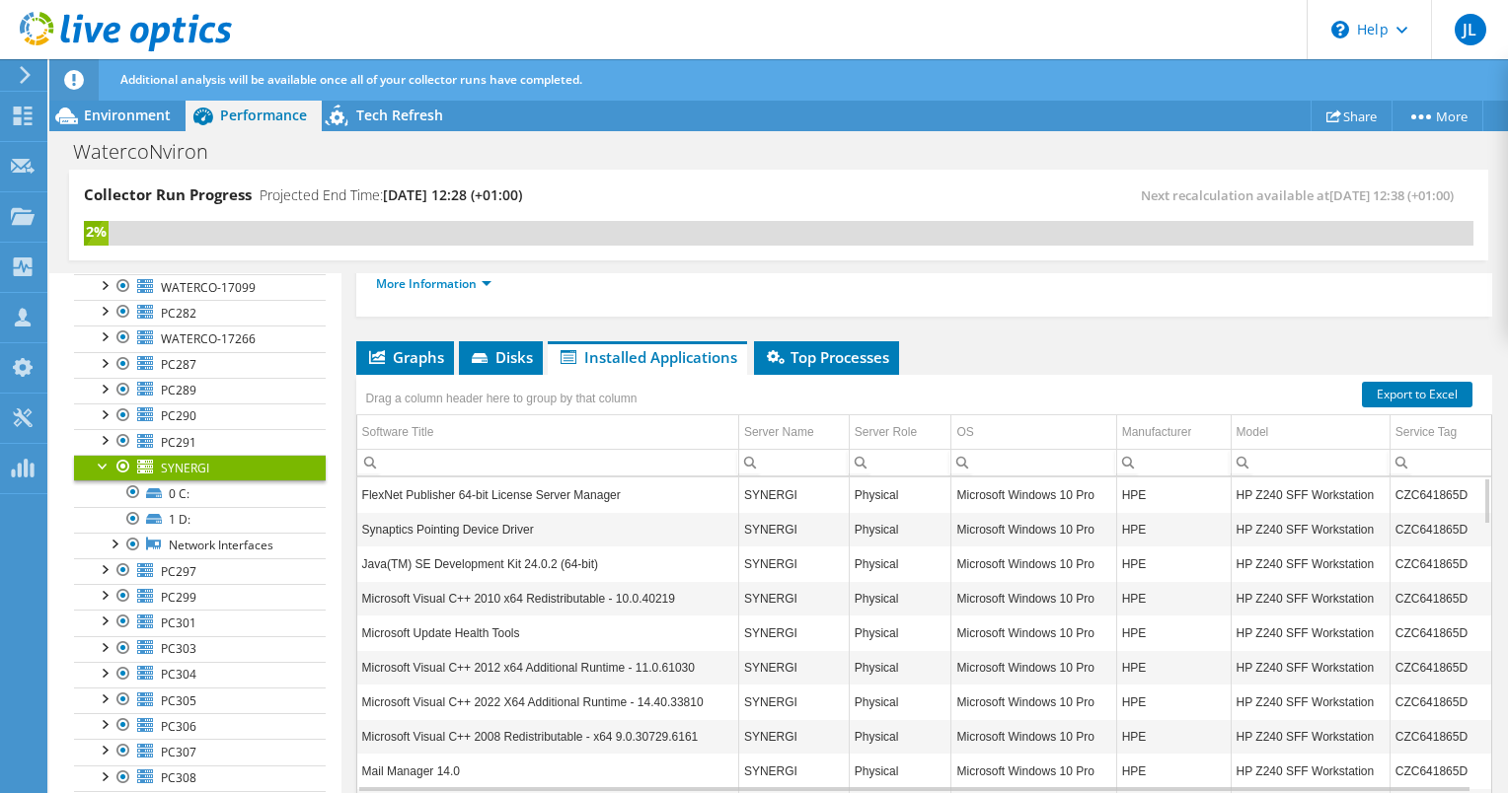
scroll to position [403, 0]
click at [170, 568] on span "PC297" at bounding box center [179, 570] width 36 height 17
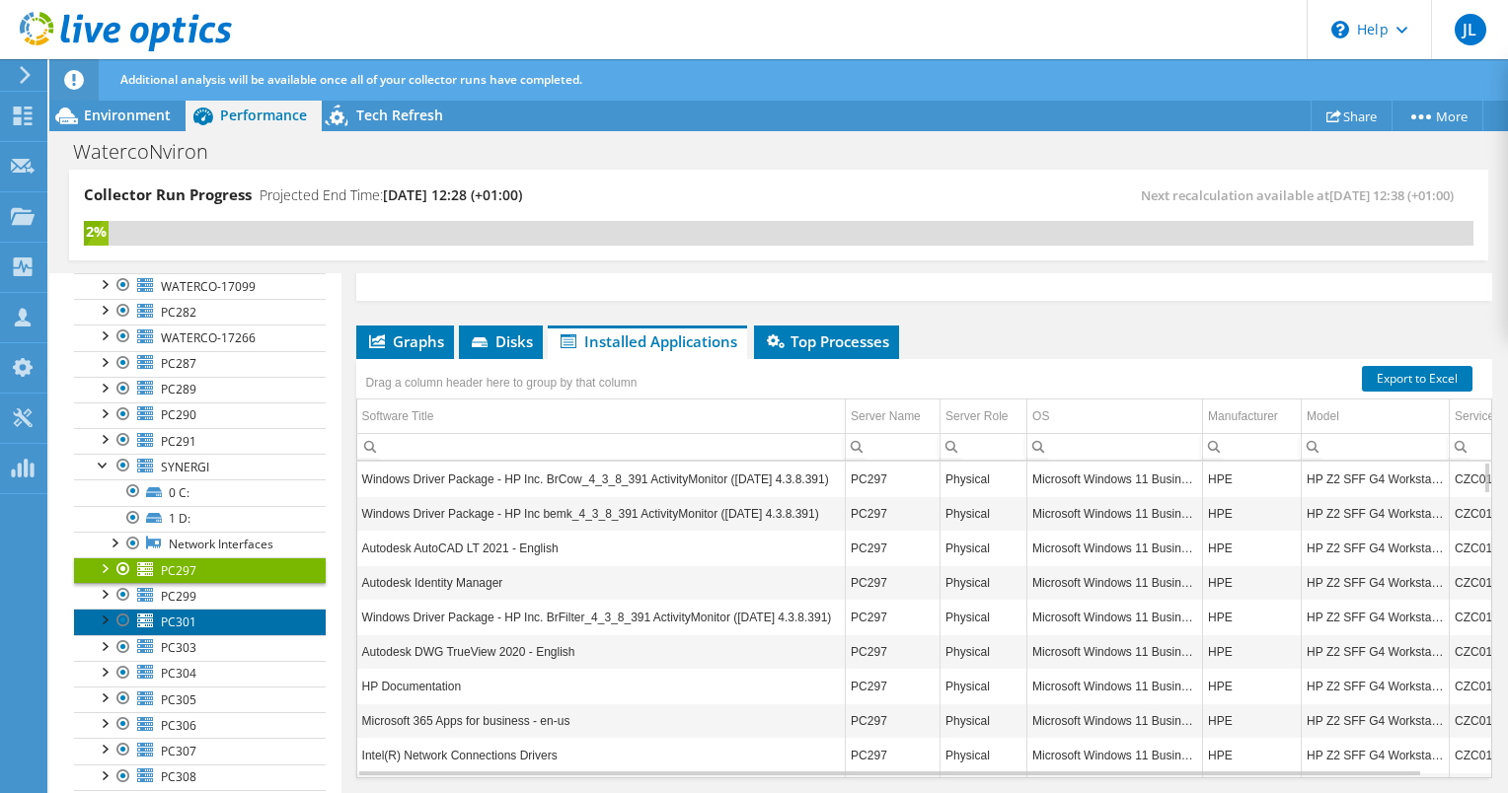
click at [170, 609] on link "PC301" at bounding box center [200, 622] width 252 height 26
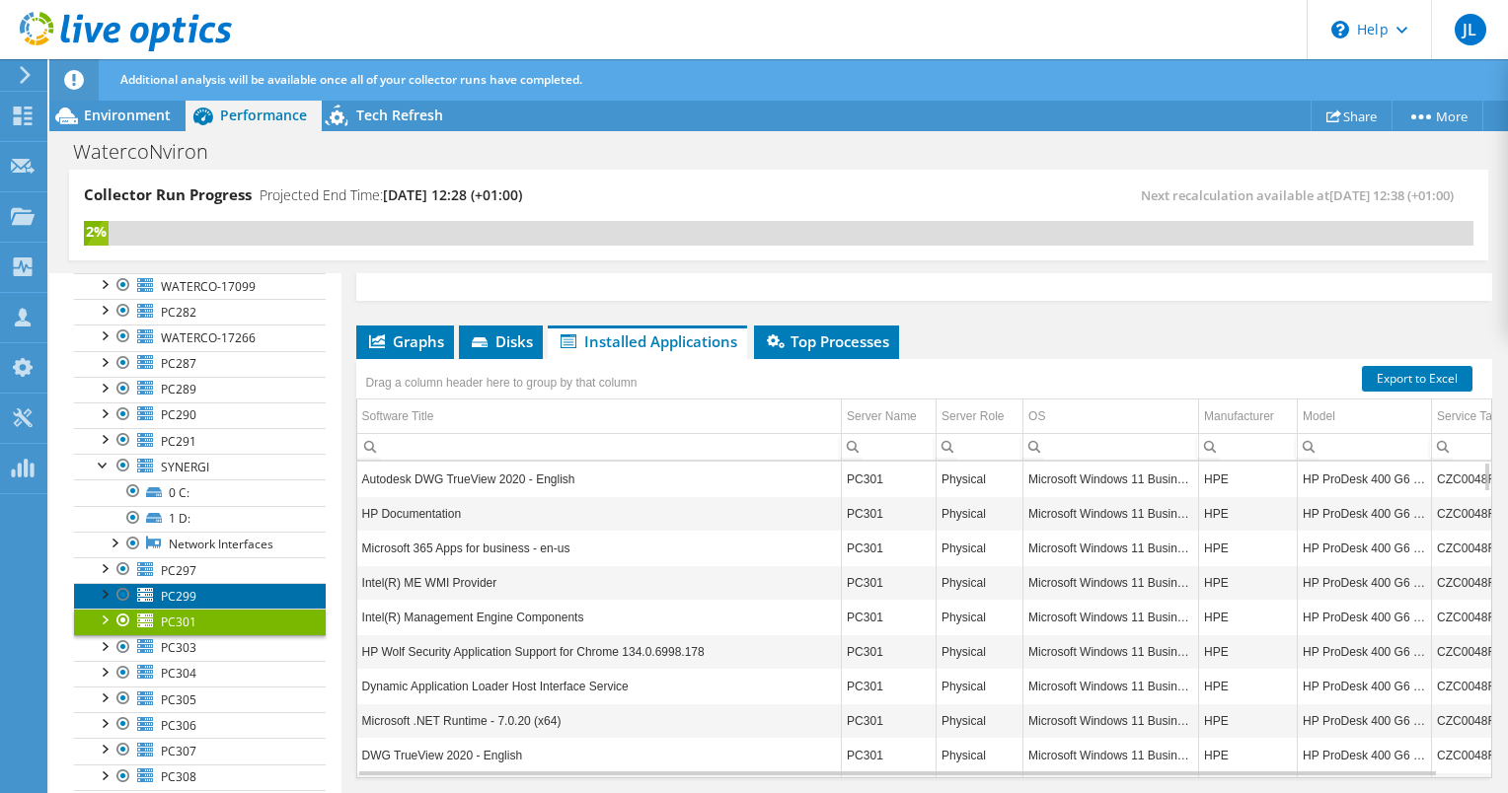
click at [170, 592] on span "PC299" at bounding box center [179, 596] width 36 height 17
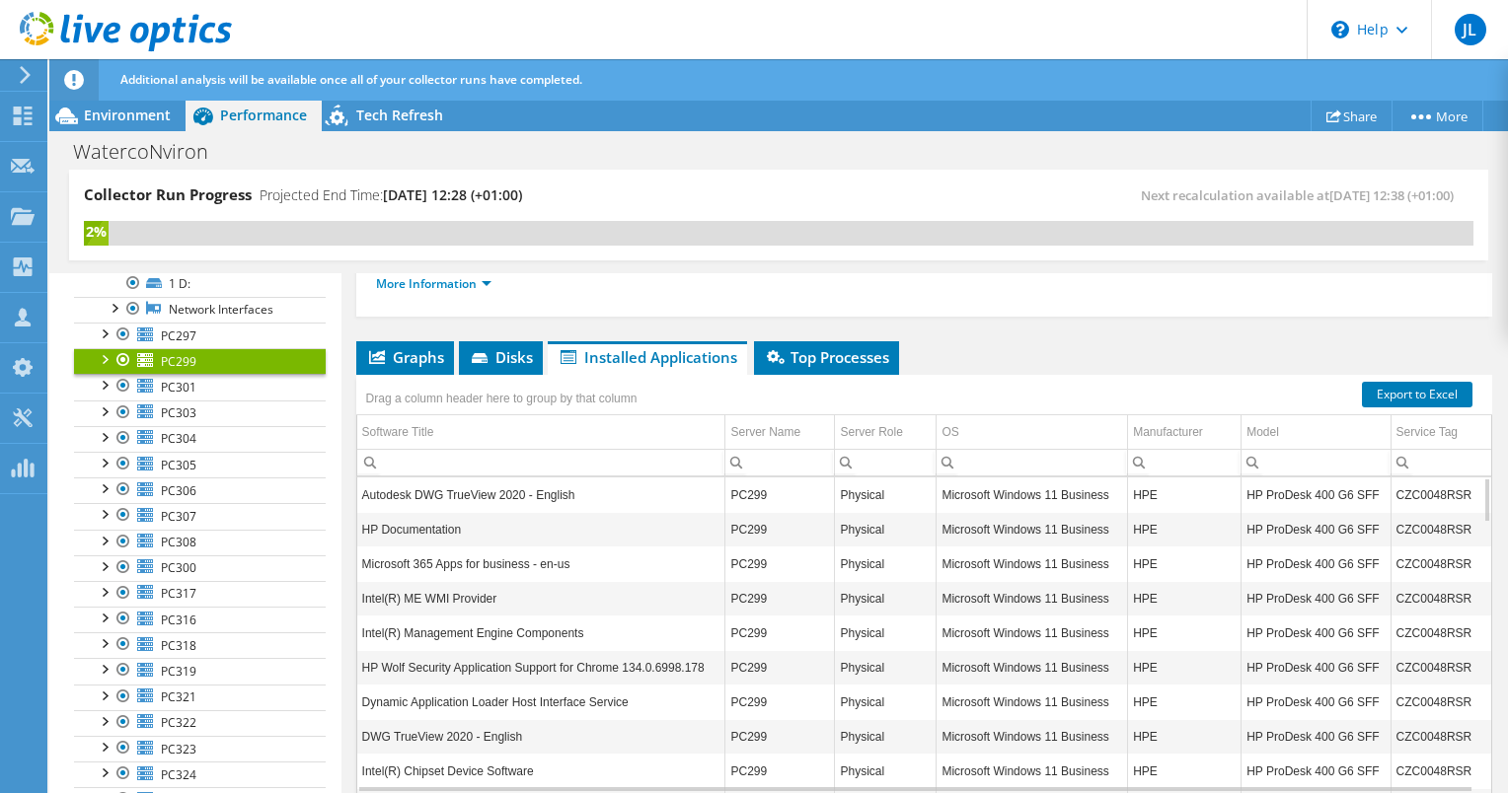
scroll to position [638, 0]
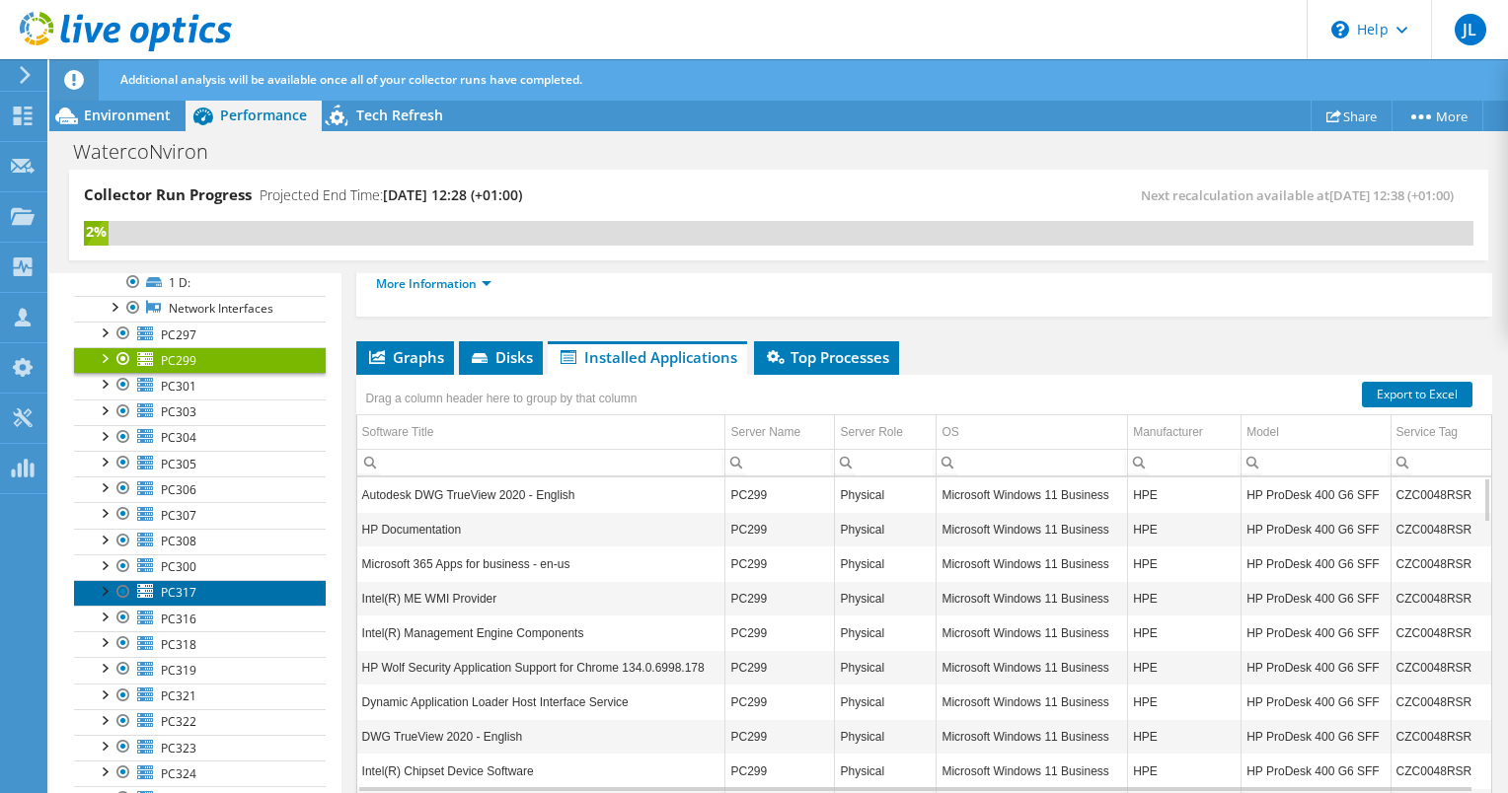
click at [170, 592] on span "PC317" at bounding box center [179, 592] width 36 height 17
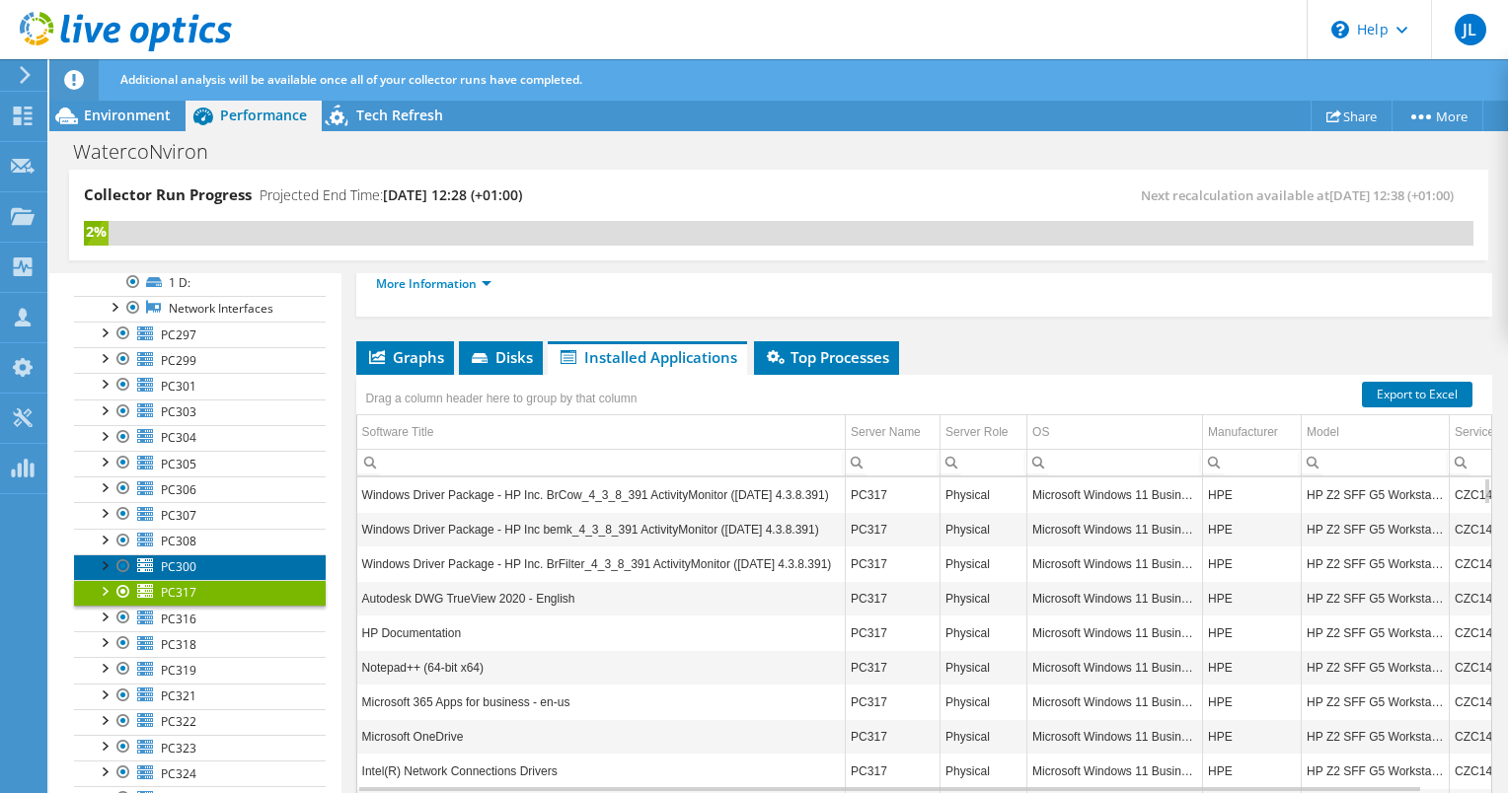
click at [182, 558] on span "PC300" at bounding box center [179, 566] width 36 height 17
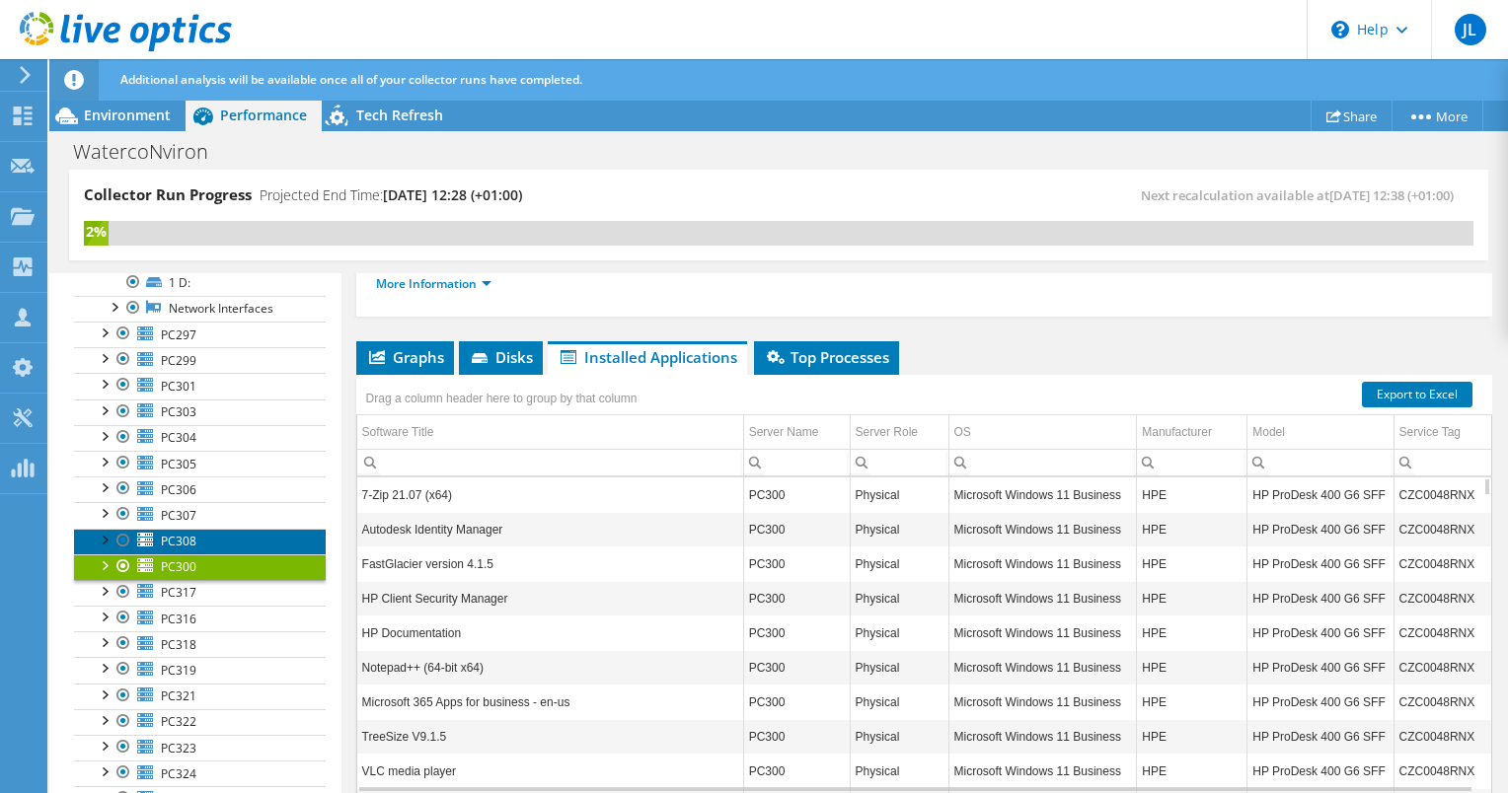
click at [182, 537] on span "PC308" at bounding box center [179, 541] width 36 height 17
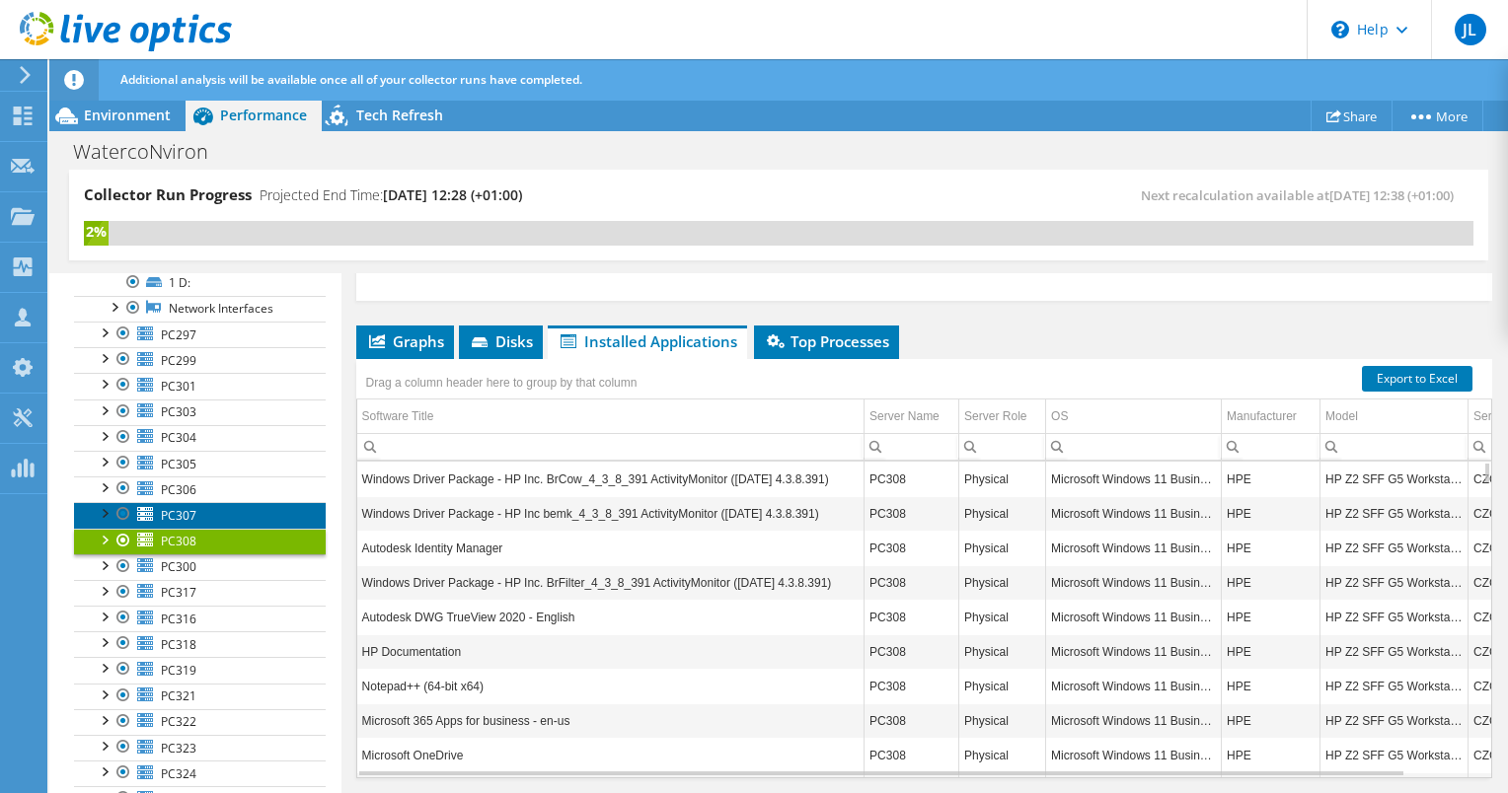
click at [189, 509] on span "PC307" at bounding box center [179, 515] width 36 height 17
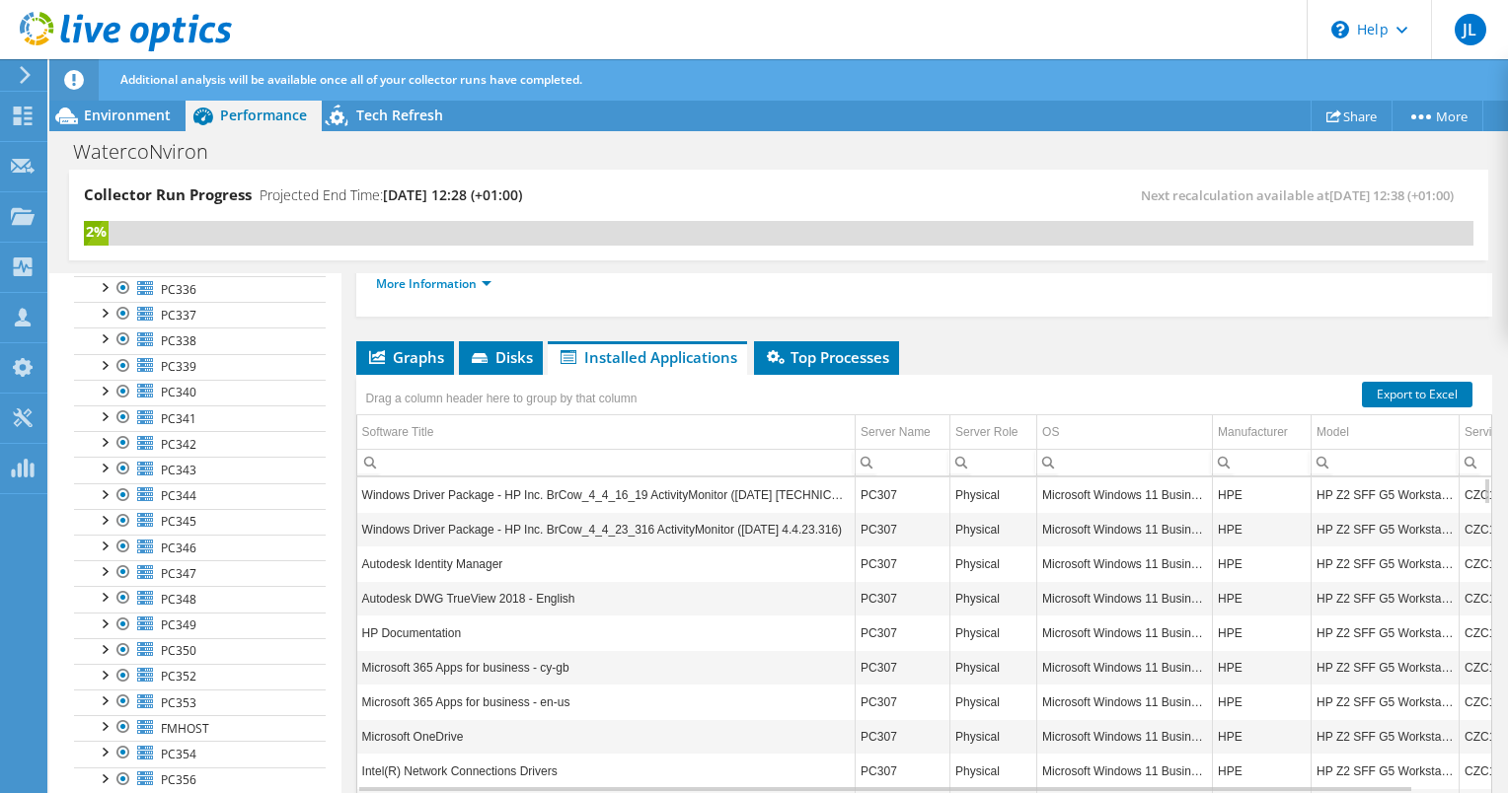
scroll to position [1428, 0]
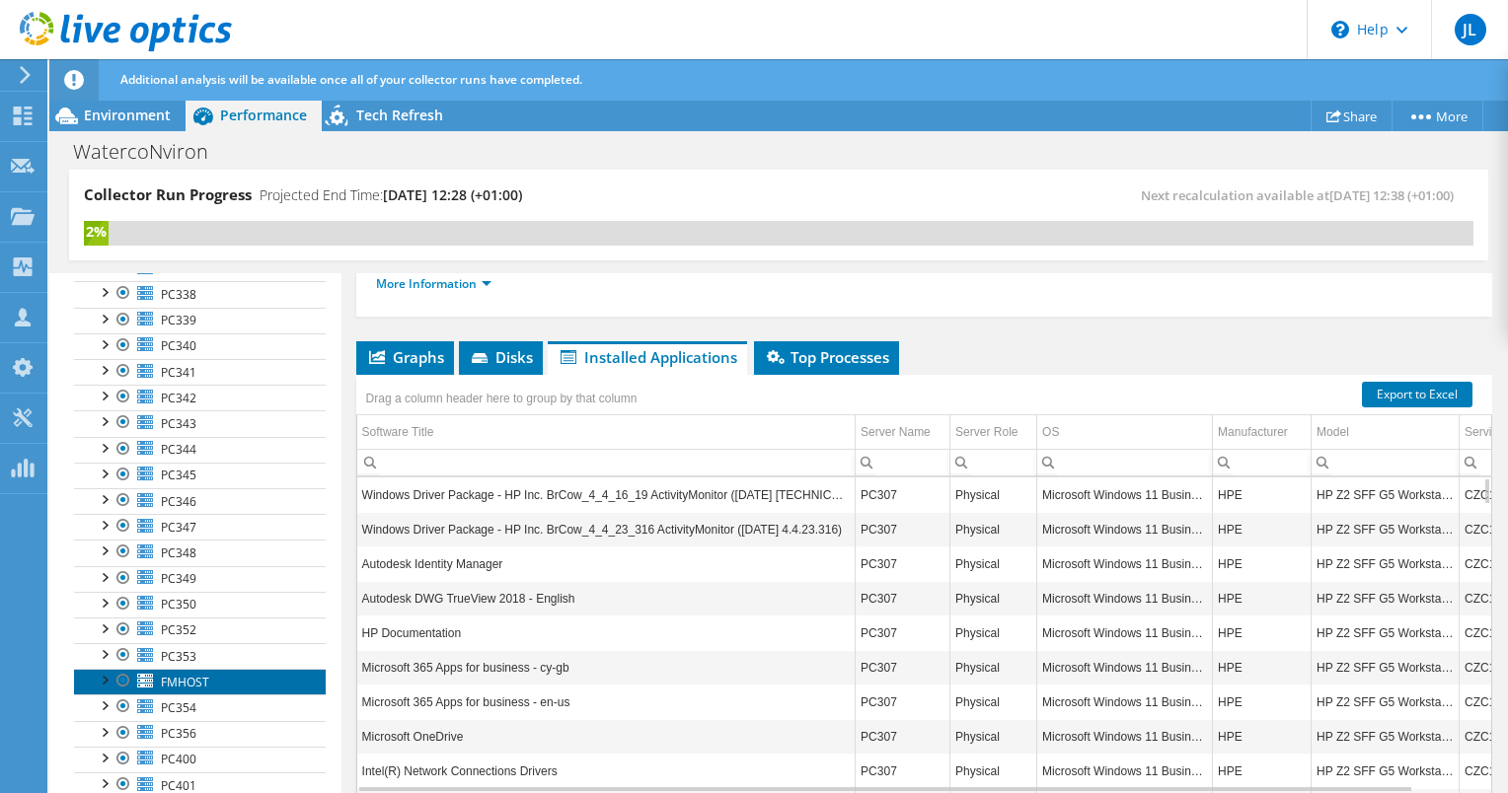
click at [180, 674] on span "FMHOST" at bounding box center [185, 682] width 48 height 17
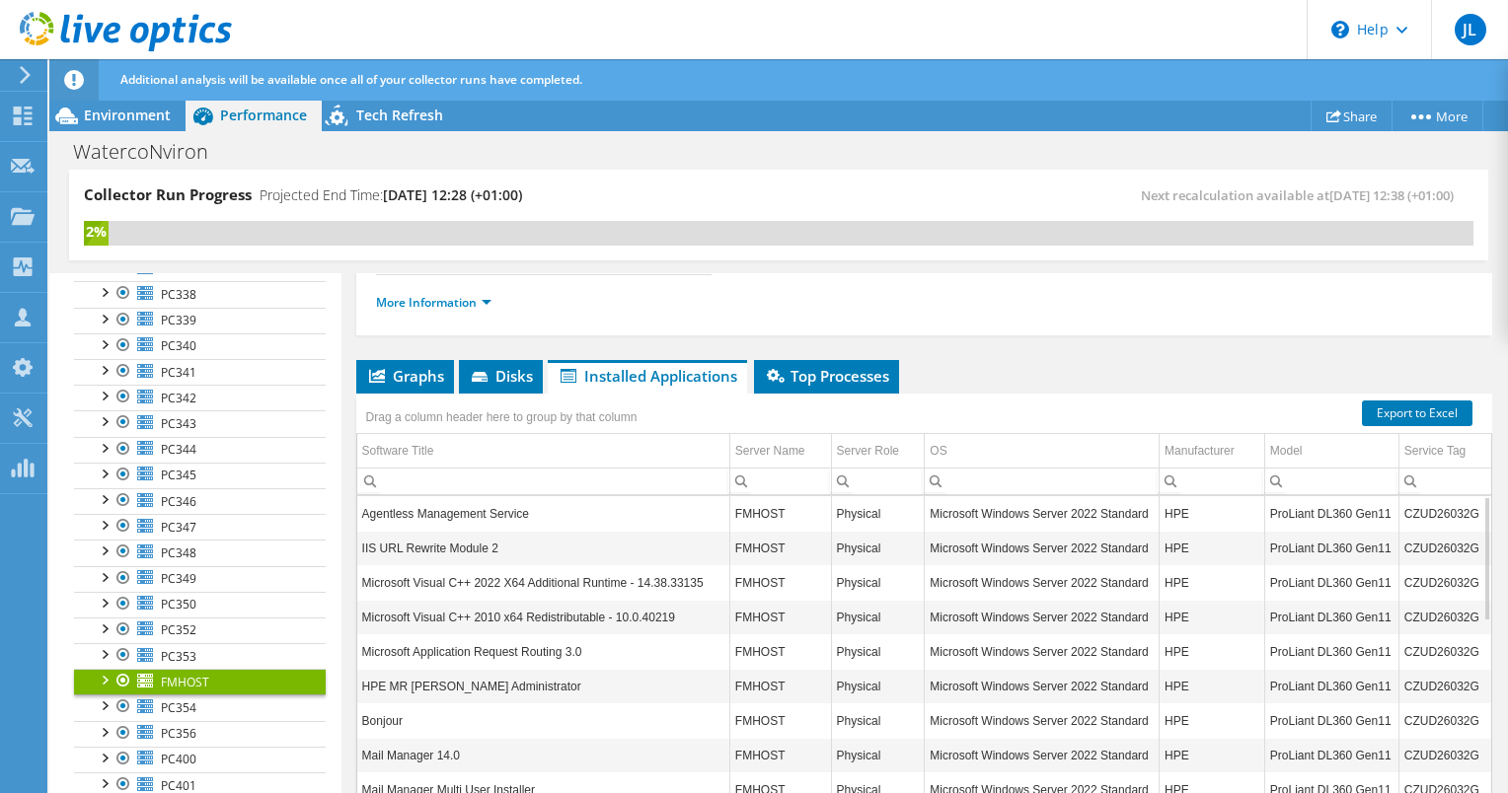
click at [180, 674] on span "FMHOST" at bounding box center [185, 682] width 48 height 17
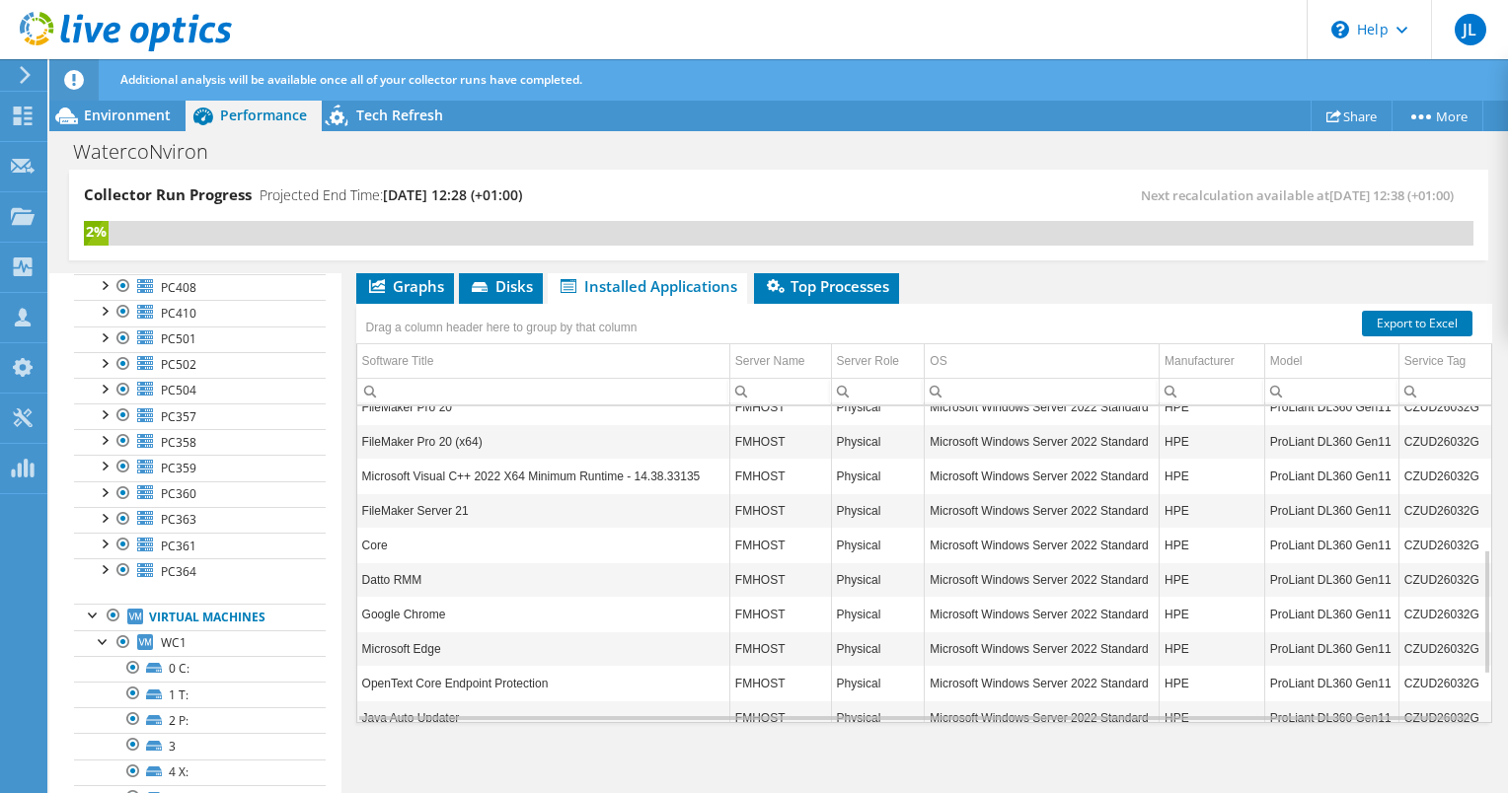
scroll to position [2089, 0]
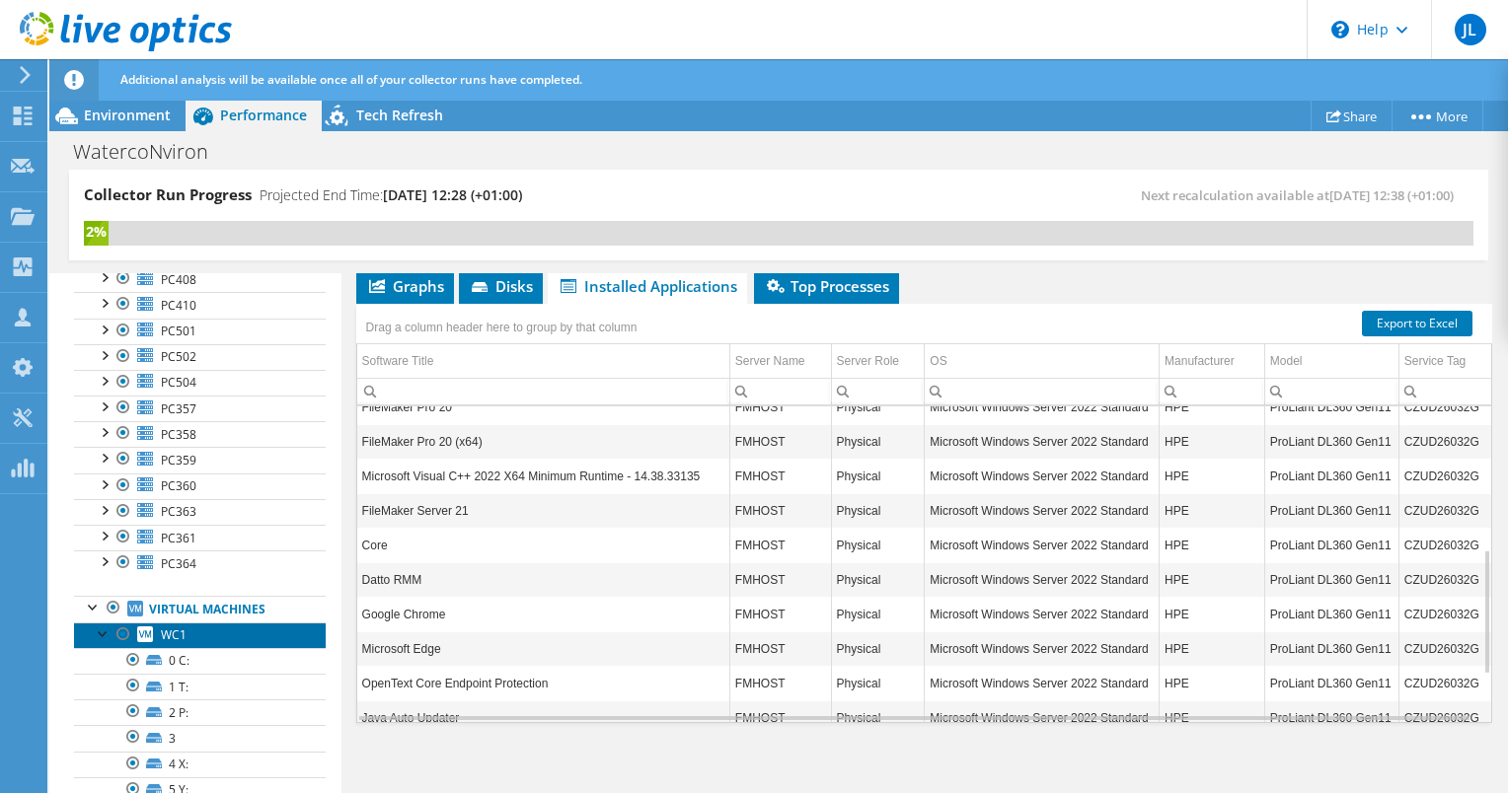
click at [174, 626] on span "WC1" at bounding box center [174, 634] width 26 height 17
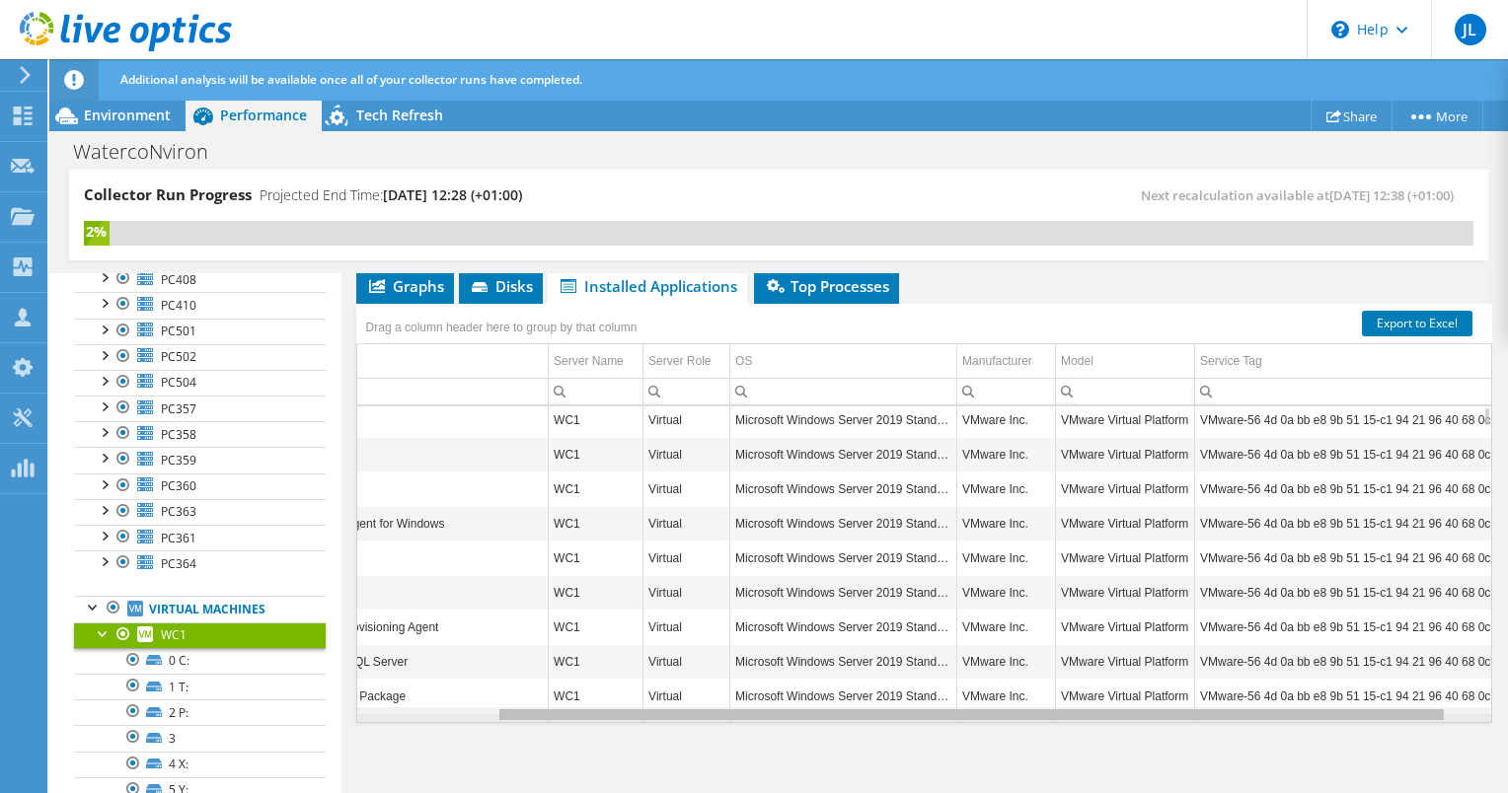
scroll to position [0, 203]
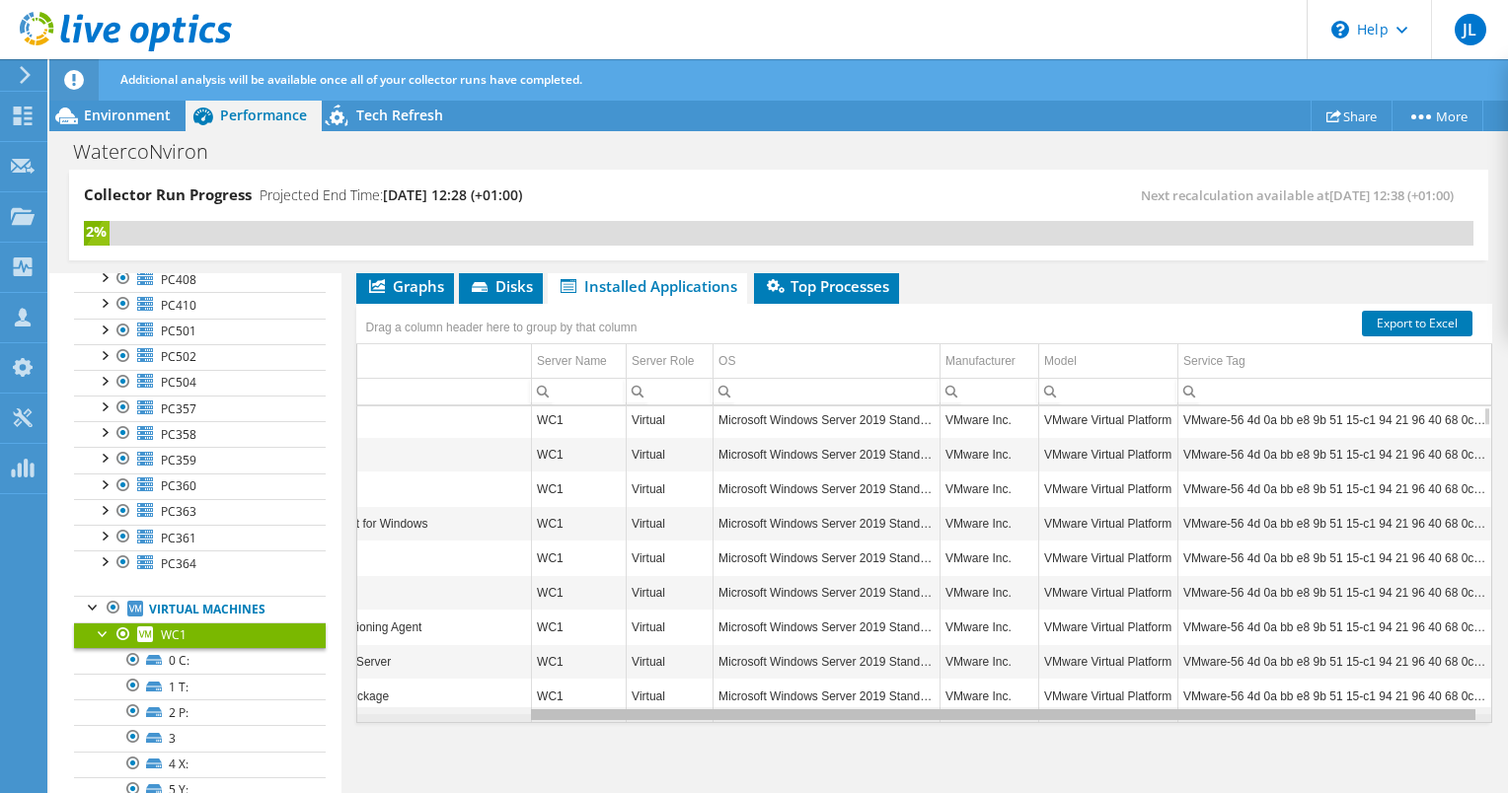
drag, startPoint x: 840, startPoint y: 715, endPoint x: 1099, endPoint y: 708, distance: 259.6
click at [1099, 708] on body "JL Partner Team Member Joe Littlewood jlittlewood@nviron.co.uk nviron_co My Pro…" at bounding box center [754, 396] width 1508 height 793
click at [1099, 709] on div "Data grid" at bounding box center [1003, 714] width 944 height 11
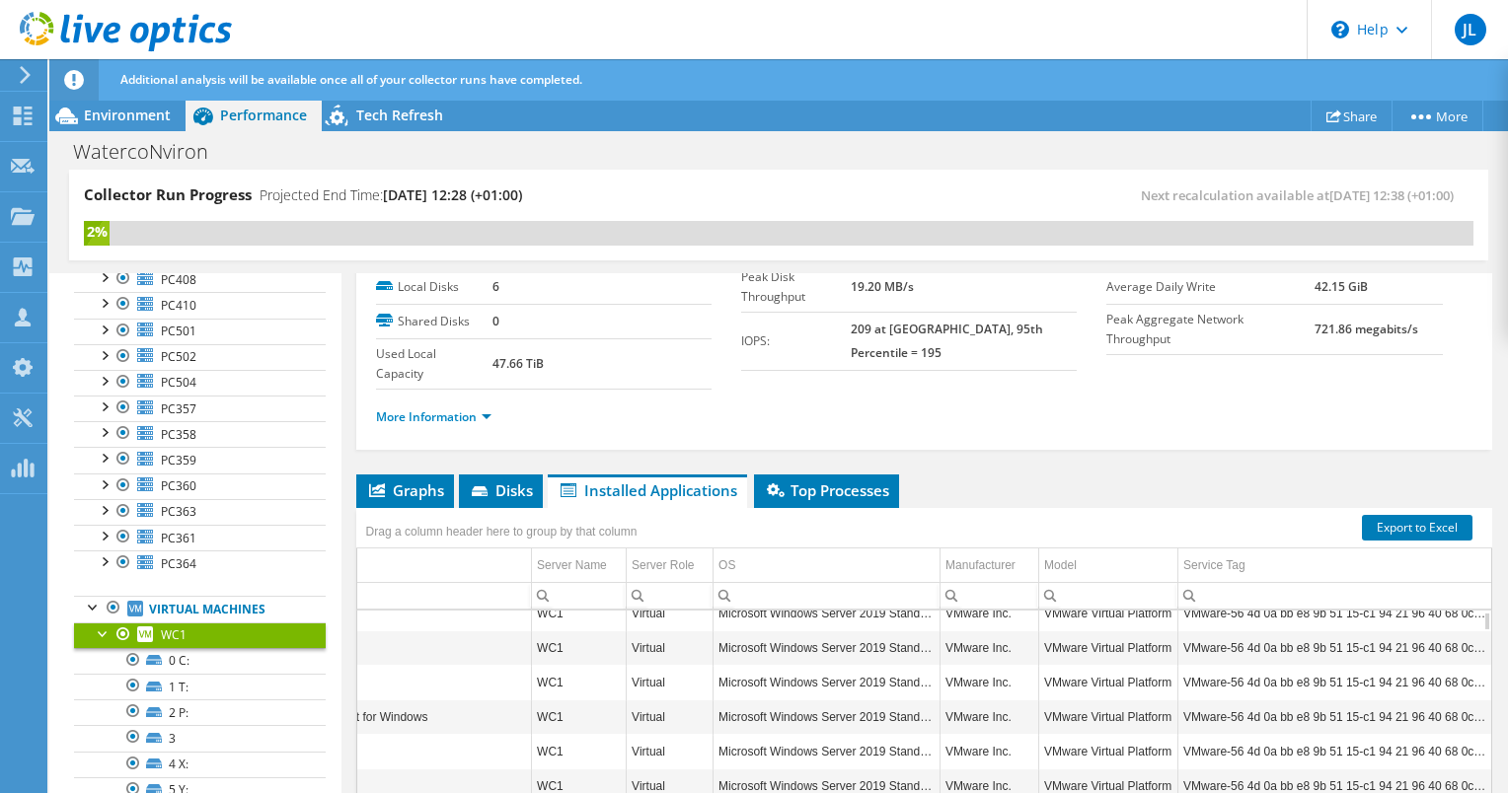
scroll to position [15, 203]
click at [1068, 637] on td "VMware Virtual Platform" at bounding box center [1108, 646] width 139 height 35
click at [1227, 675] on td "VMware-56 4d 0a bb e8 9b 51 15-c1 94 21 96 40 68 0c cd" at bounding box center [1334, 681] width 313 height 35
click at [485, 410] on link "More Information" at bounding box center [433, 416] width 115 height 17
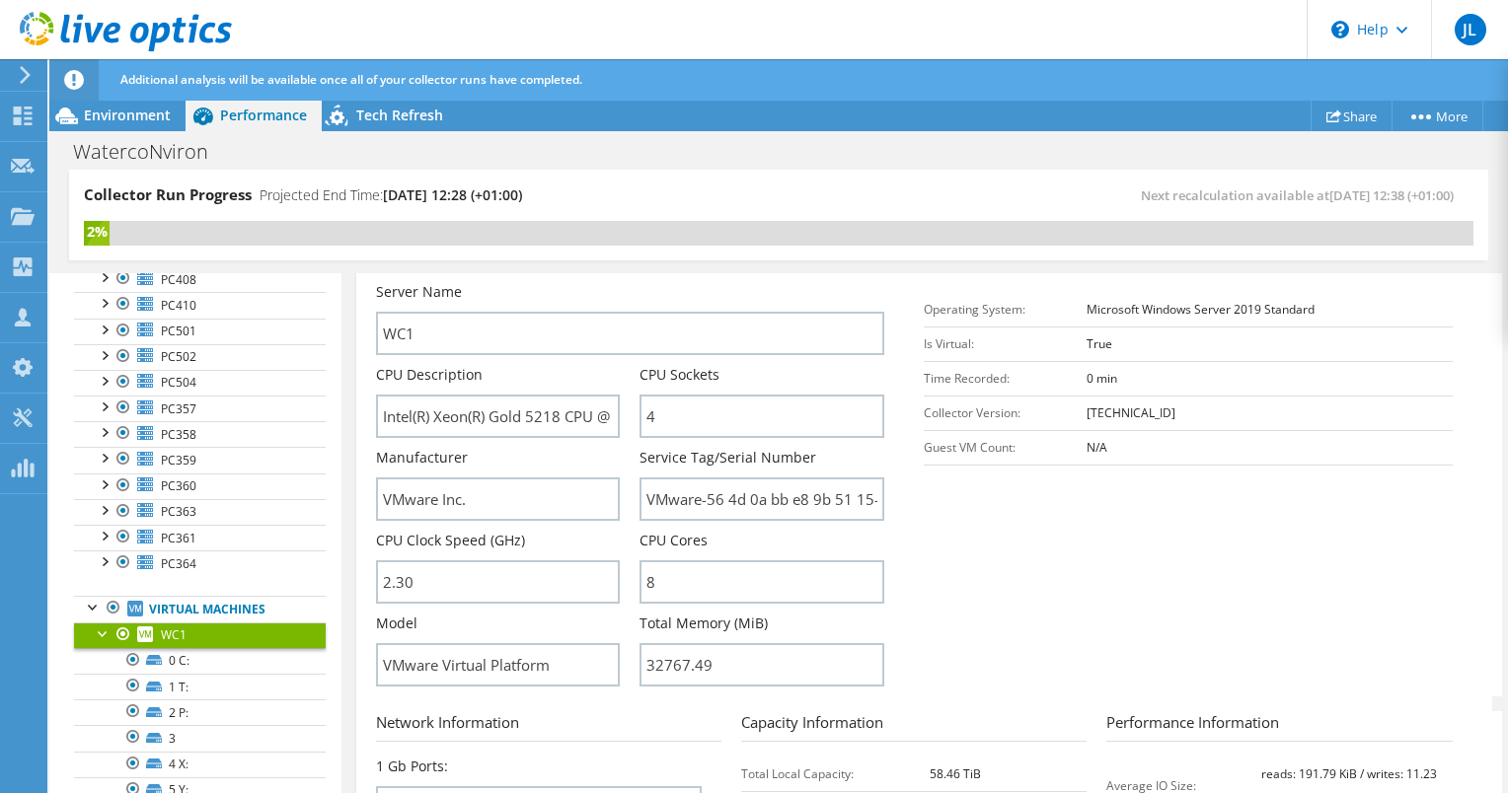
scroll to position [343, 0]
click at [648, 507] on input "VMware-56 4d 0a bb e8 9b 51 15-c1 94 21 96 40 68 0c cd" at bounding box center [761, 499] width 245 height 43
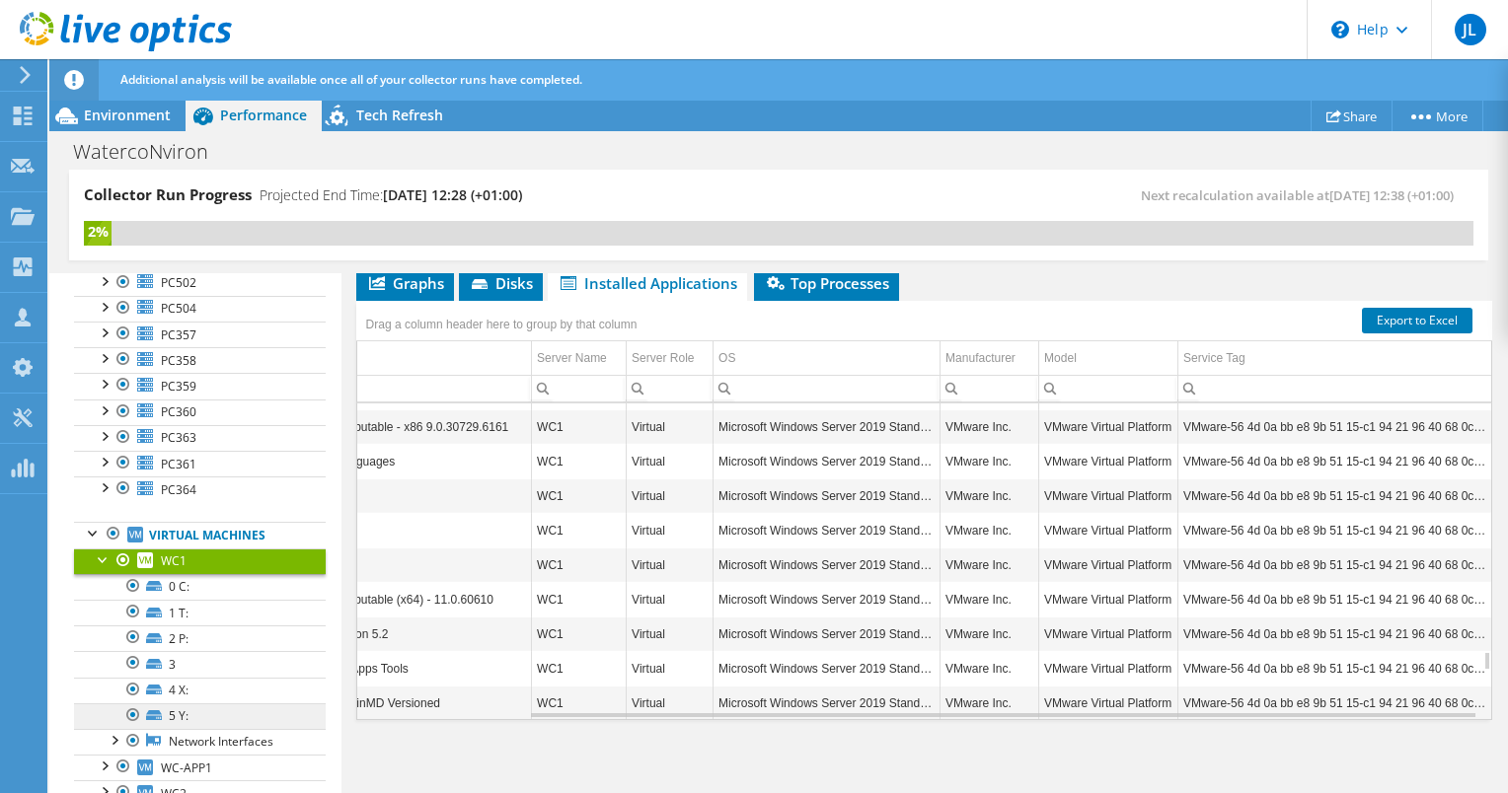
scroll to position [2275, 0]
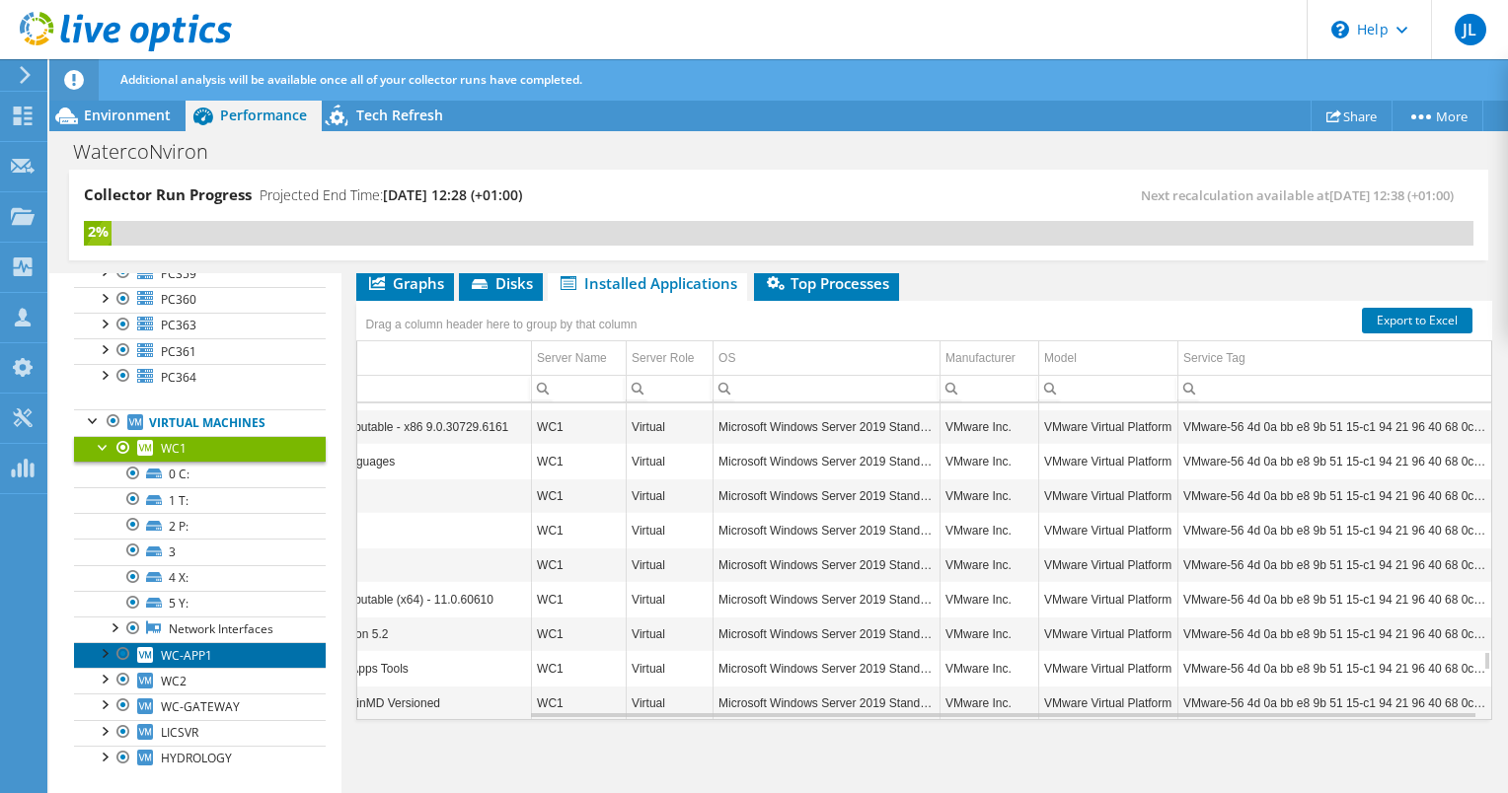
click at [205, 647] on span "WC-APP1" at bounding box center [186, 655] width 51 height 17
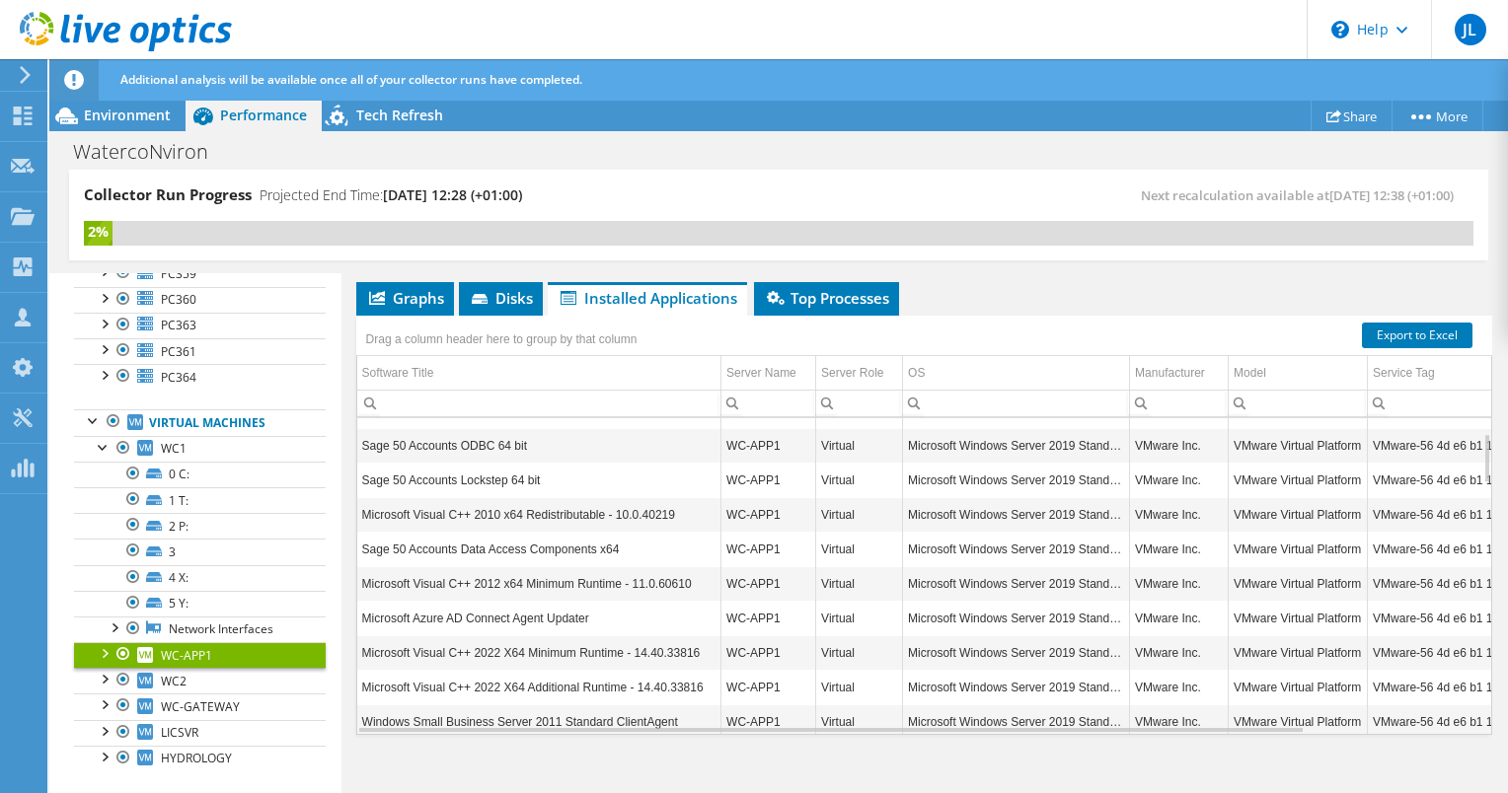
scroll to position [95, 0]
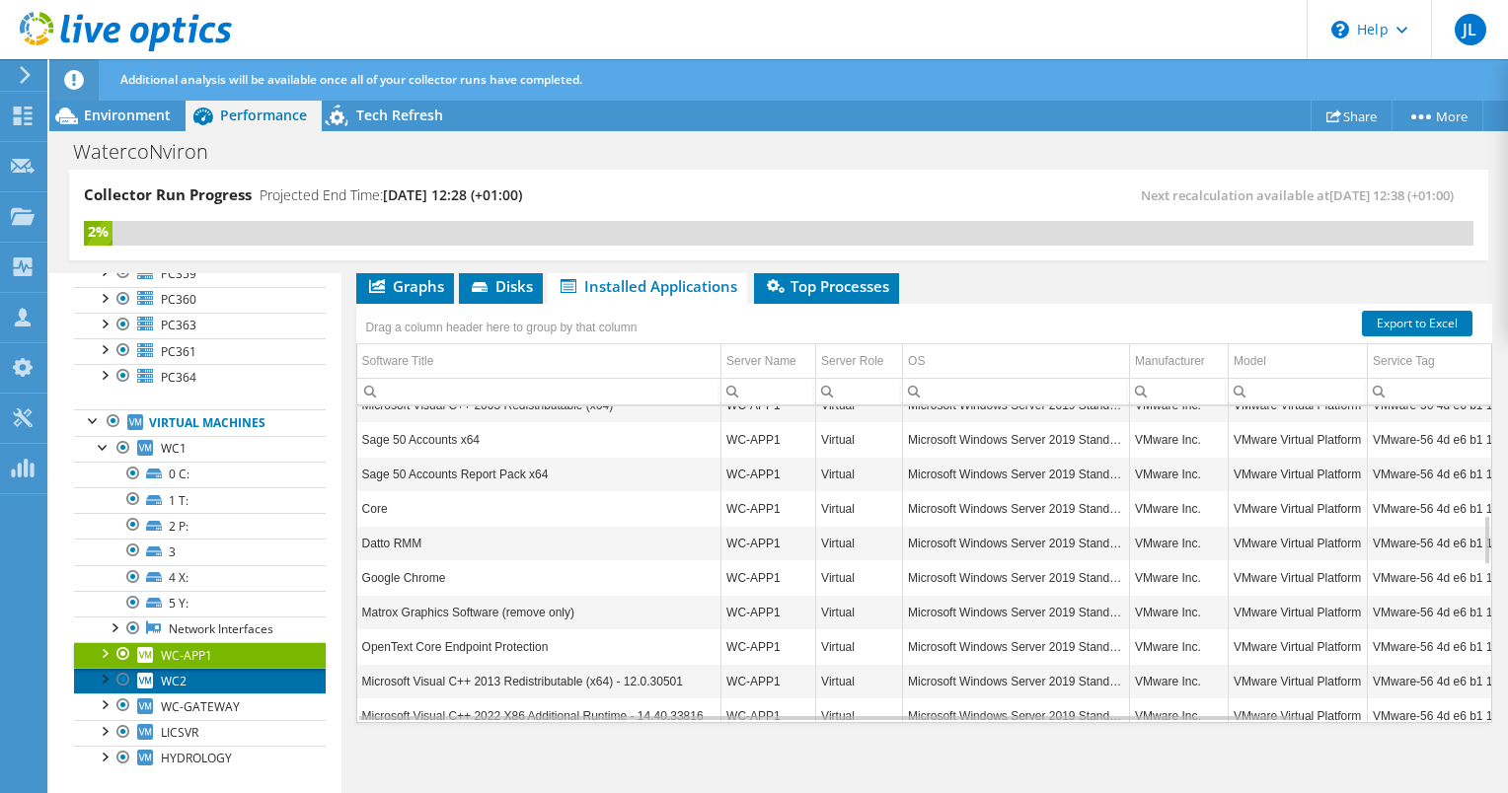
click at [186, 668] on link "WC2" at bounding box center [200, 681] width 252 height 26
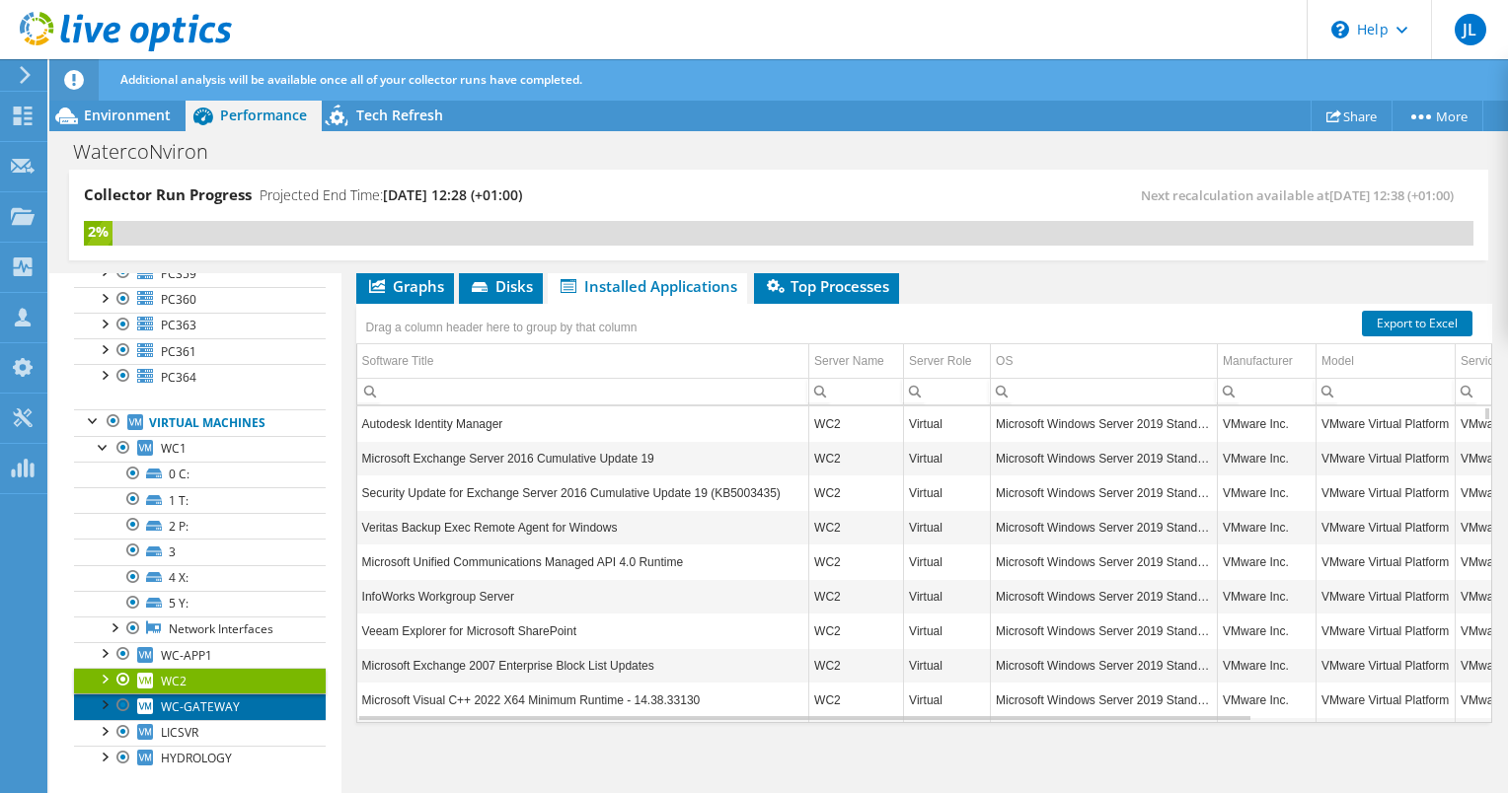
click at [197, 699] on span "WC-GATEWAY" at bounding box center [200, 707] width 79 height 17
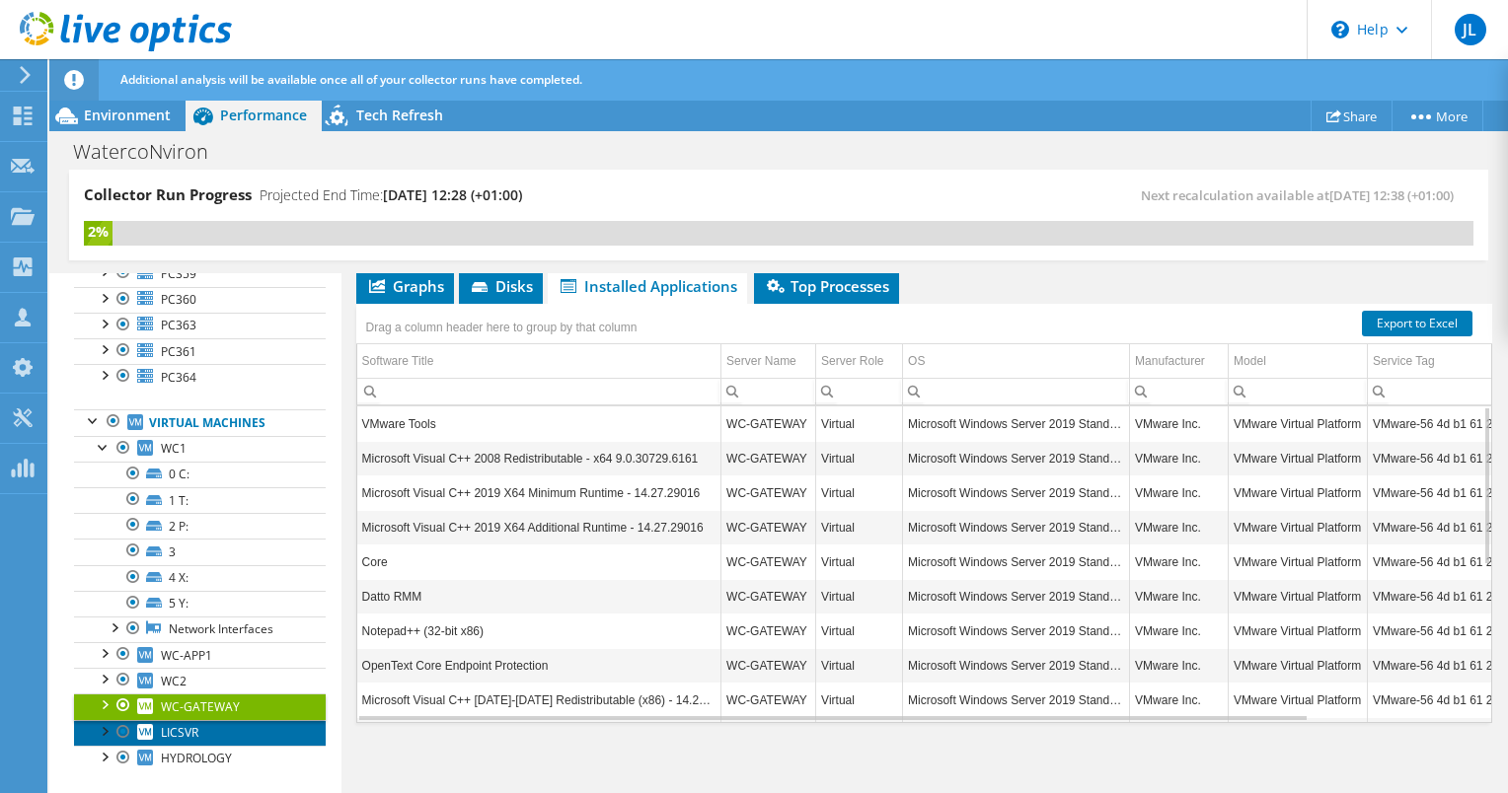
click at [182, 724] on span "LICSVR" at bounding box center [179, 732] width 37 height 17
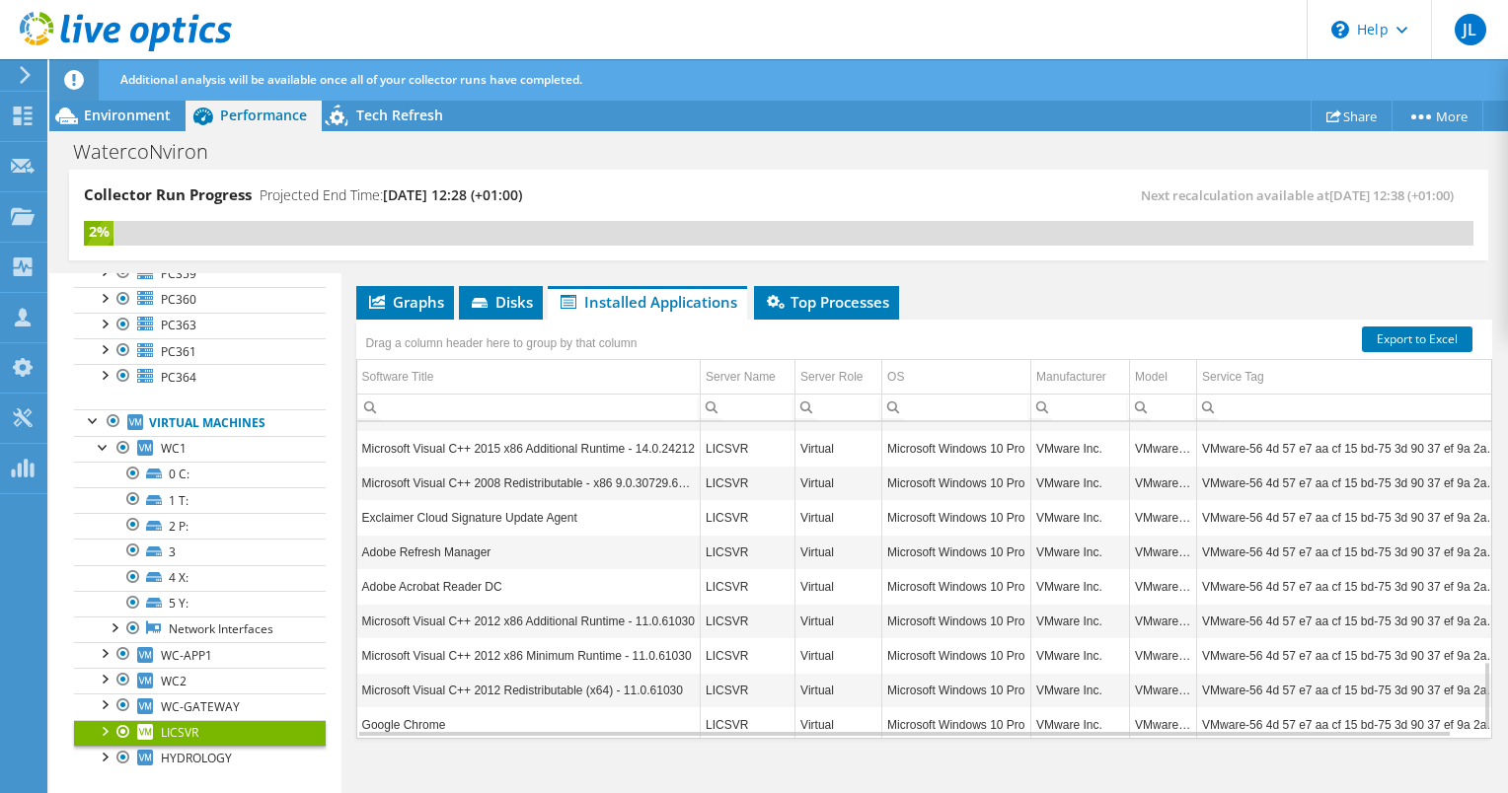
scroll to position [1134, 0]
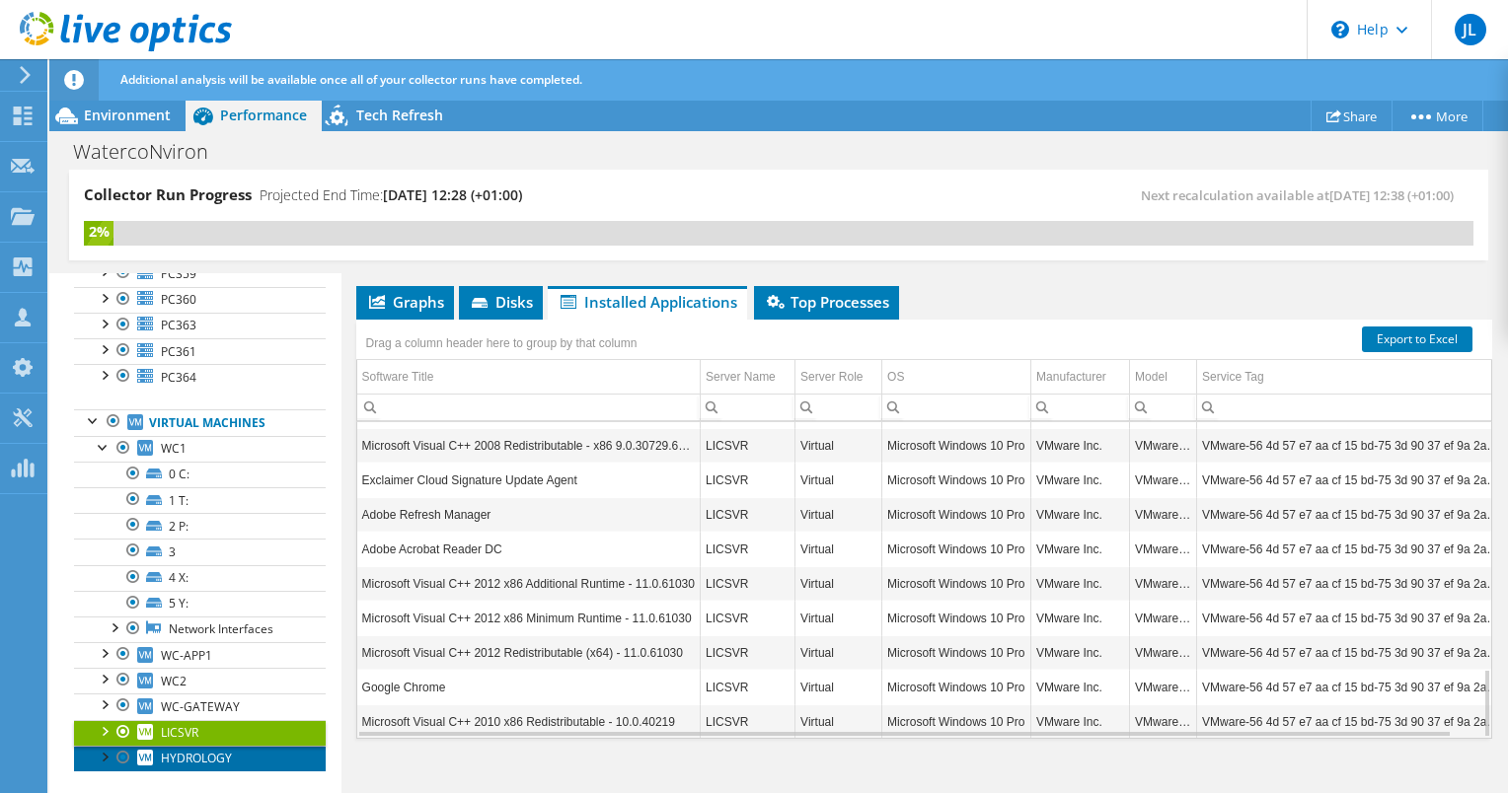
click at [208, 748] on link "HYDROLOGY" at bounding box center [200, 759] width 252 height 26
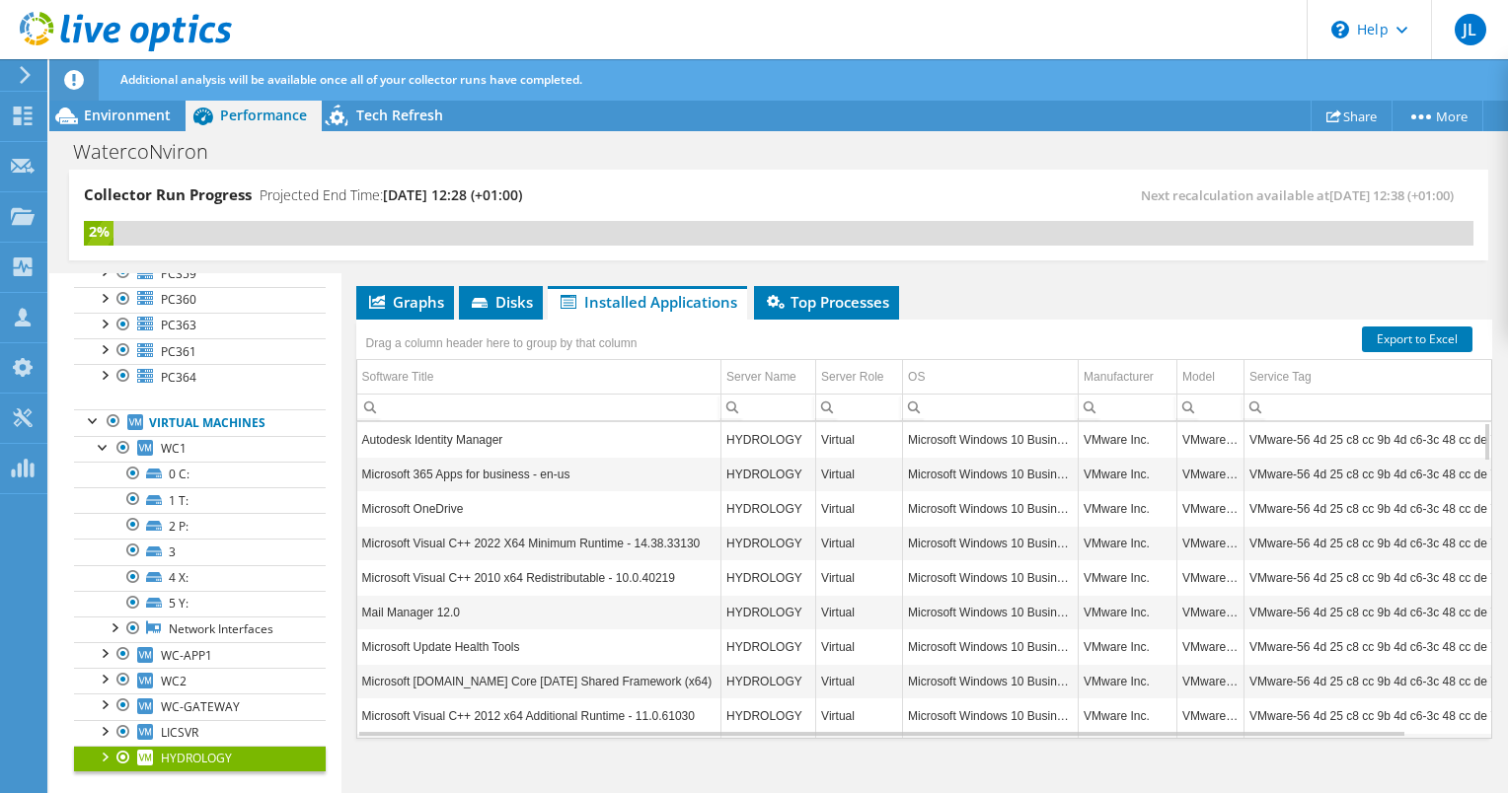
click at [208, 748] on link "HYDROLOGY" at bounding box center [200, 759] width 252 height 26
click at [505, 422] on td "Autodesk Identity Manager" at bounding box center [539, 439] width 364 height 35
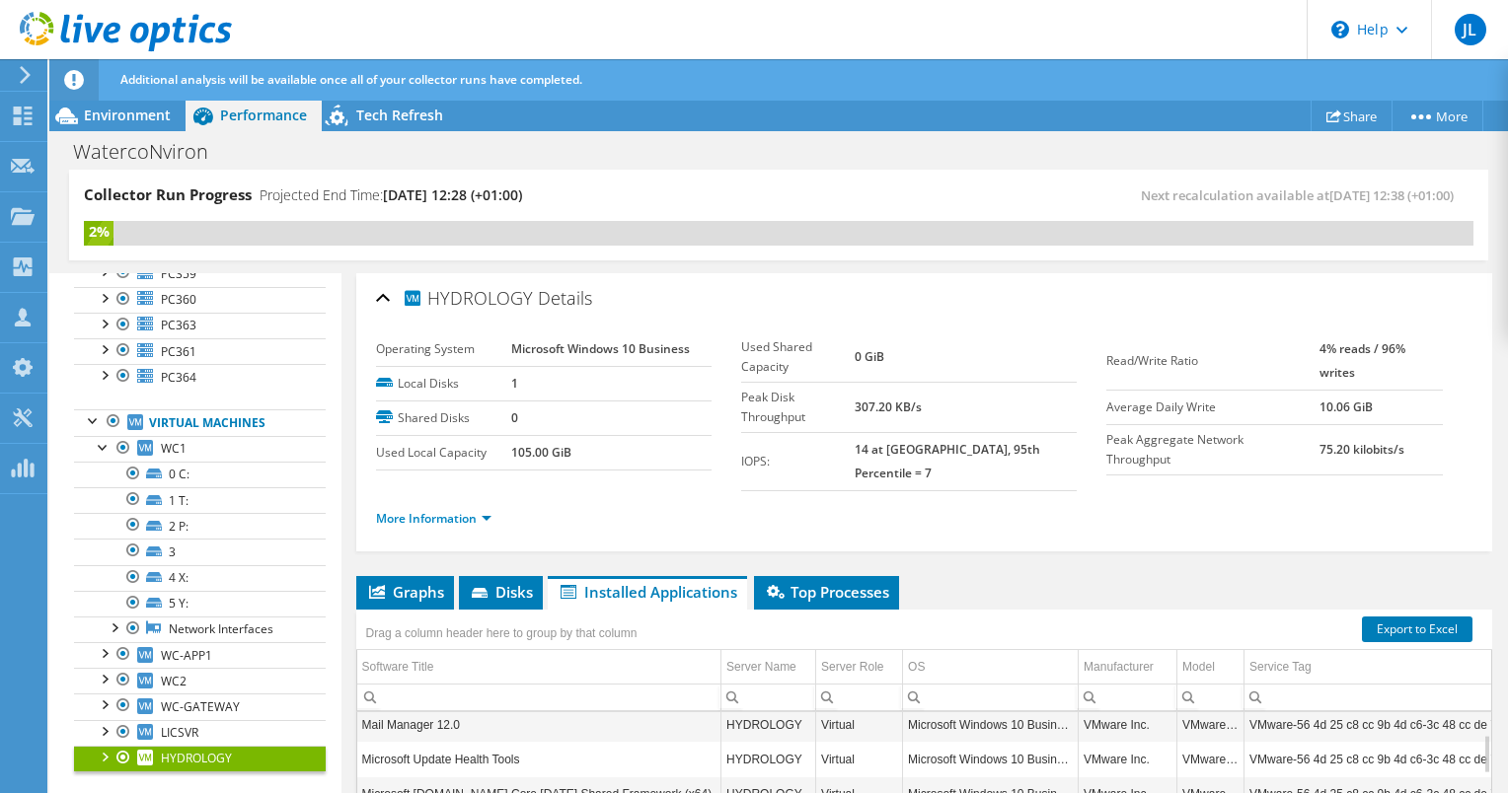
scroll to position [0, 0]
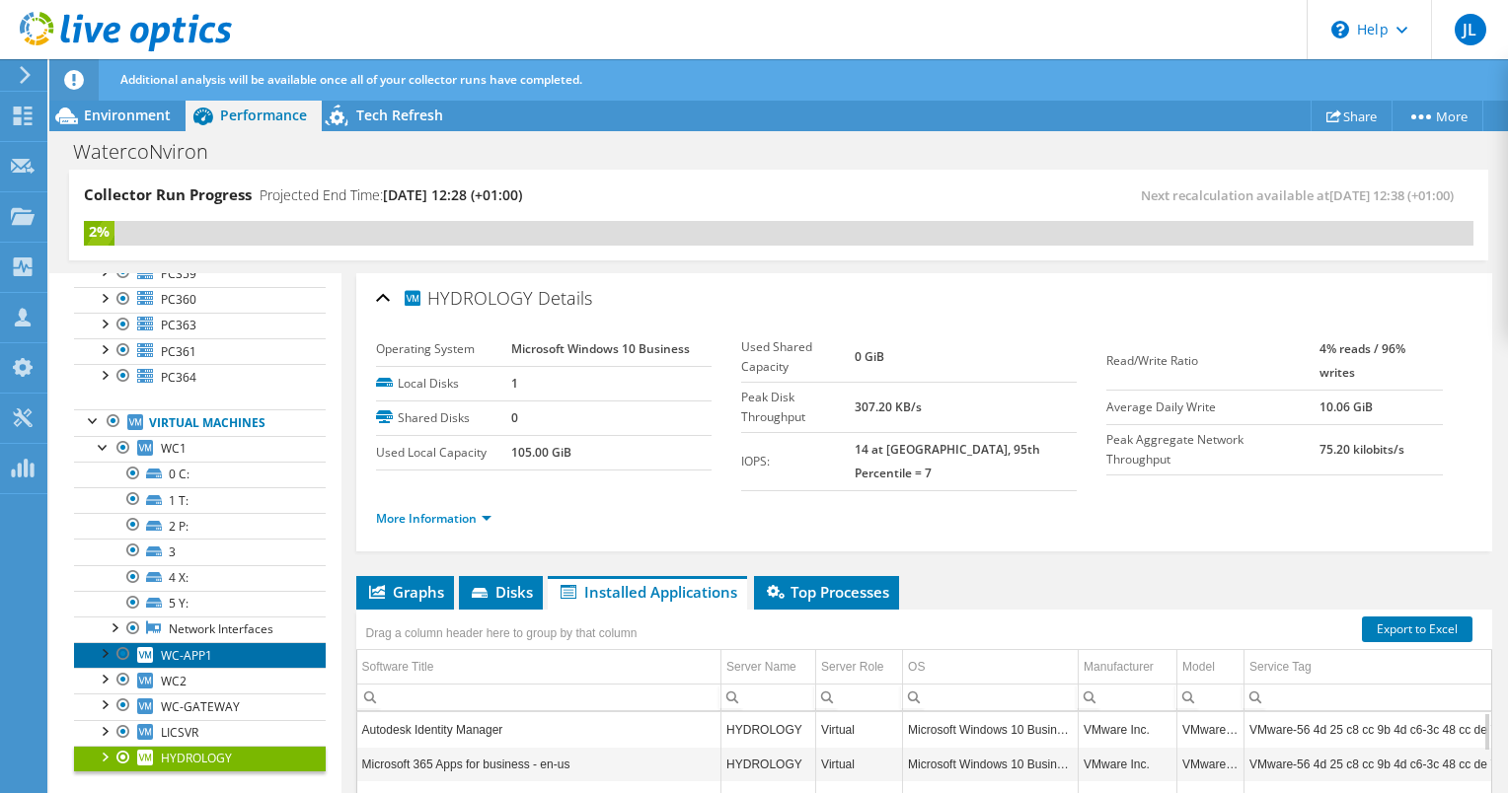
click at [191, 647] on span "WC-APP1" at bounding box center [186, 655] width 51 height 17
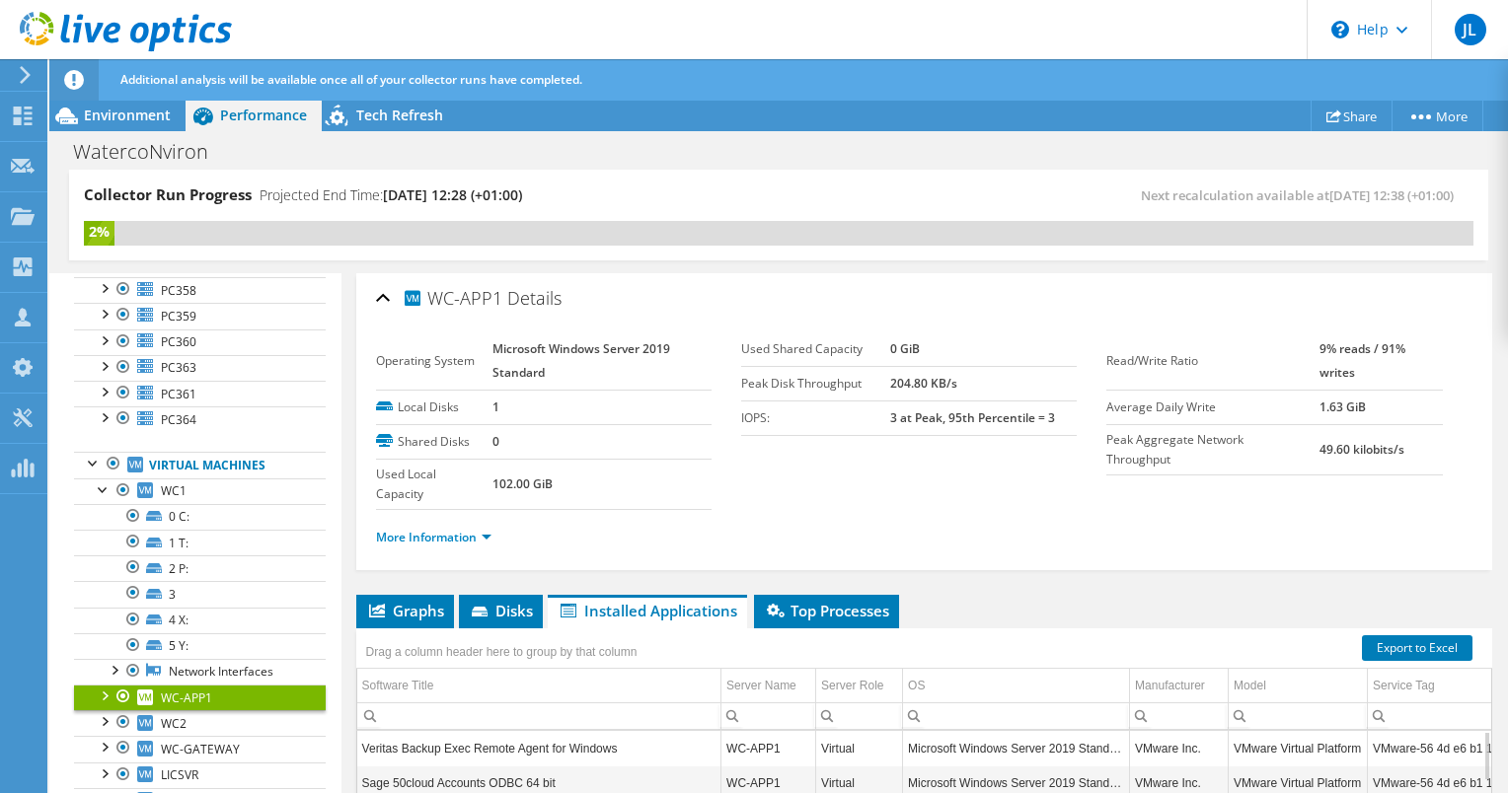
scroll to position [2230, 0]
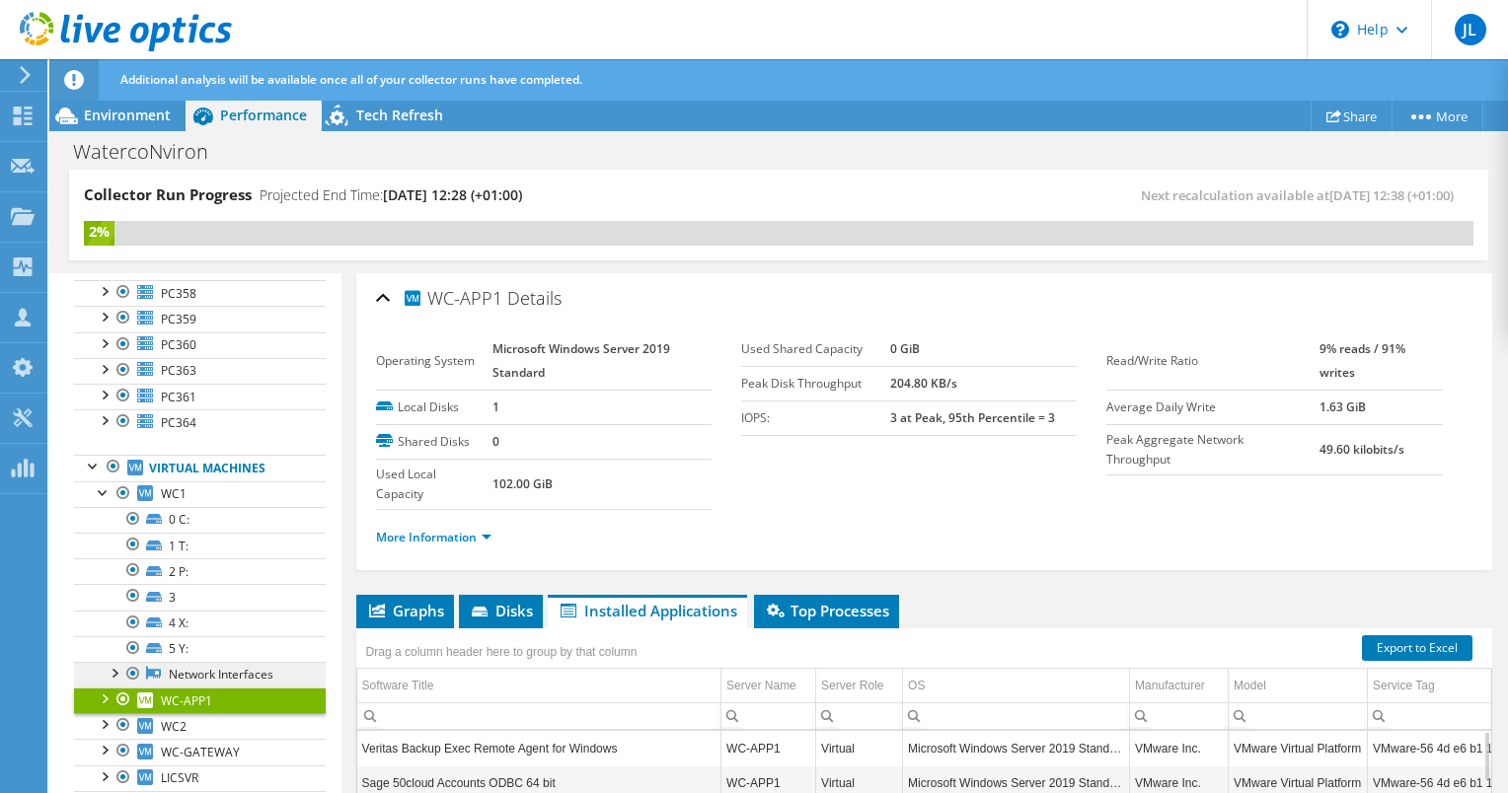
click at [191, 663] on link "Network Interfaces" at bounding box center [200, 675] width 252 height 26
click at [216, 662] on link "Network Interfaces" at bounding box center [200, 675] width 252 height 26
click at [197, 455] on link "Virtual Machines" at bounding box center [200, 468] width 252 height 26
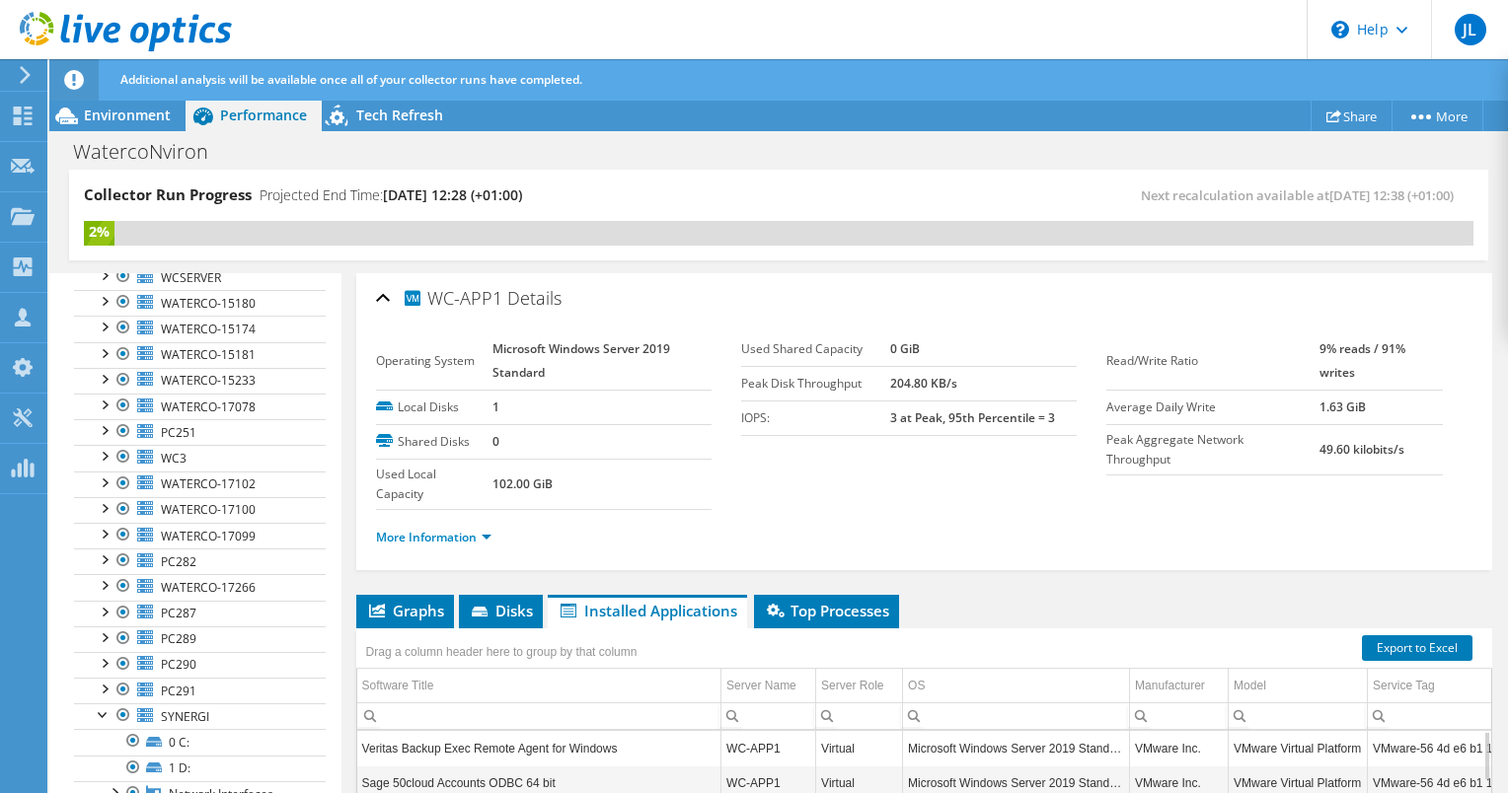
scroll to position [0, 0]
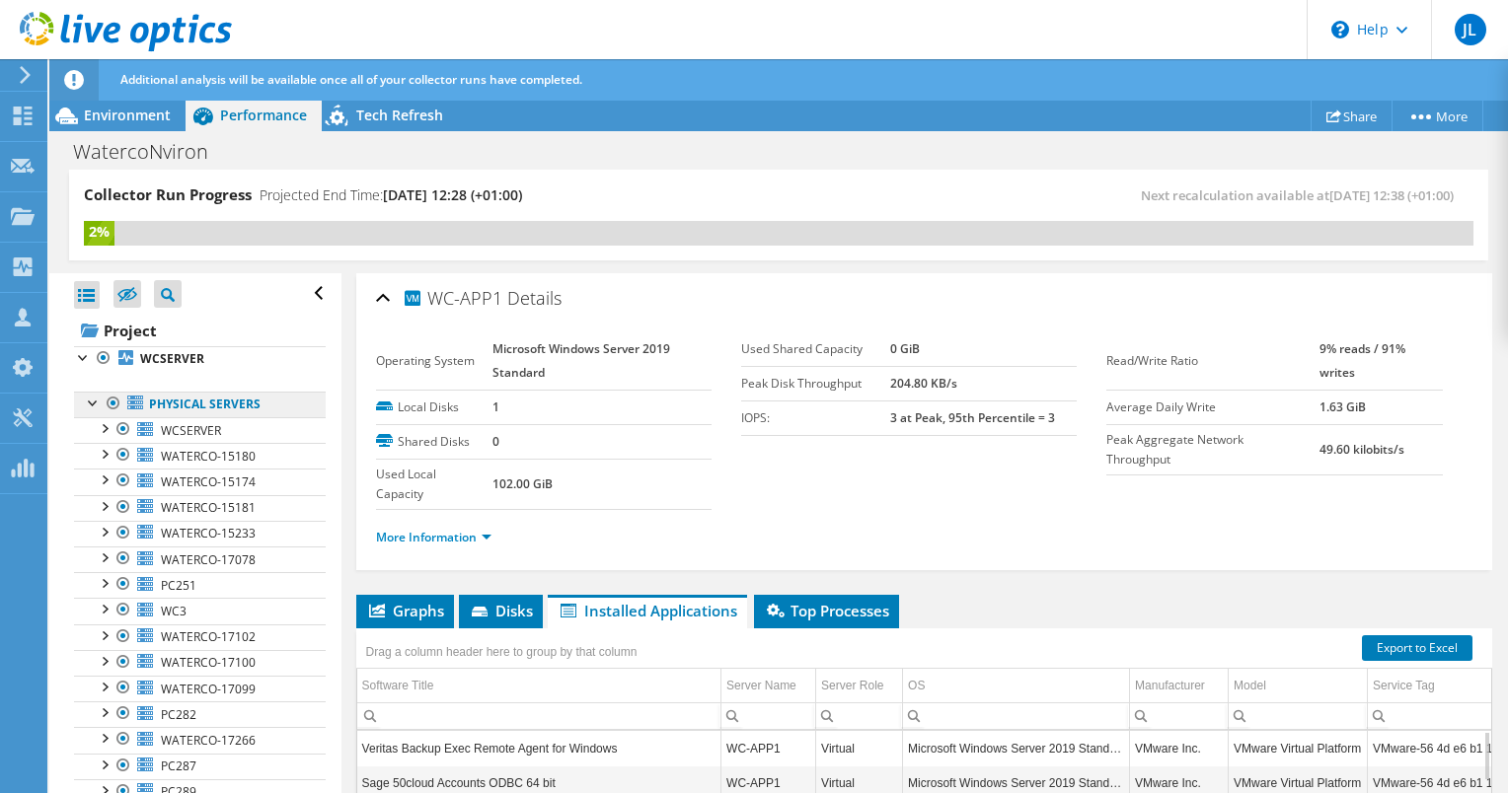
click at [228, 410] on link "Physical Servers" at bounding box center [200, 405] width 252 height 26
click at [21, 123] on use at bounding box center [23, 116] width 19 height 19
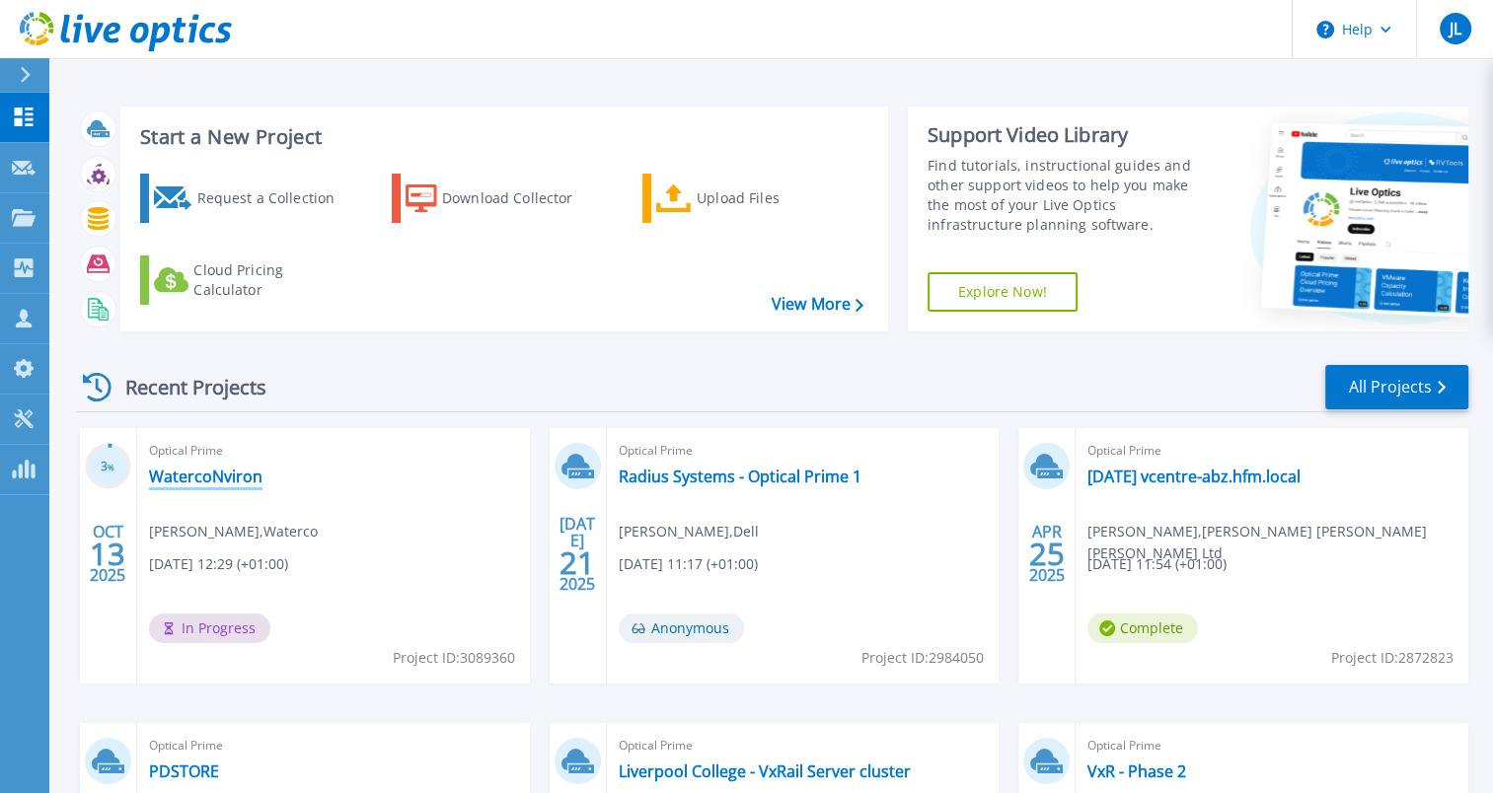
click at [232, 478] on link "WatercoNviron" at bounding box center [205, 477] width 113 height 20
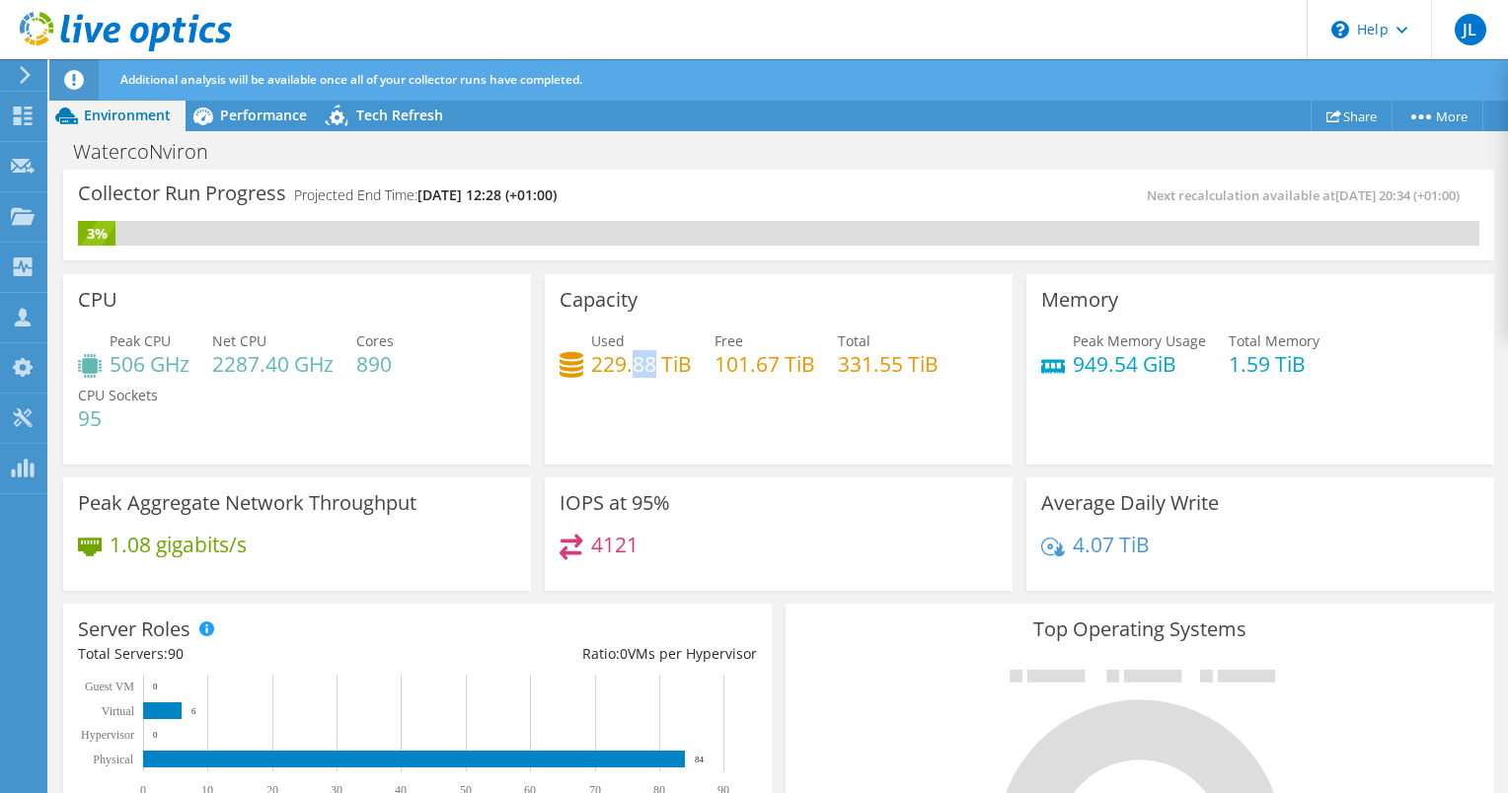
drag, startPoint x: 651, startPoint y: 363, endPoint x: 627, endPoint y: 363, distance: 23.7
click at [627, 363] on h4 "229.88 TiB" at bounding box center [641, 364] width 101 height 22
drag, startPoint x: 1069, startPoint y: 367, endPoint x: 1125, endPoint y: 370, distance: 55.3
click at [1125, 370] on h4 "949.54 GiB" at bounding box center [1138, 364] width 133 height 22
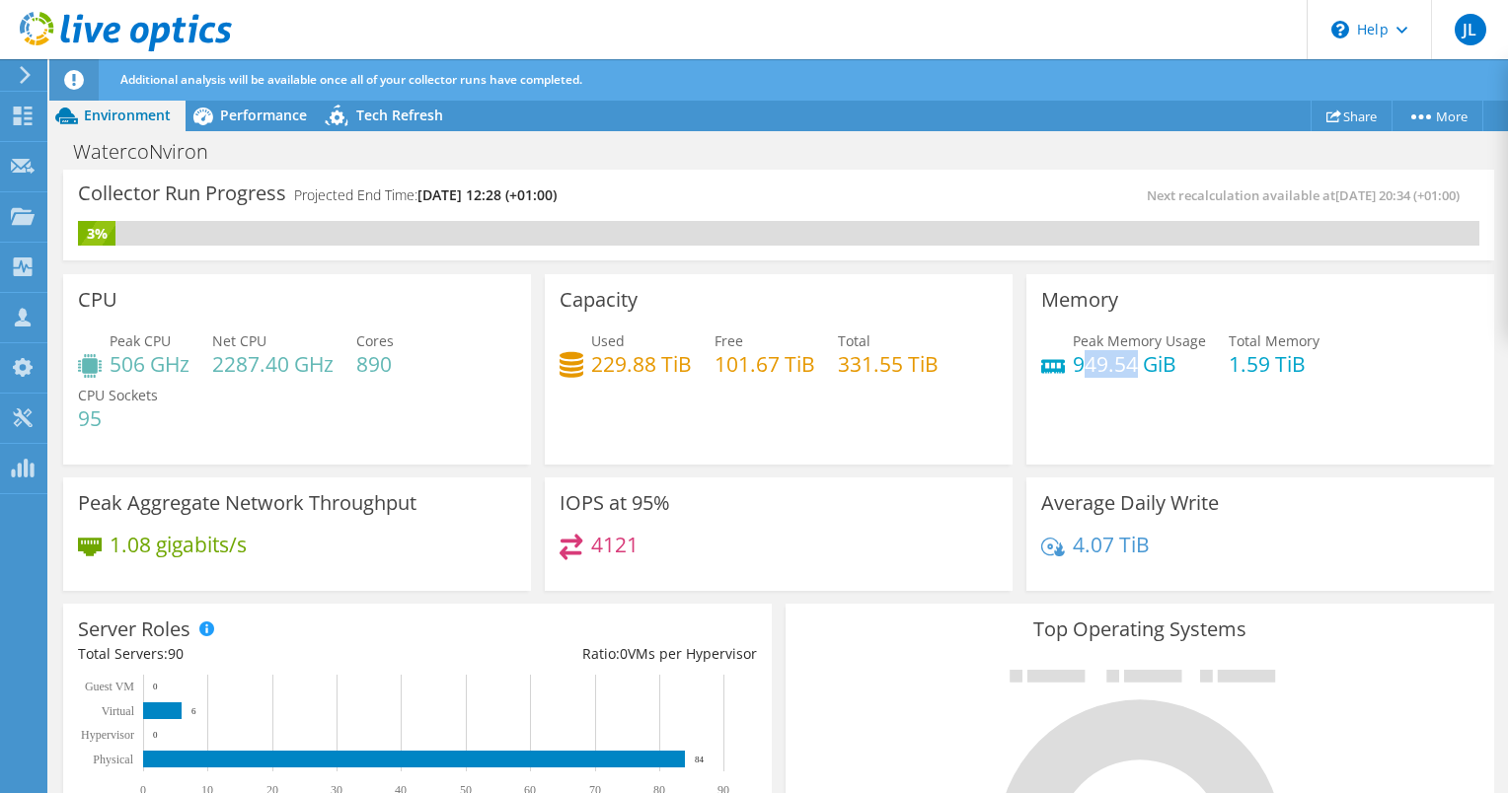
click at [1125, 370] on h4 "949.54 GiB" at bounding box center [1138, 364] width 133 height 22
drag, startPoint x: 630, startPoint y: 549, endPoint x: 539, endPoint y: 529, distance: 93.9
click at [545, 529] on div "IOPS at 95% 4121" at bounding box center [779, 535] width 468 height 114
drag, startPoint x: 264, startPoint y: 551, endPoint x: 59, endPoint y: 534, distance: 205.9
click at [59, 534] on div "Peak Aggregate Network Throughput 1.08 gigabits/s" at bounding box center [296, 531] width 481 height 121
